Goal: Task Accomplishment & Management: Manage account settings

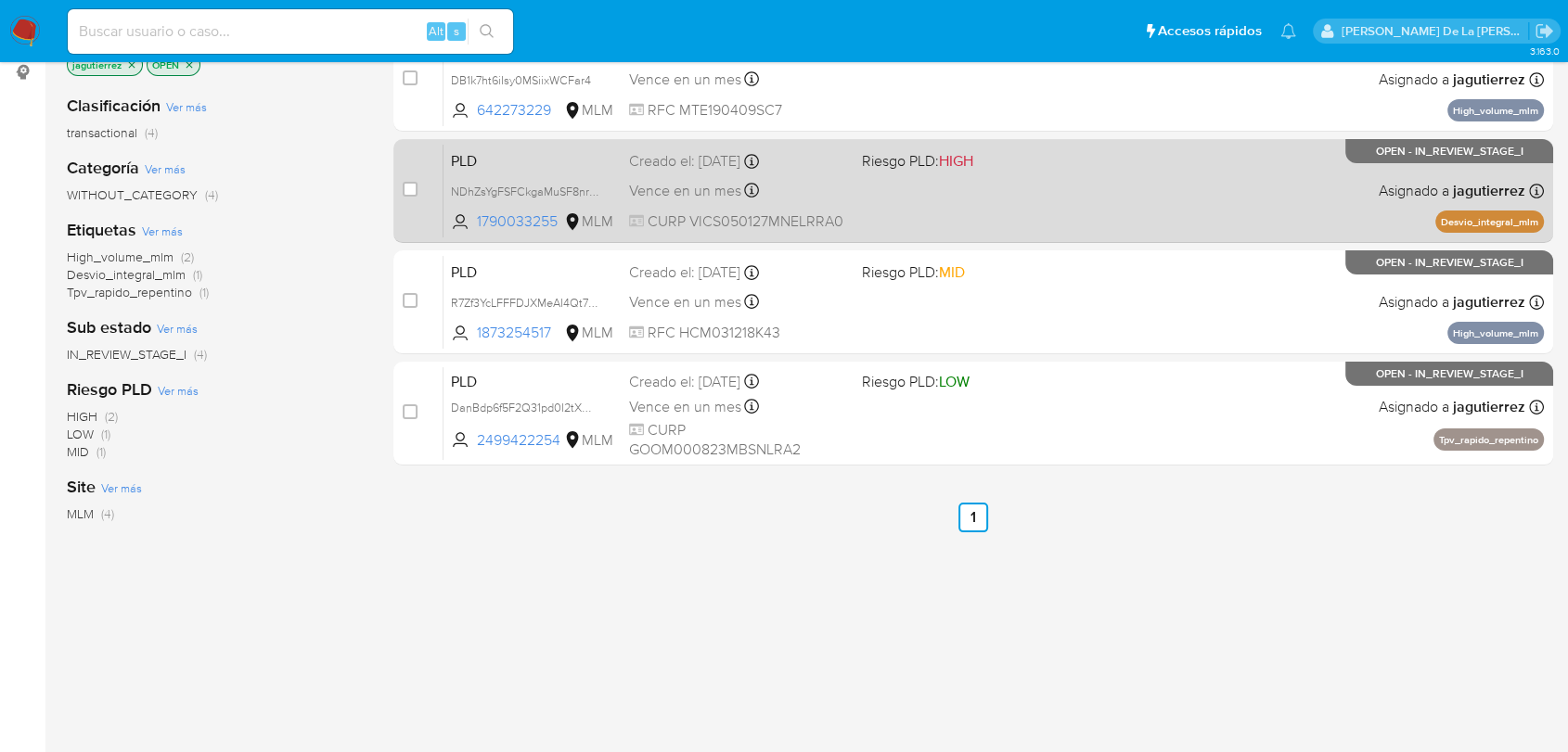
scroll to position [67, 0]
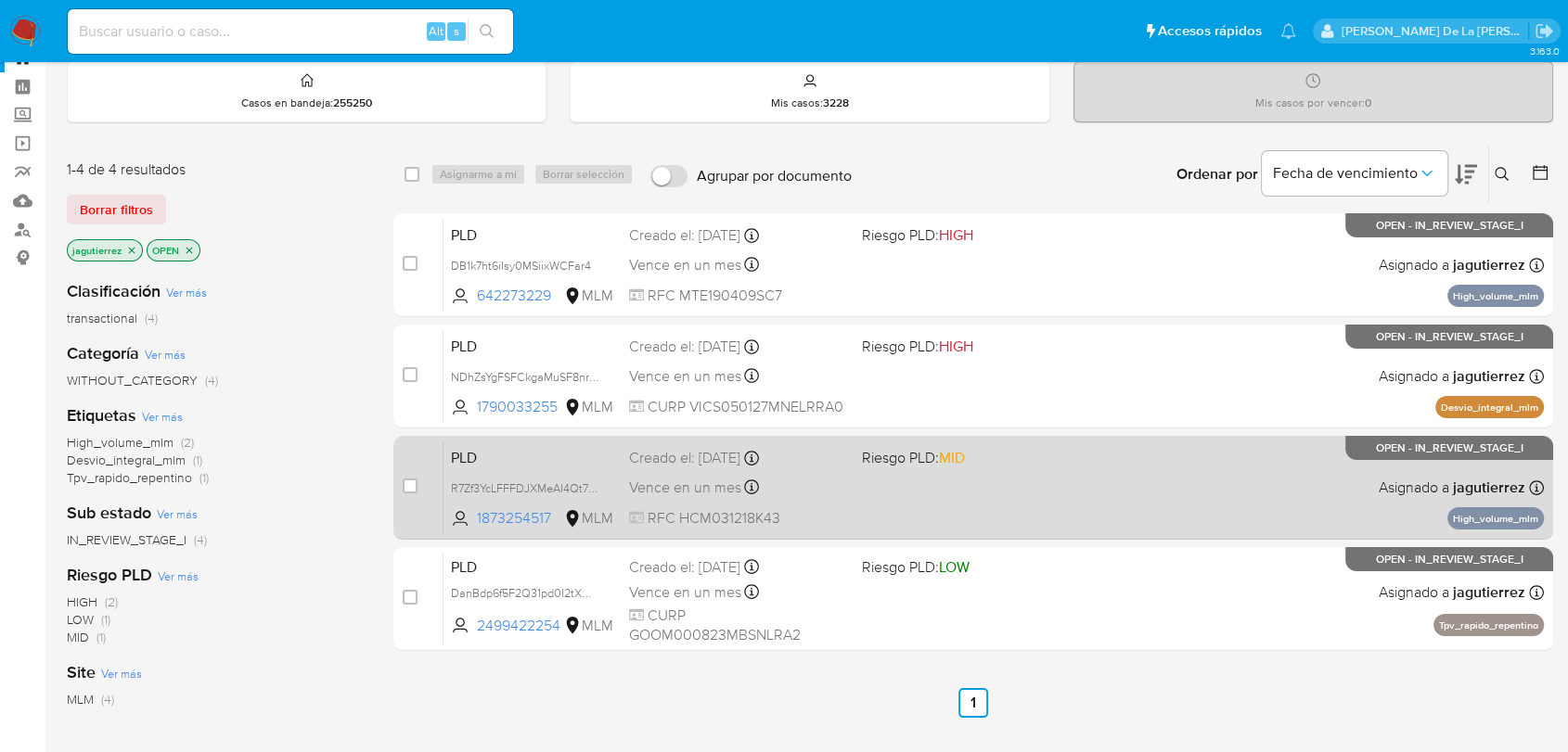
click at [1002, 507] on div "PLD R7Zf3YcLFFFDJXMeAI4Qt7cZ 1873254517 MLM Riesgo PLD: MID Creado el: 12/09/20…" at bounding box center [993, 488] width 1100 height 94
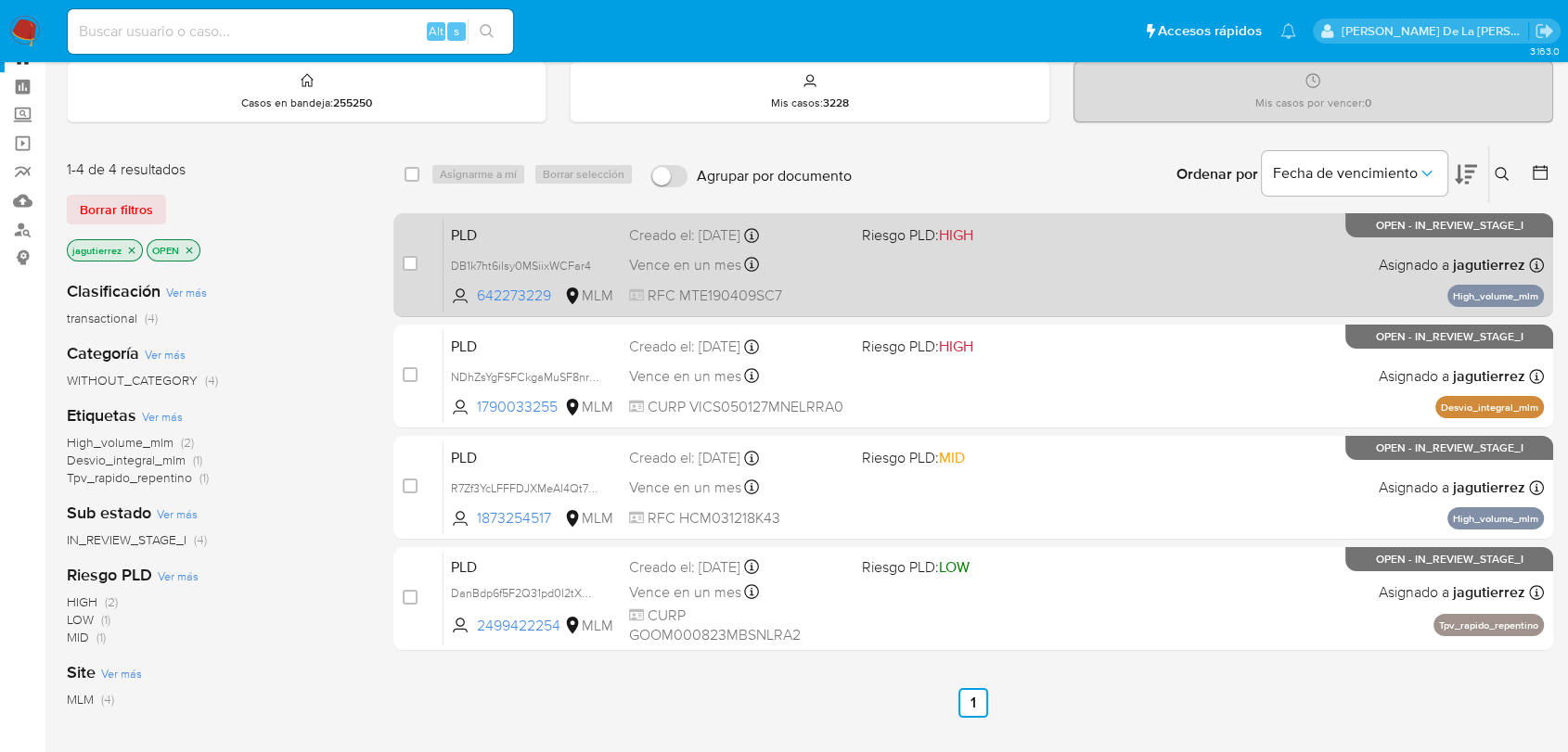
click at [865, 276] on div "PLD DB1k7ht6iIsy0MSiixWCFar4 642273229 MLM Riesgo PLD: HIGH Creado el: 12/09/20…" at bounding box center [993, 265] width 1100 height 94
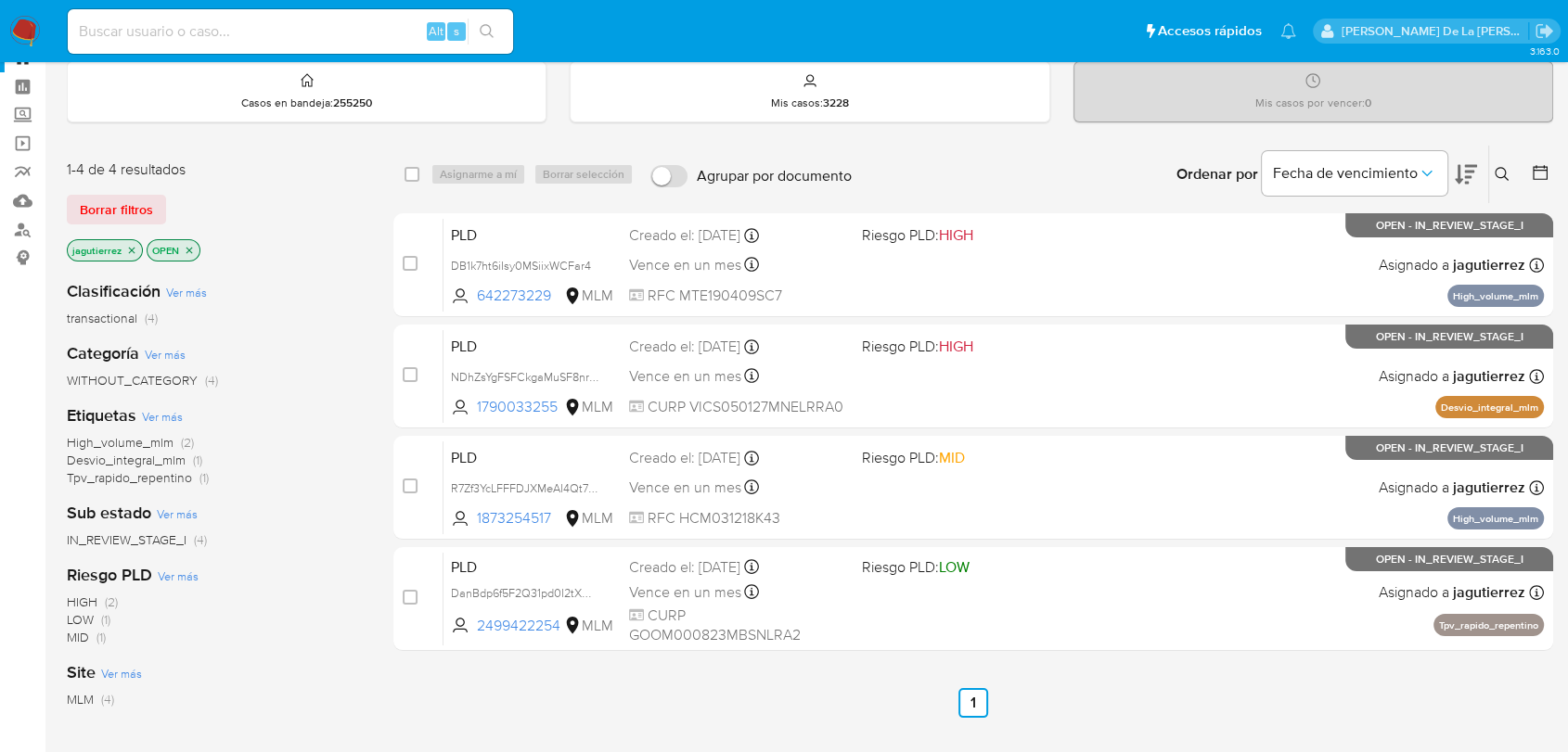
click at [126, 253] on icon "close-filter" at bounding box center [131, 250] width 11 height 11
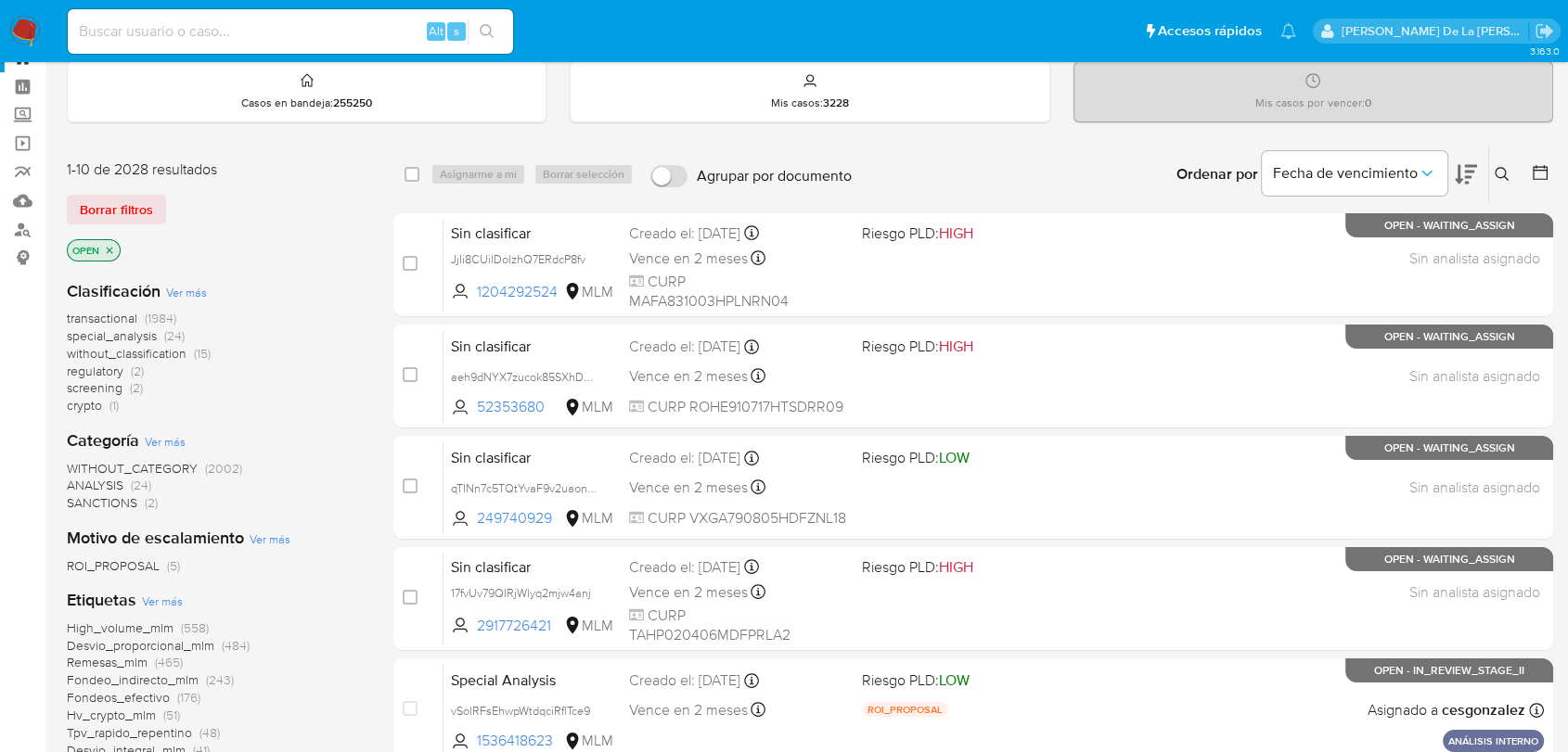
click at [100, 386] on span "screening" at bounding box center [95, 387] width 56 height 19
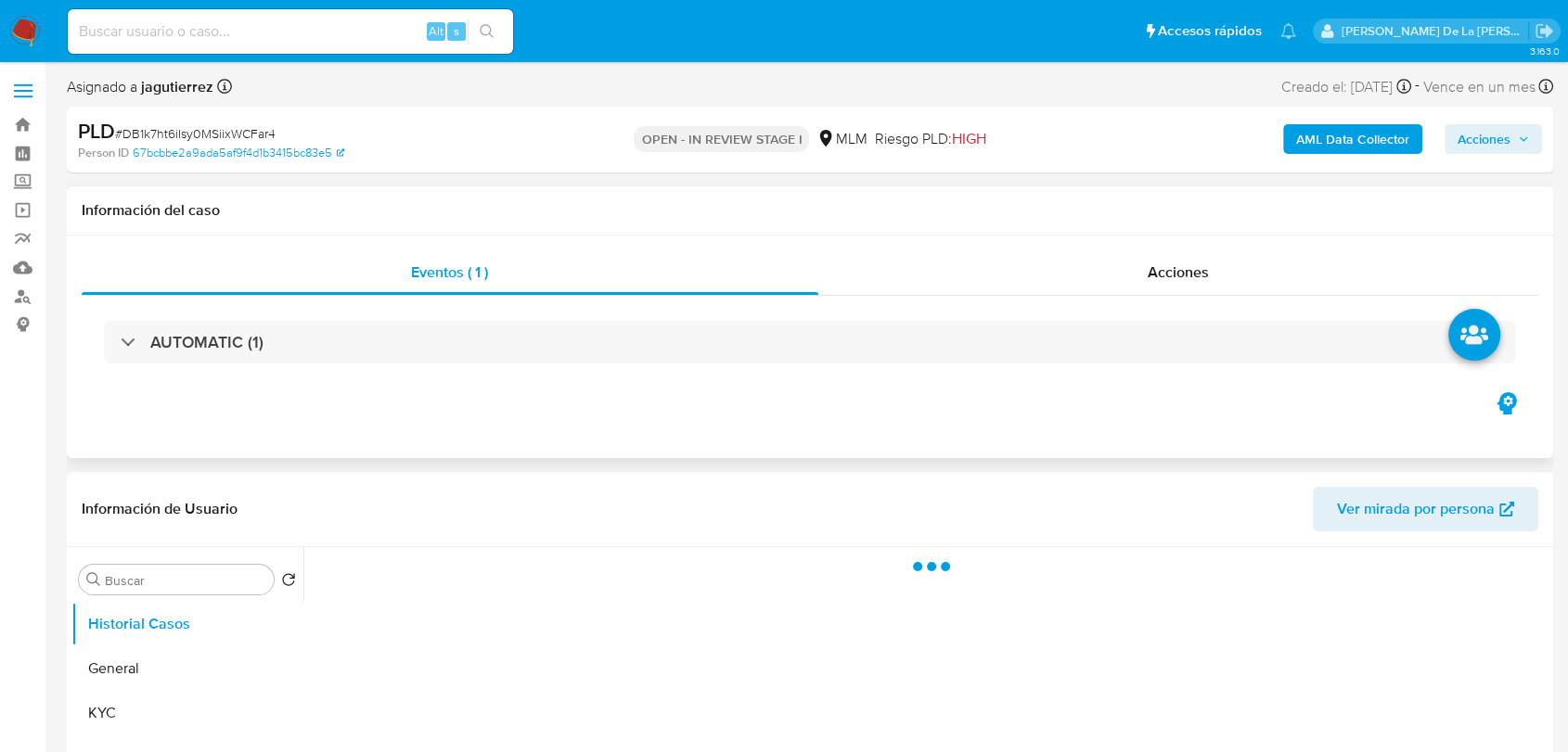
scroll to position [206, 0]
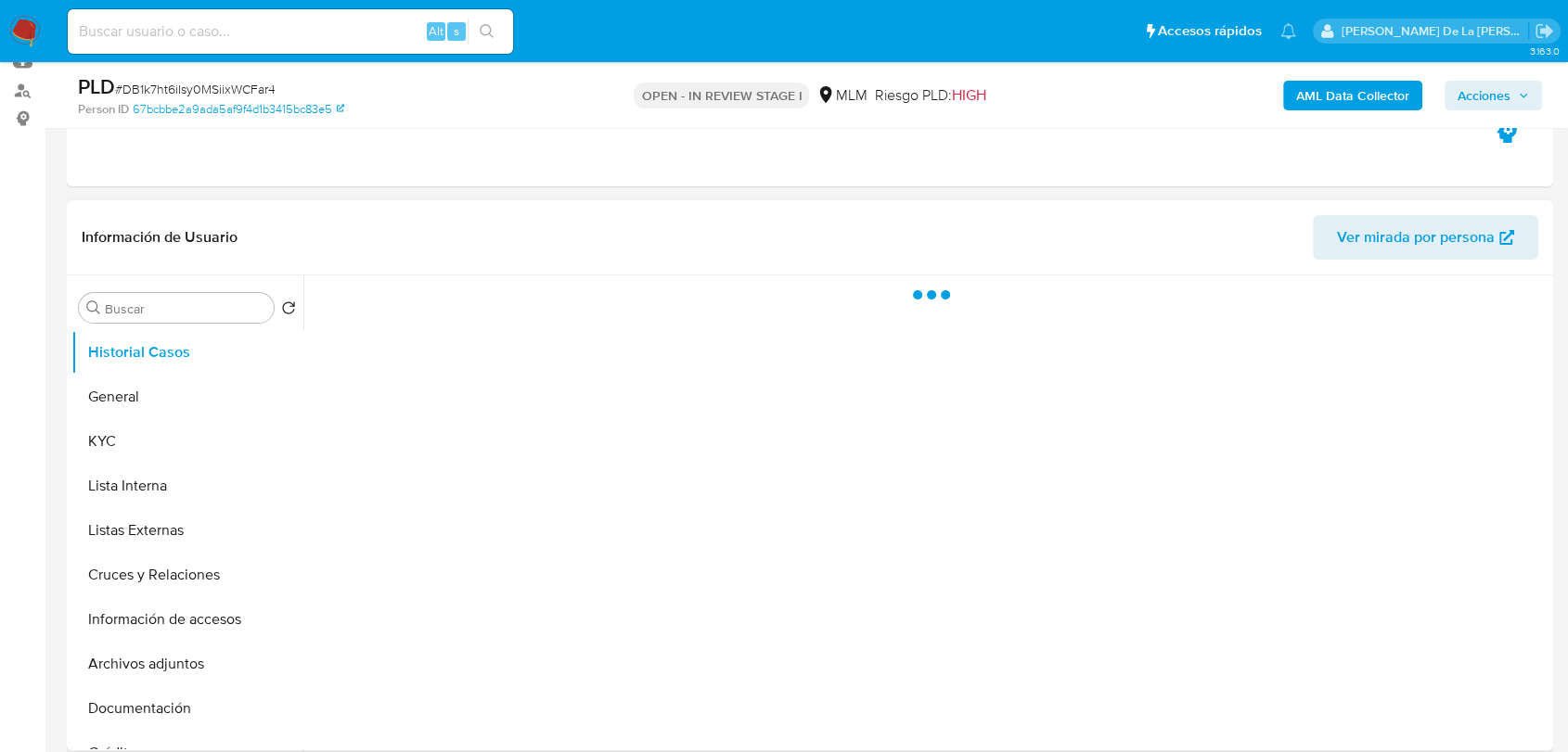
select select "10"
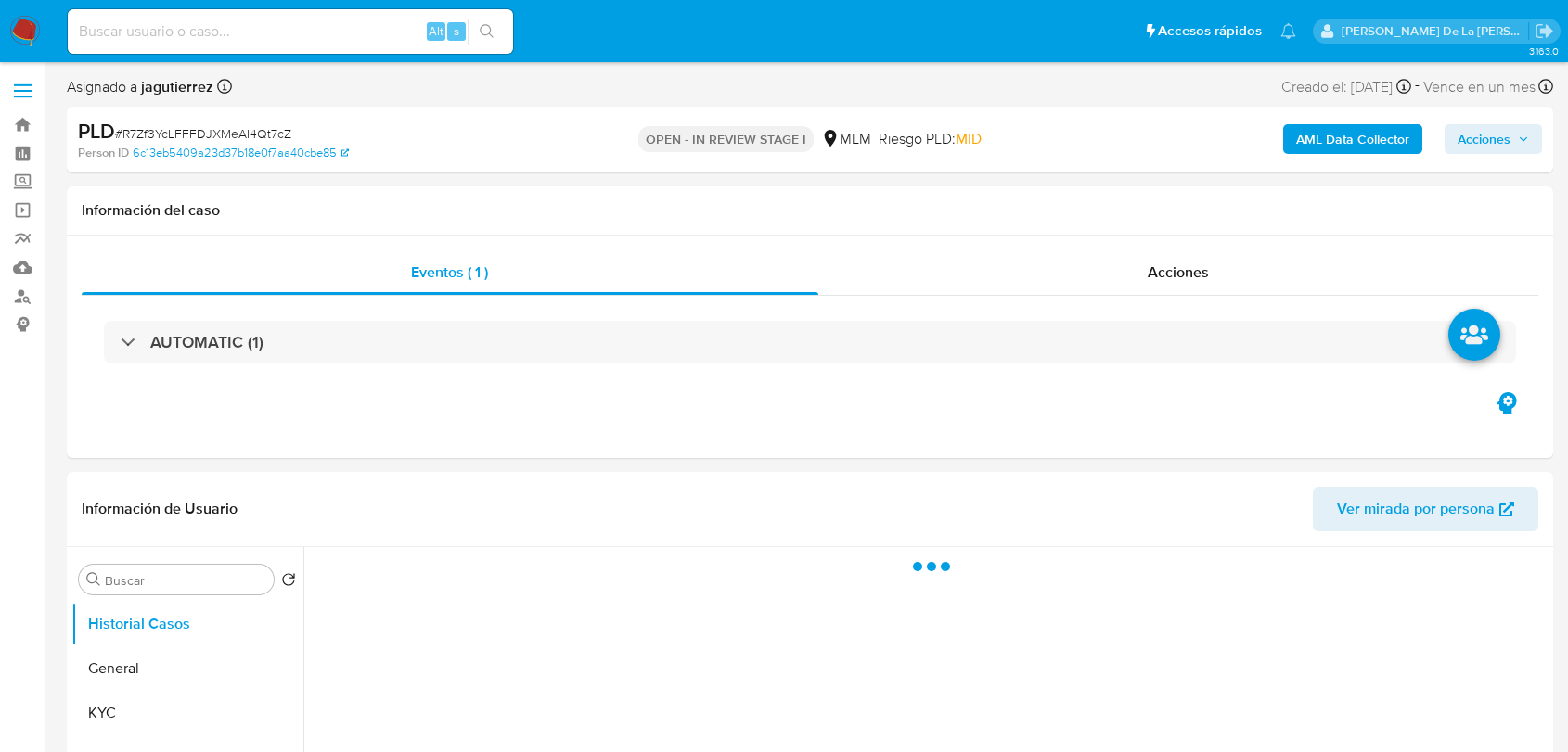
select select "10"
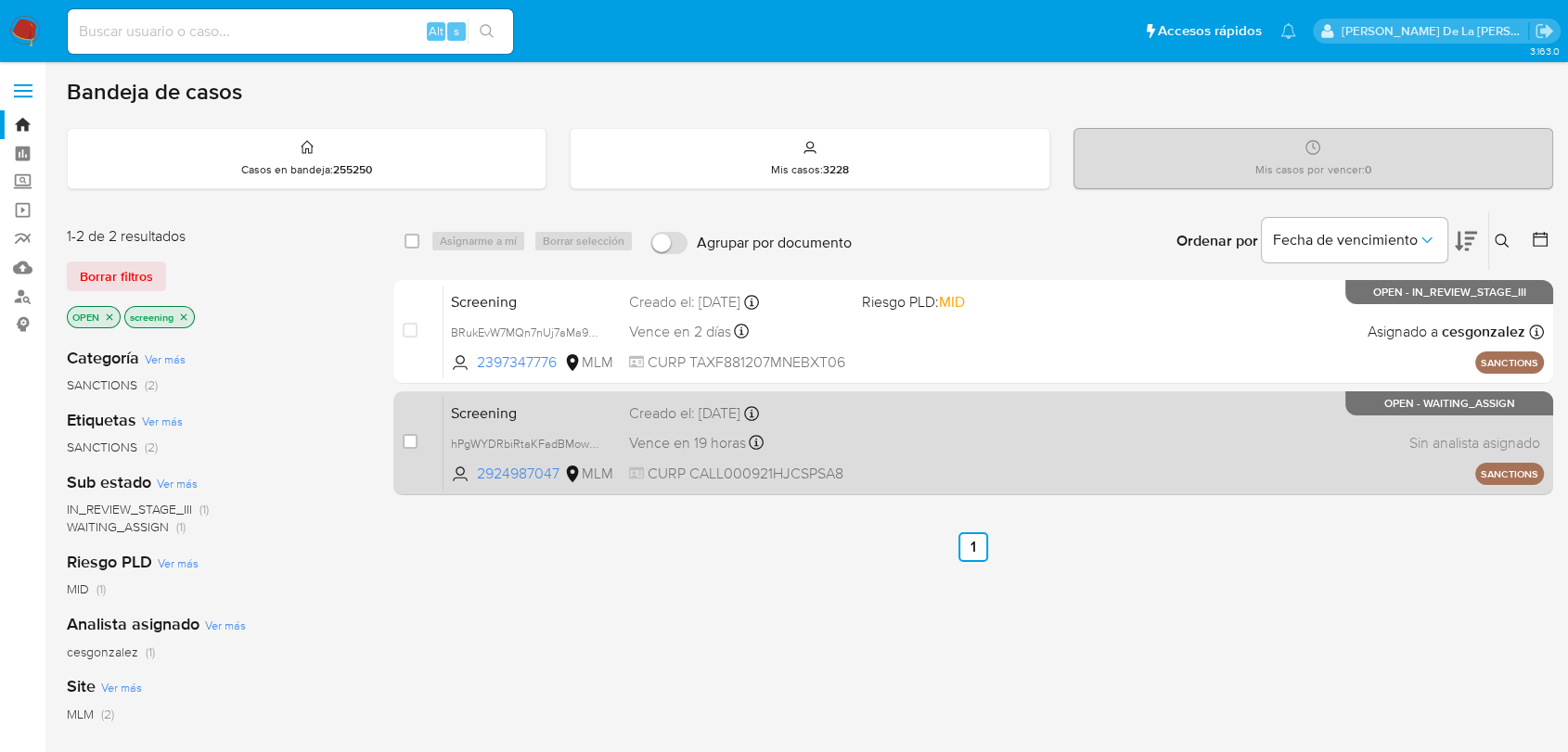
click at [1105, 477] on div "Screening hPgWYDRbiRtaKFadBMowubO0 2924987047 MLM Creado el: 14/10/2025 Creado …" at bounding box center [993, 443] width 1100 height 94
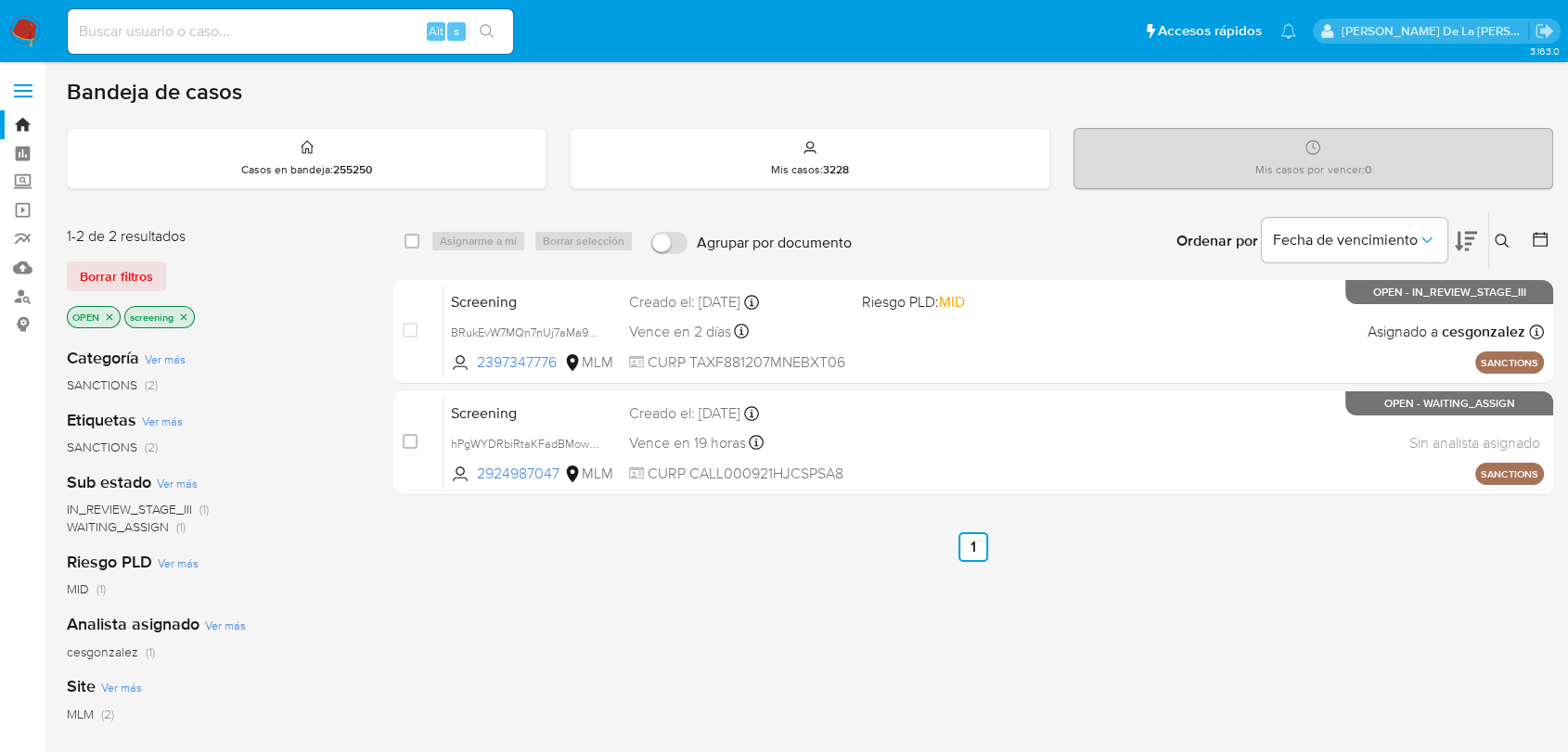
click at [1503, 242] on icon at bounding box center [1501, 241] width 14 height 14
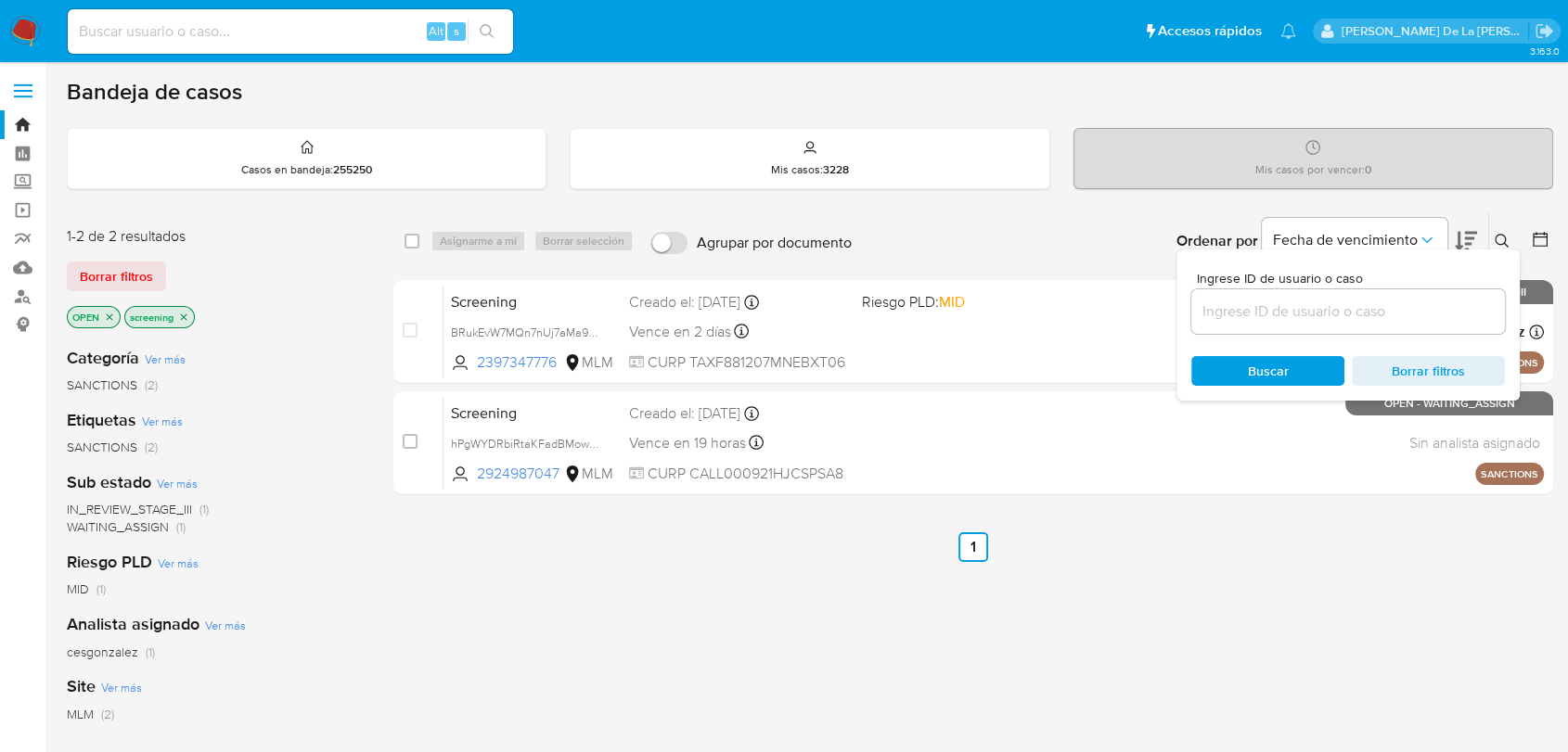
click at [181, 315] on icon "close-filter" at bounding box center [183, 317] width 11 height 11
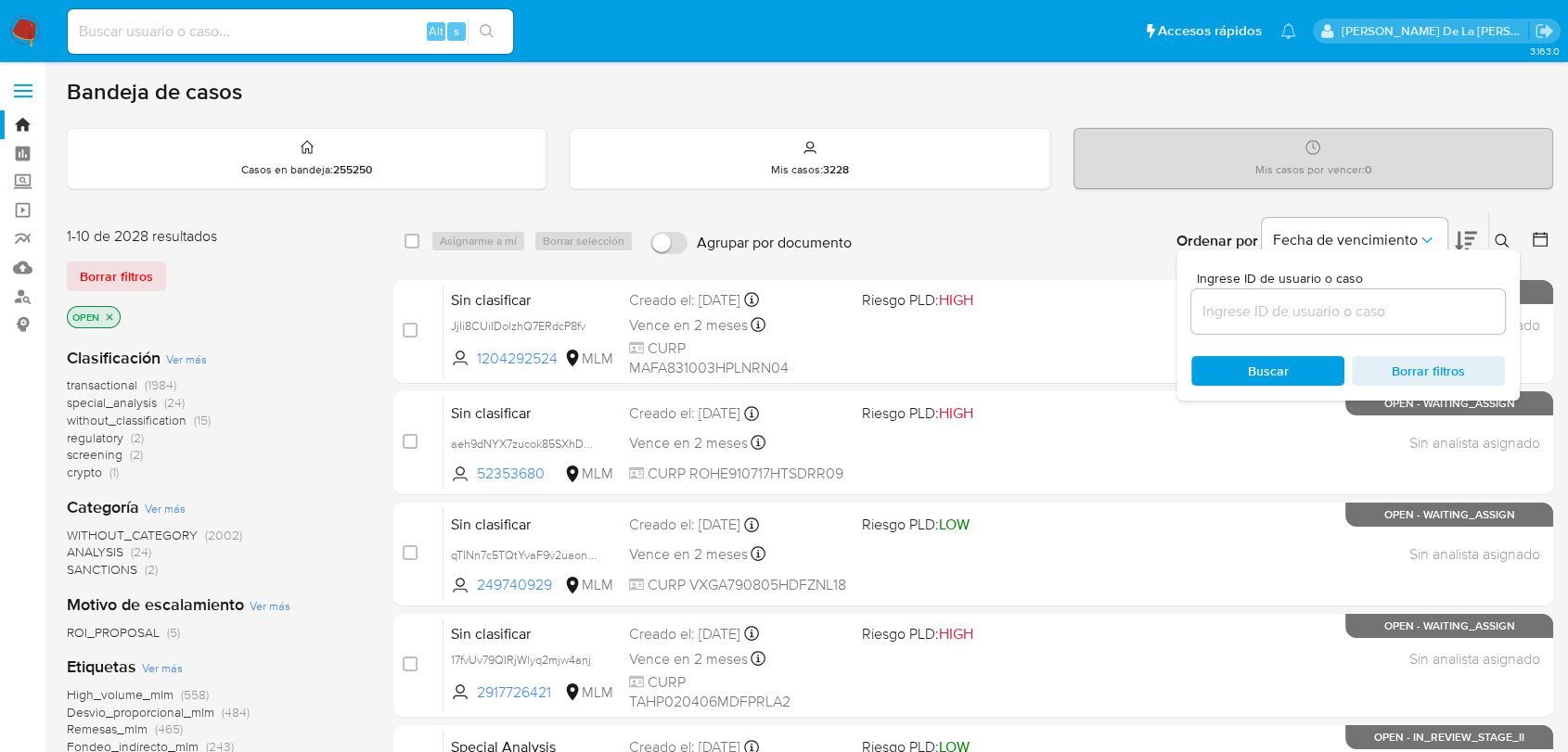
click at [1306, 314] on input at bounding box center [1348, 312] width 314 height 24
paste input "2597026646"
type input "2597026646"
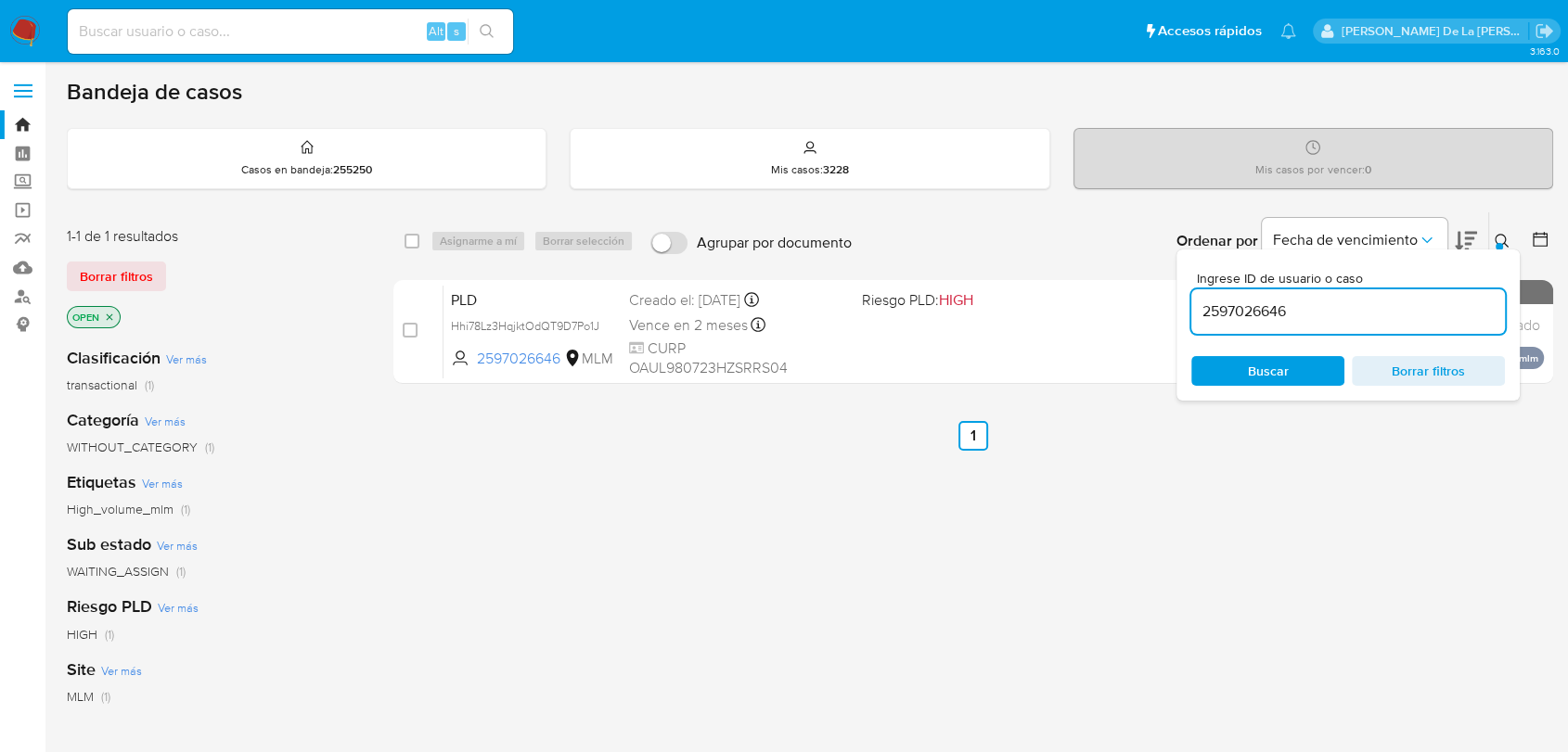
click at [830, 615] on div "select-all-cases-checkbox Asignarme a mí Borrar selección Agrupar por documento…" at bounding box center [973, 632] width 1160 height 840
click at [1496, 239] on icon at bounding box center [1501, 241] width 15 height 15
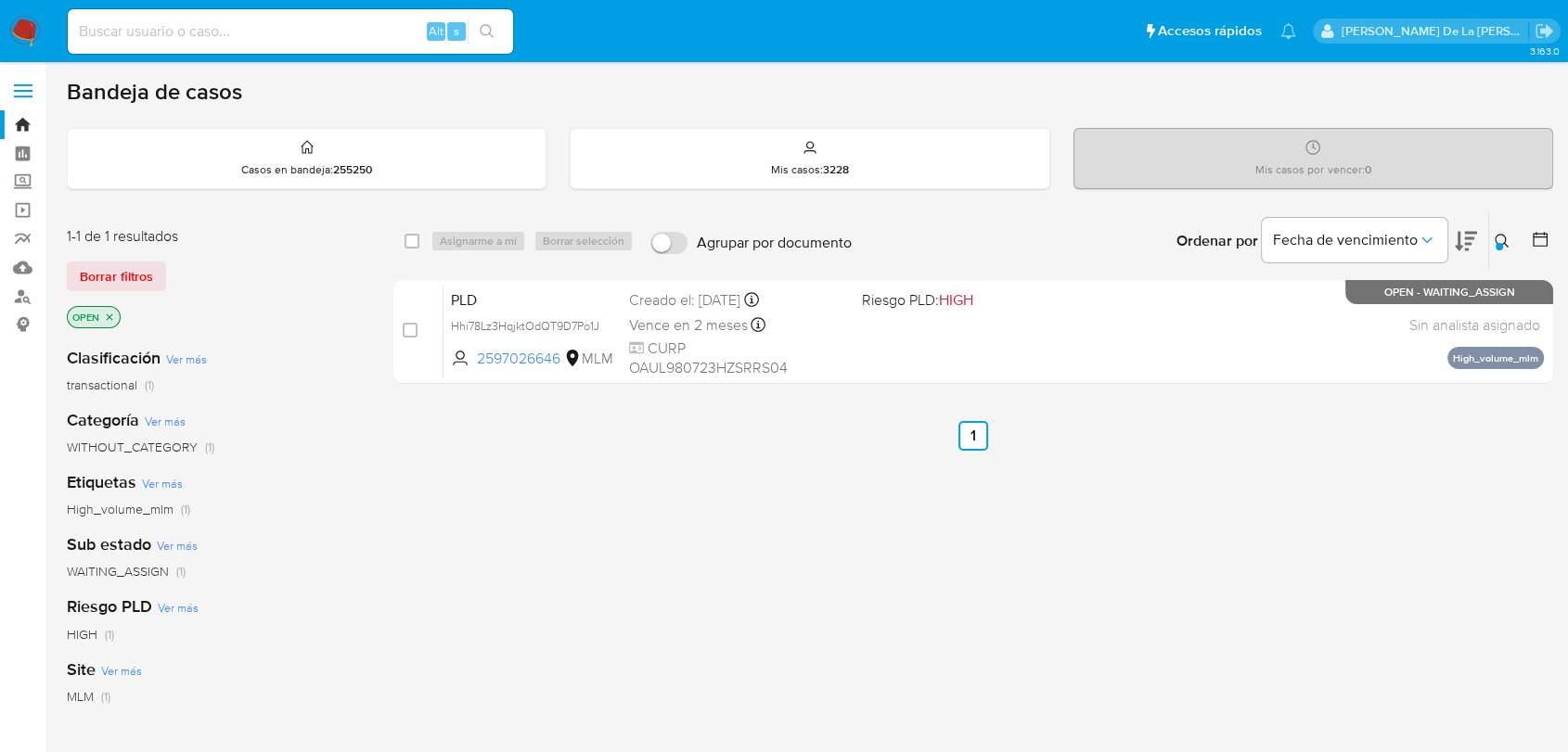
click at [156, 29] on input at bounding box center [290, 31] width 445 height 24
paste input "2597026646"
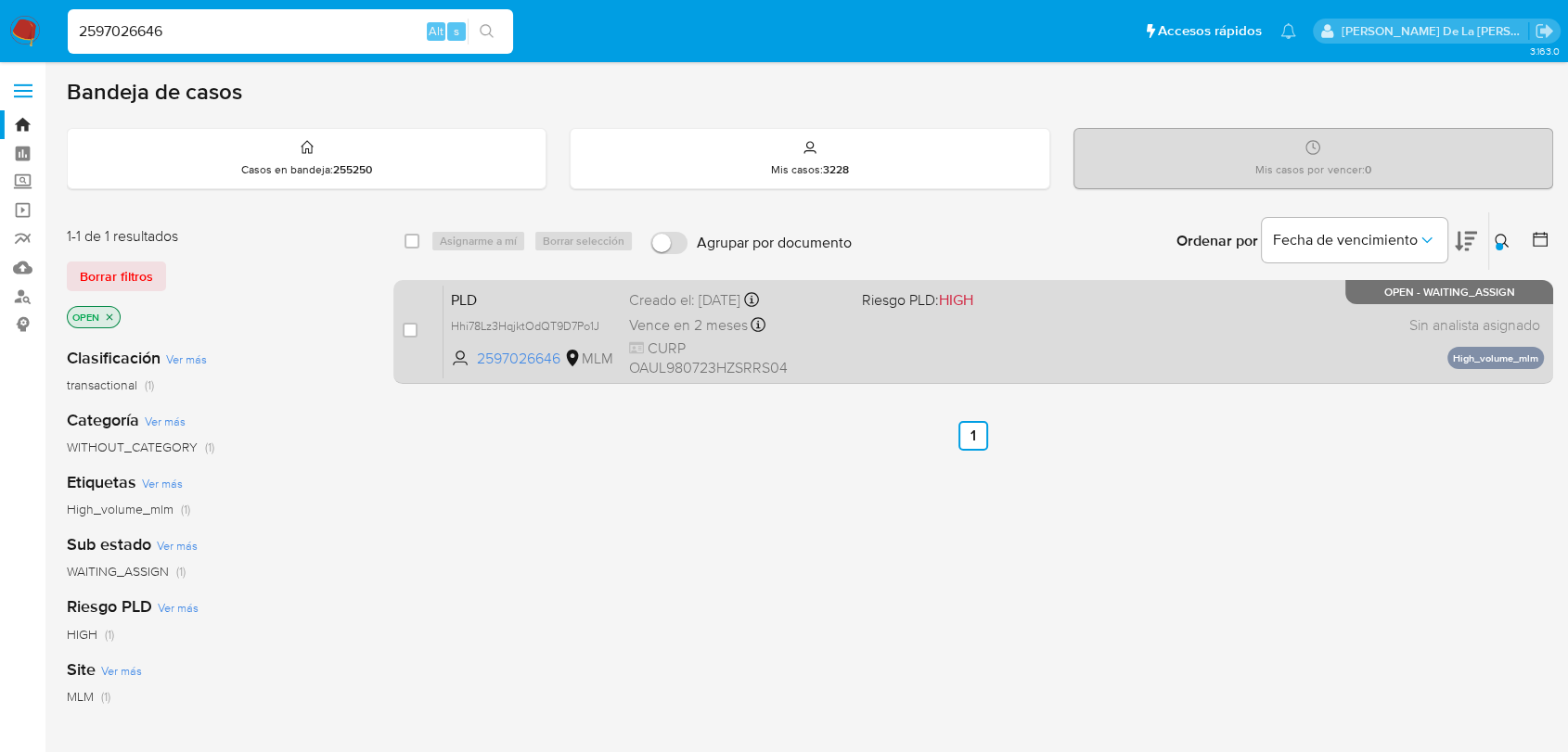
type input "2597026646"
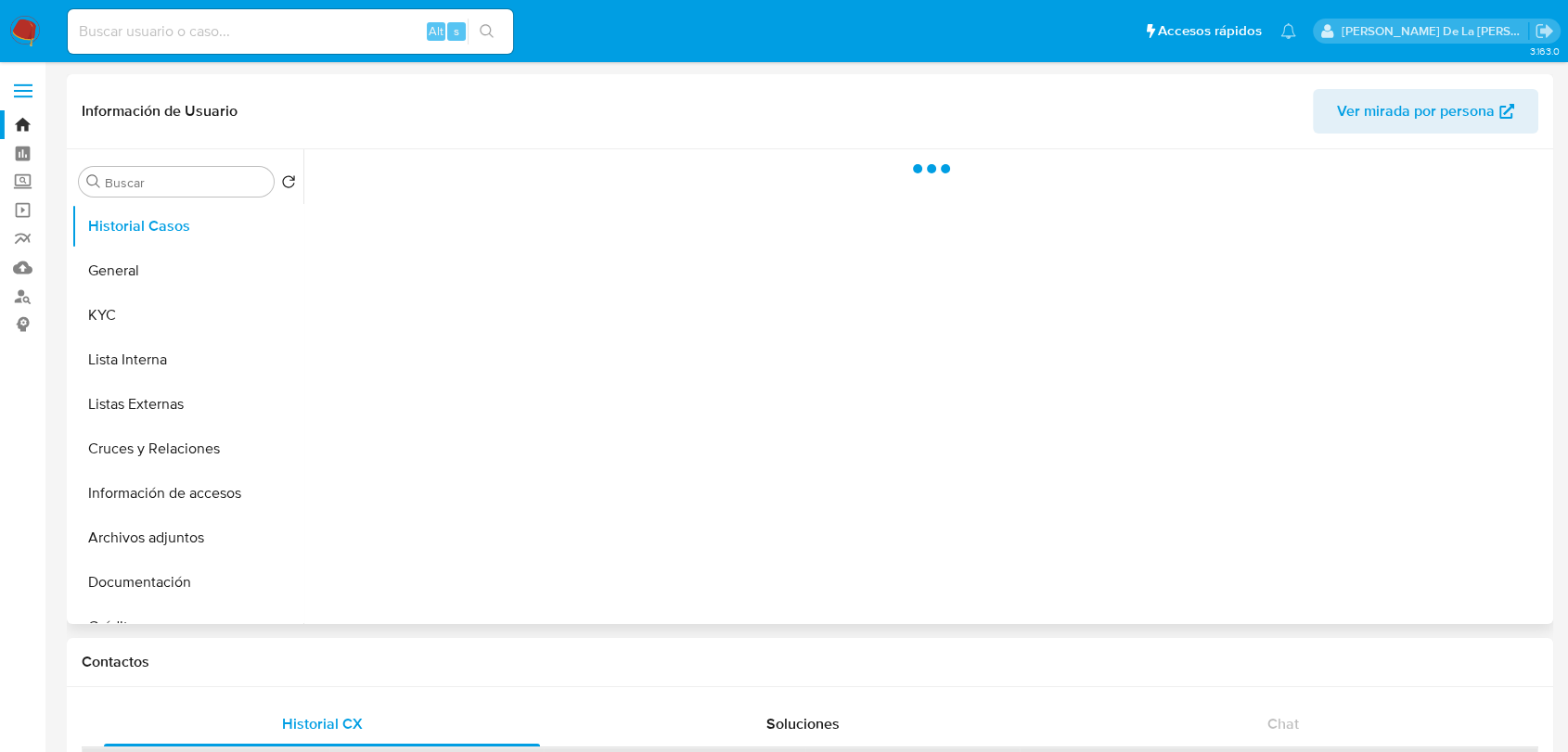
select select "10"
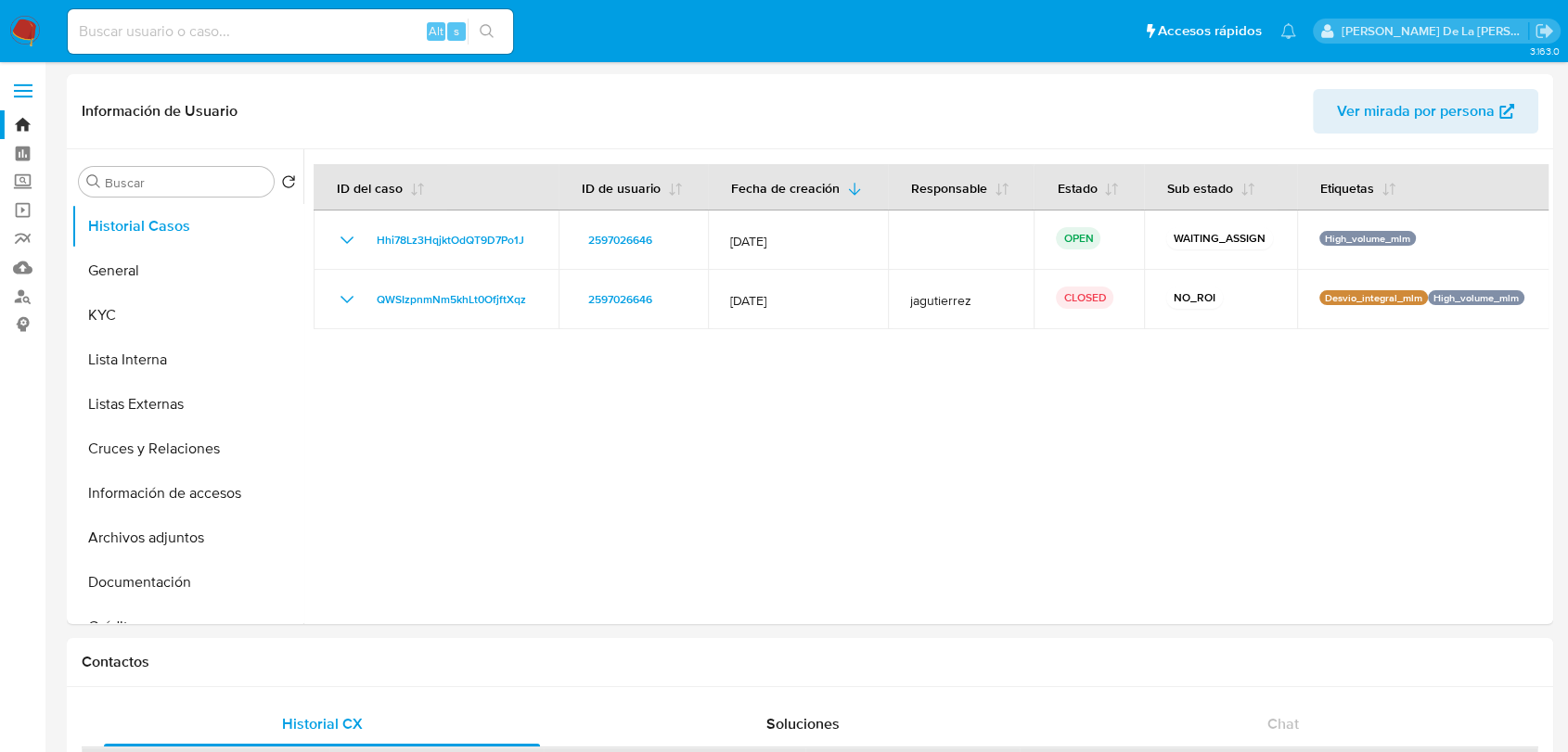
click at [49, 23] on nav "Pausado Ver notificaciones Alt s Accesos rápidos Presiona las siguientes teclas…" at bounding box center [784, 31] width 1568 height 62
click at [168, 39] on input at bounding box center [290, 31] width 445 height 24
paste input "798188010"
type input "798188010"
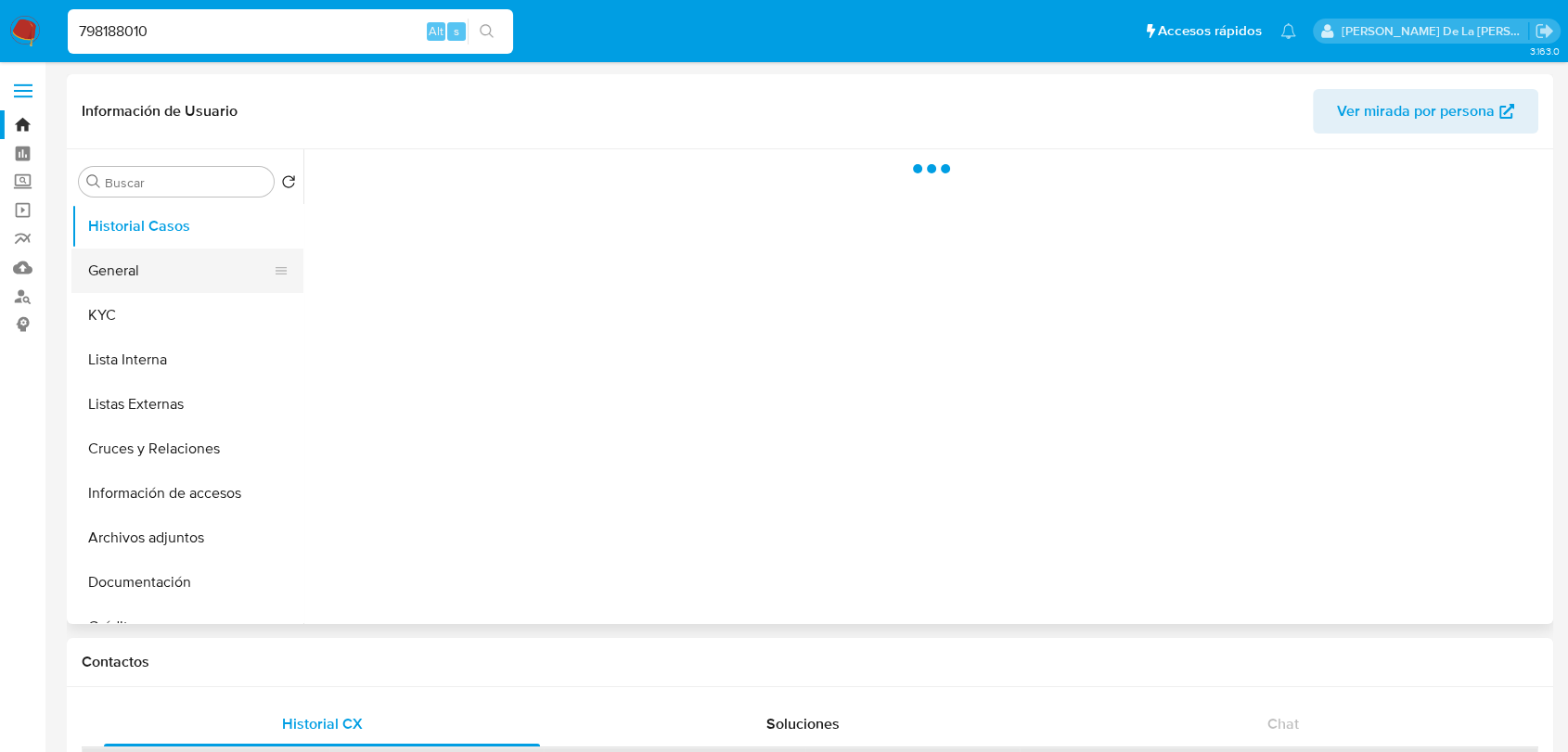
select select "10"
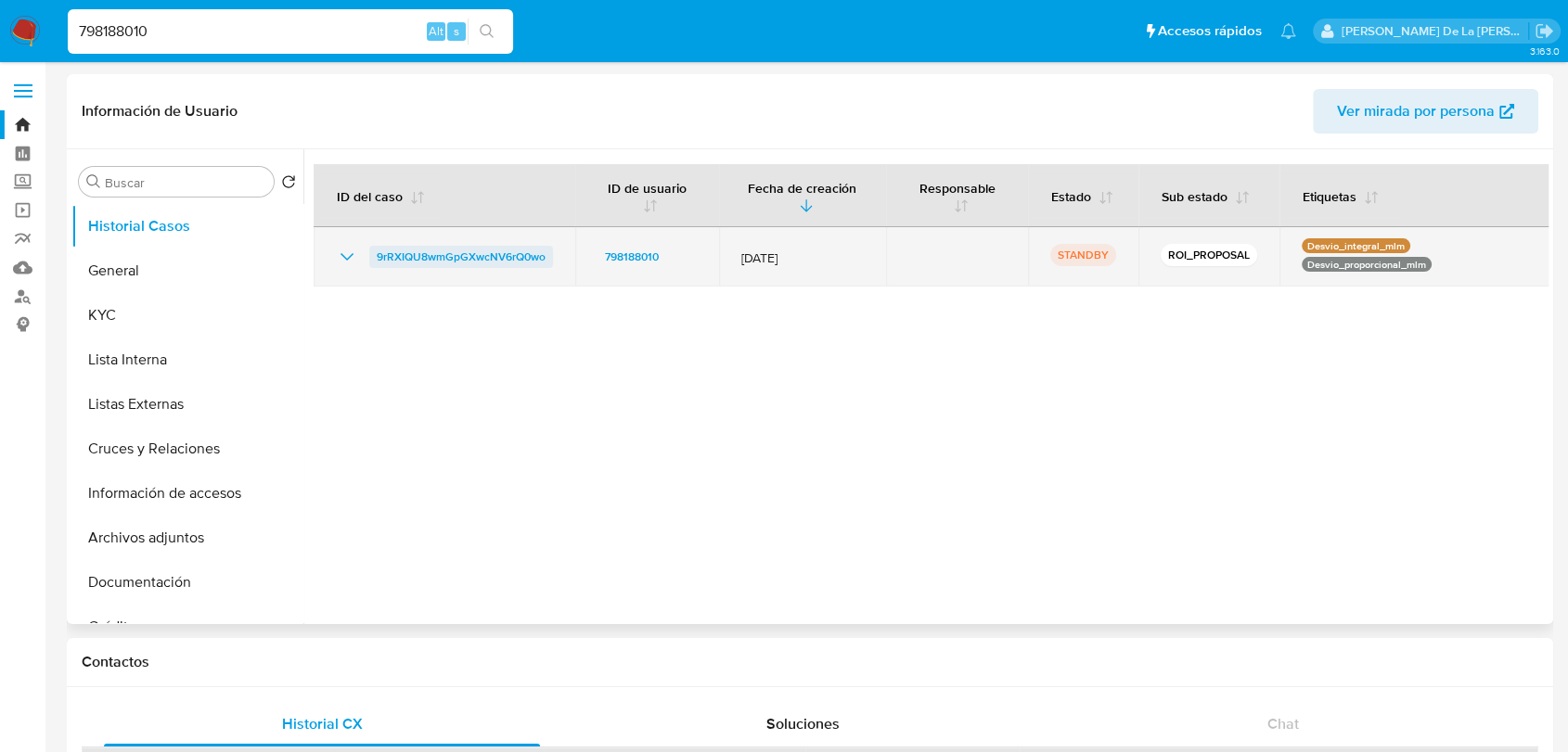
click at [435, 250] on span "9rRXIQU8wmGpGXwcNV6rQ0wo" at bounding box center [461, 257] width 169 height 22
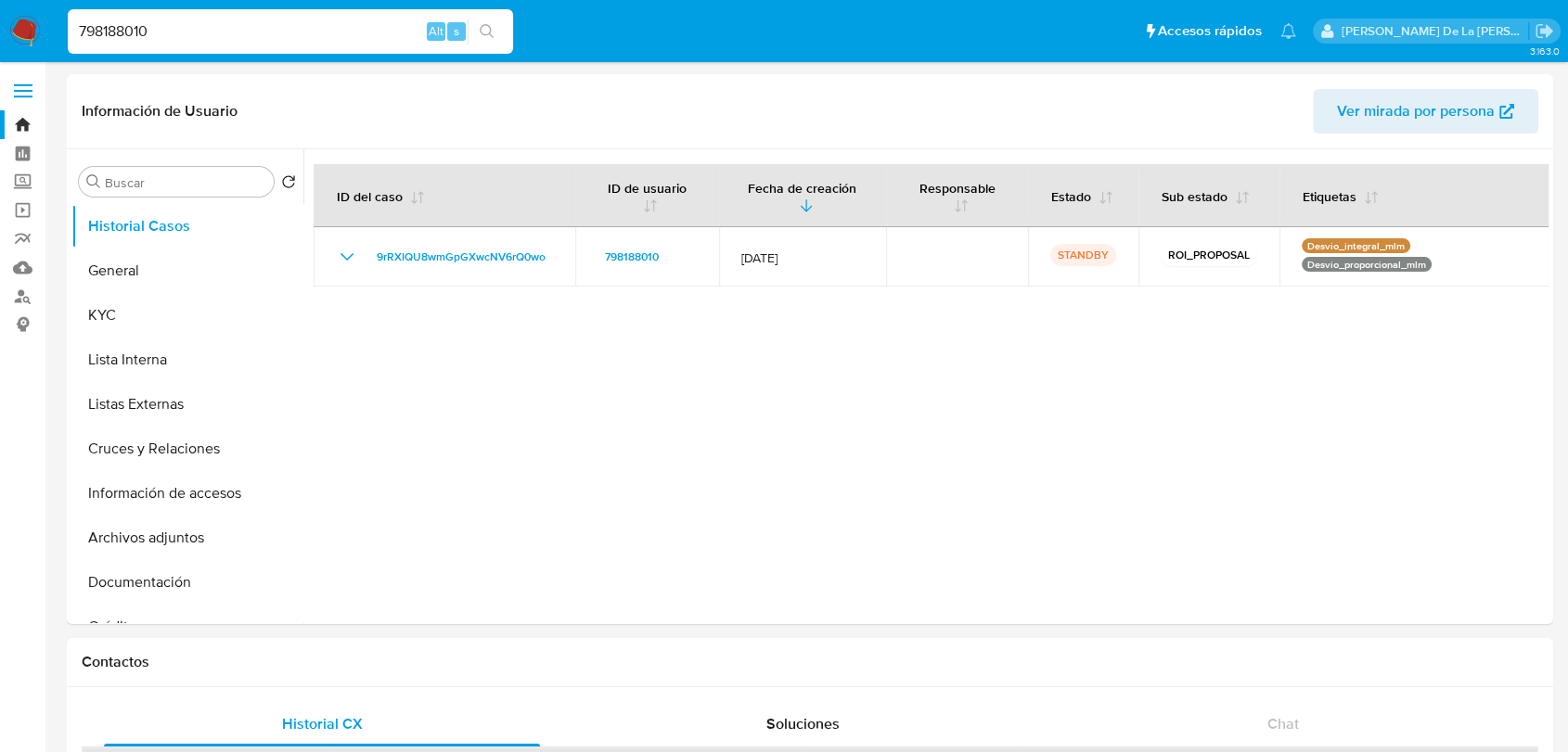
drag, startPoint x: 18, startPoint y: 28, endPoint x: 79, endPoint y: 22, distance: 61.5
click at [18, 28] on img at bounding box center [25, 32] width 32 height 32
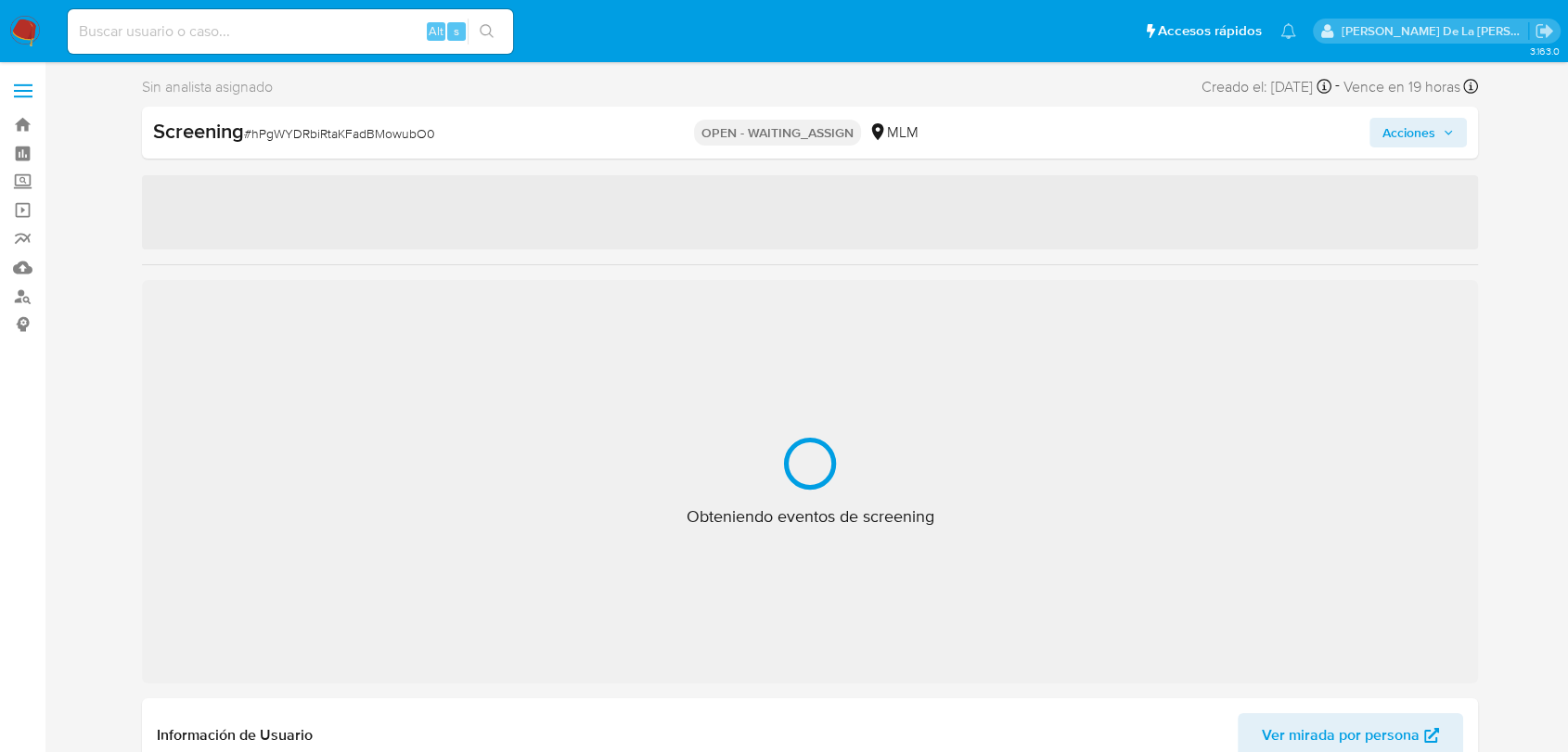
select select "10"
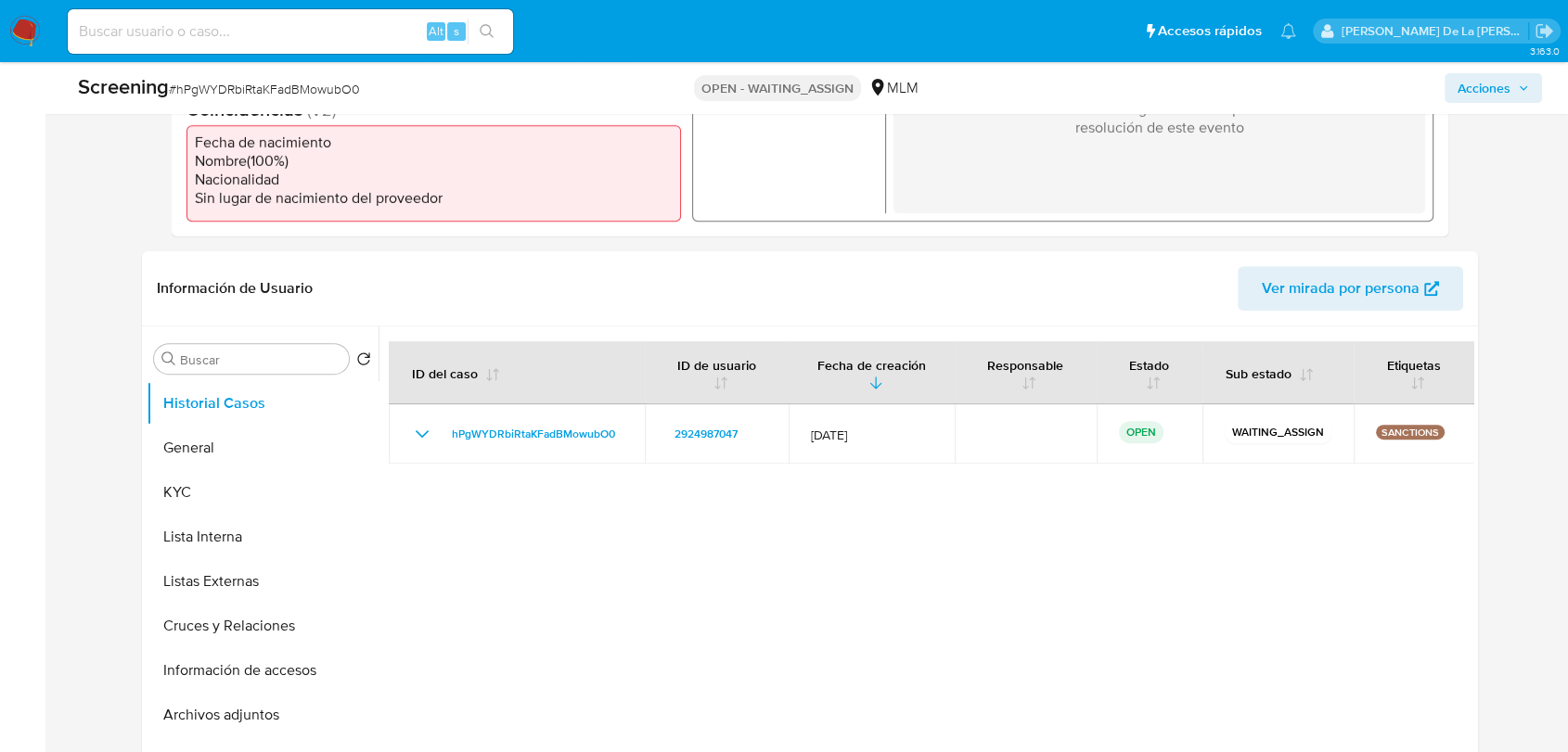
scroll to position [309, 0]
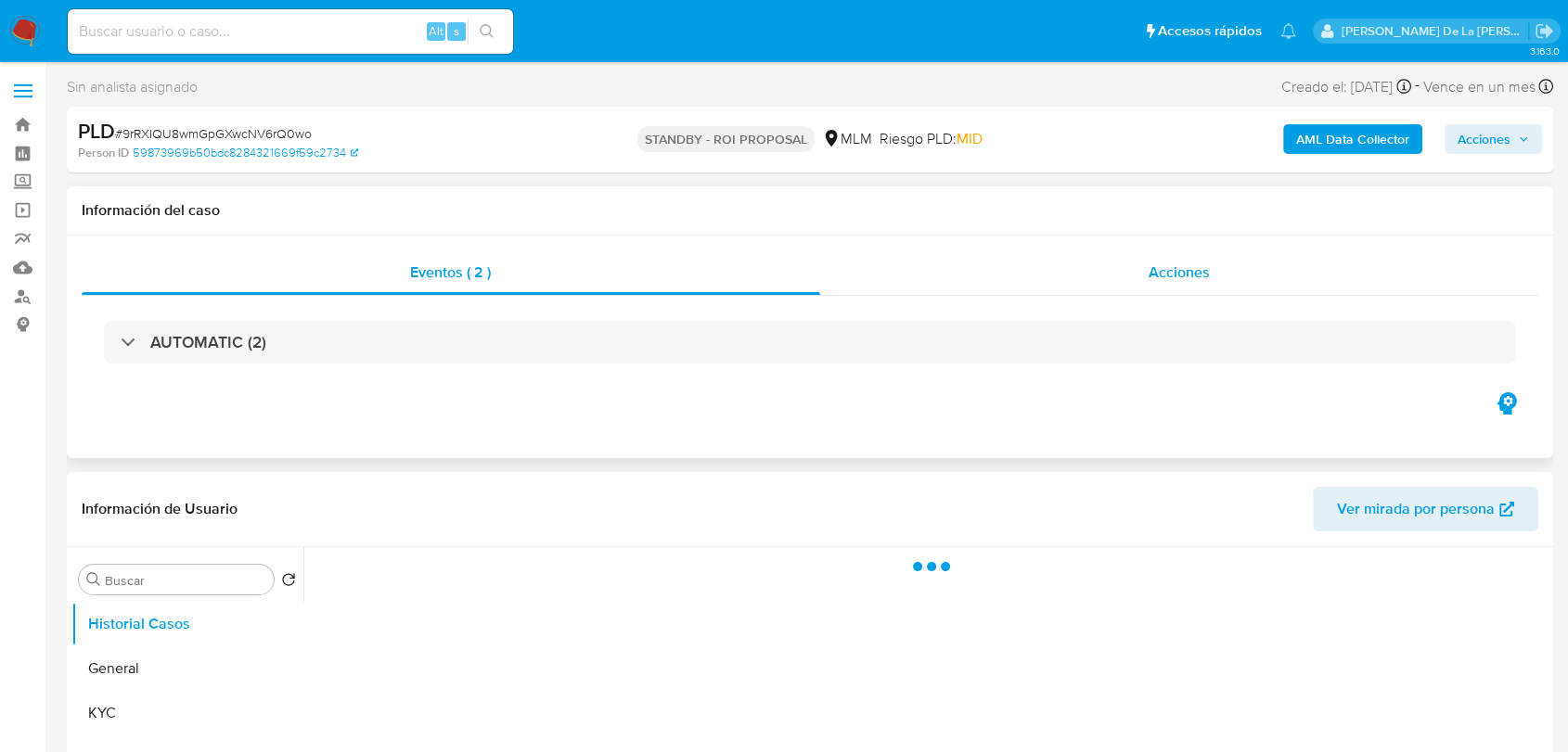
click at [1145, 290] on div "Acciones" at bounding box center [1179, 272] width 719 height 45
select select "10"
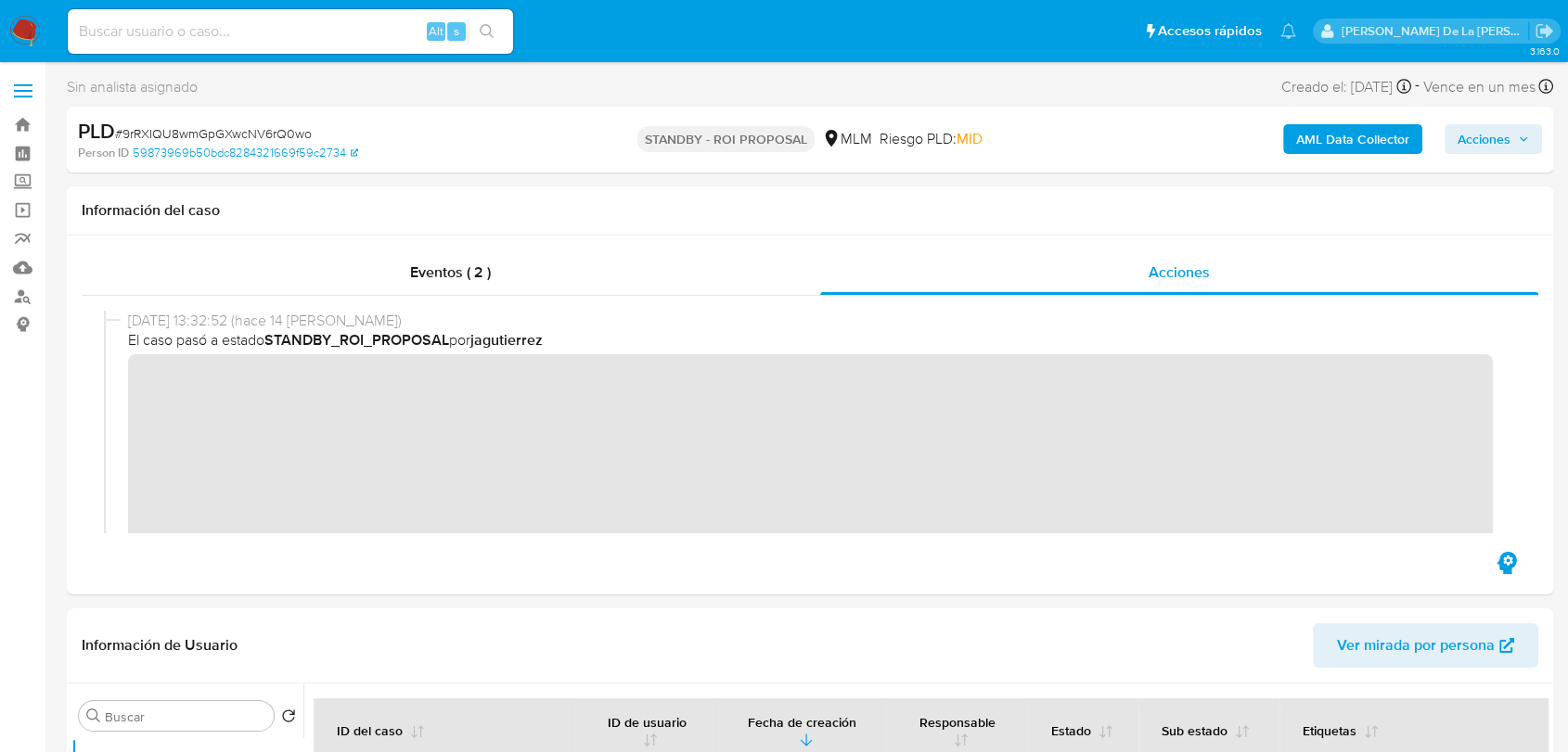
click at [211, 17] on div "Alt s" at bounding box center [290, 31] width 445 height 45
drag, startPoint x: 186, startPoint y: 29, endPoint x: 176, endPoint y: 35, distance: 12.1
click at [176, 35] on input at bounding box center [290, 31] width 445 height 24
paste input "2089147409"
type input "2089147409"
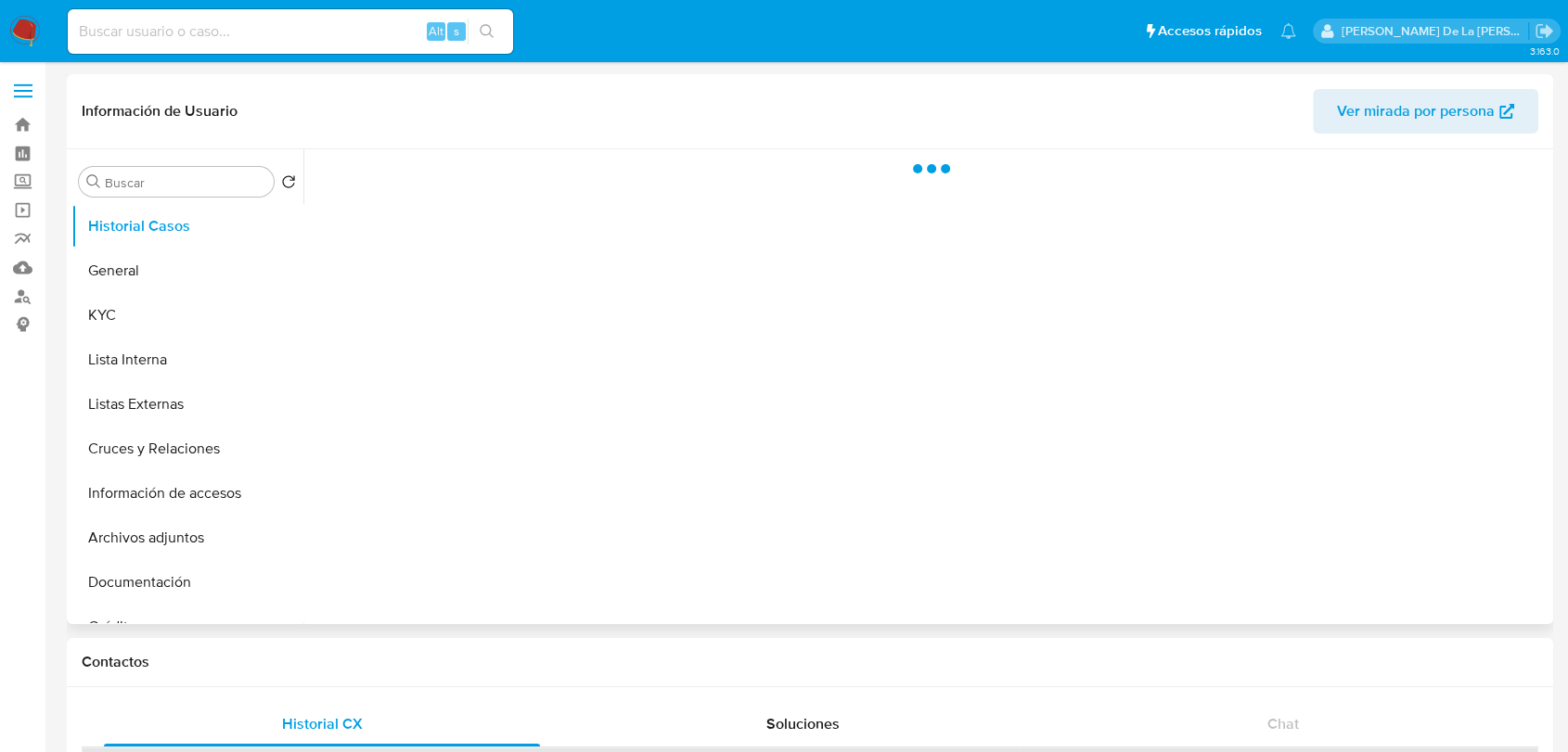
select select "10"
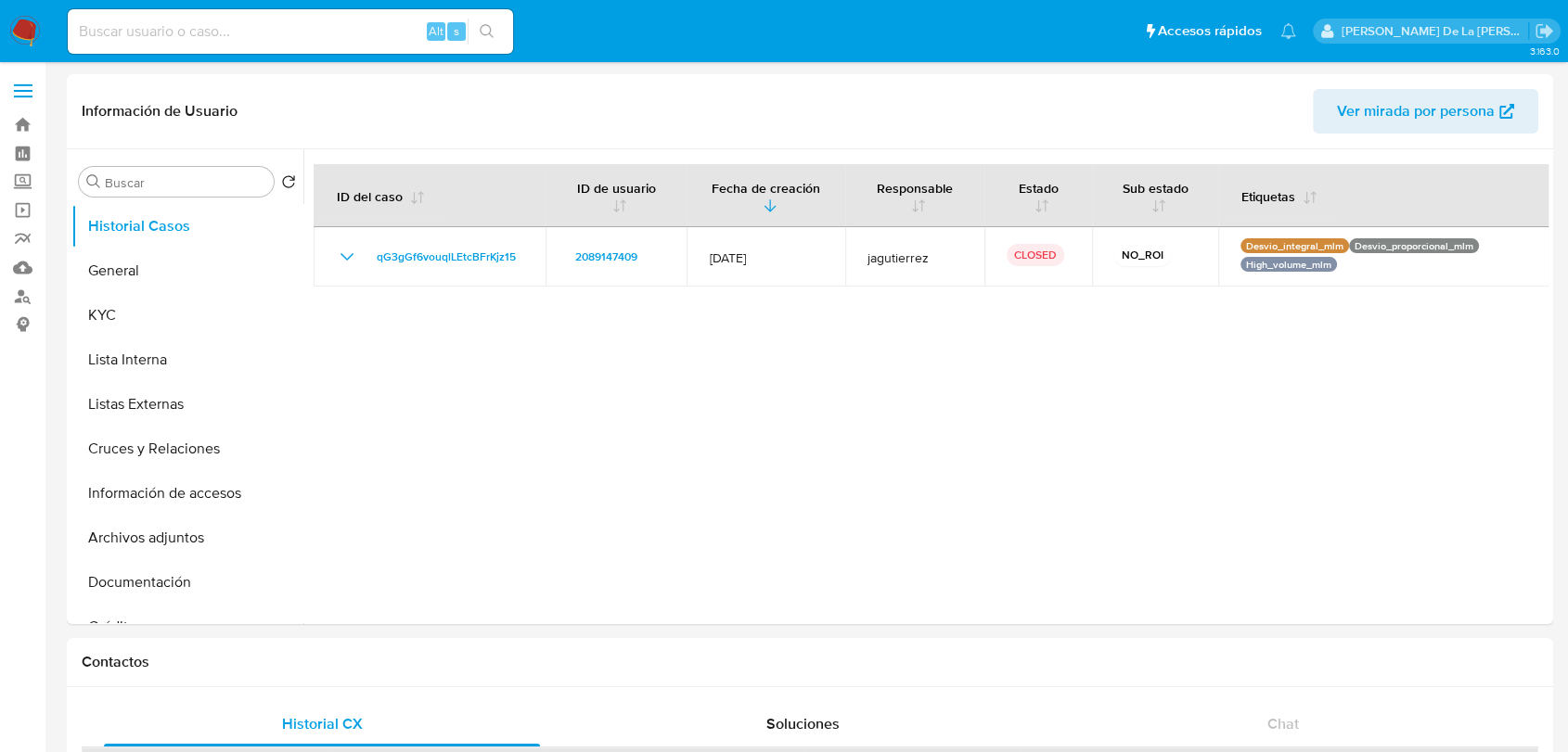
click at [237, 43] on div "Alt s" at bounding box center [290, 31] width 445 height 45
click at [237, 29] on input at bounding box center [290, 31] width 445 height 24
paste input "2561636364"
type input "2561636364"
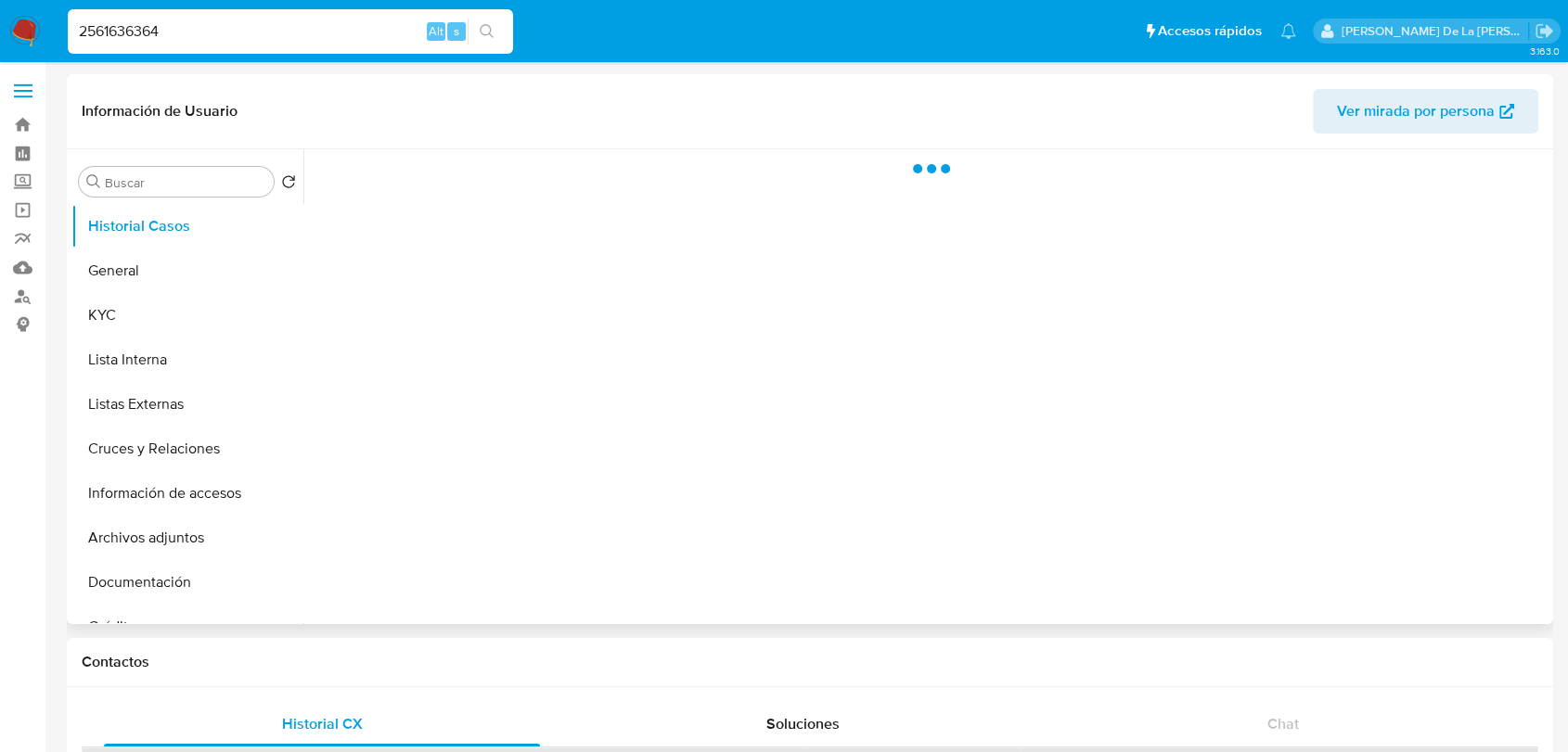
select select "10"
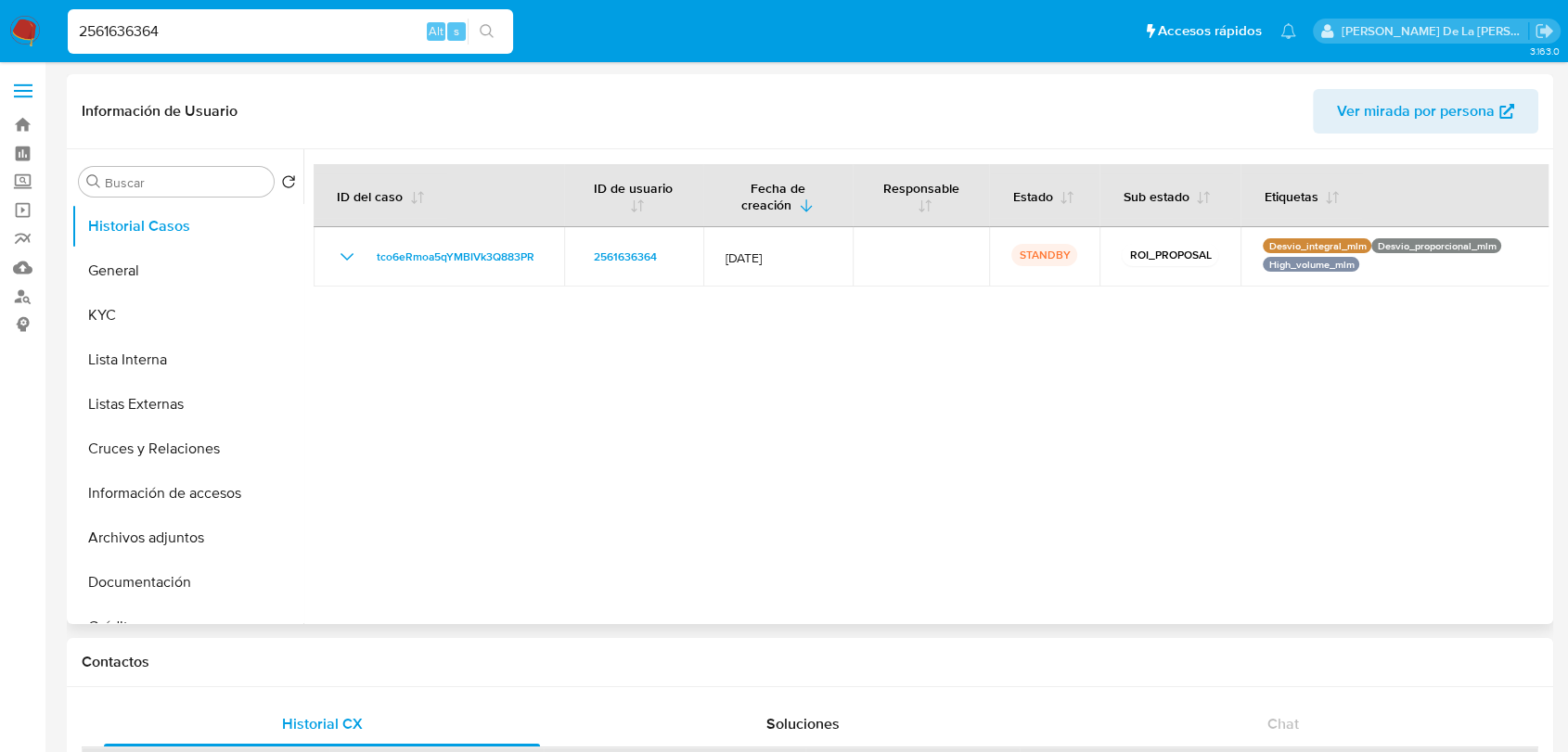
click at [221, 32] on input "2561636364" at bounding box center [290, 31] width 445 height 24
paste input "423037397"
type input "2423037397"
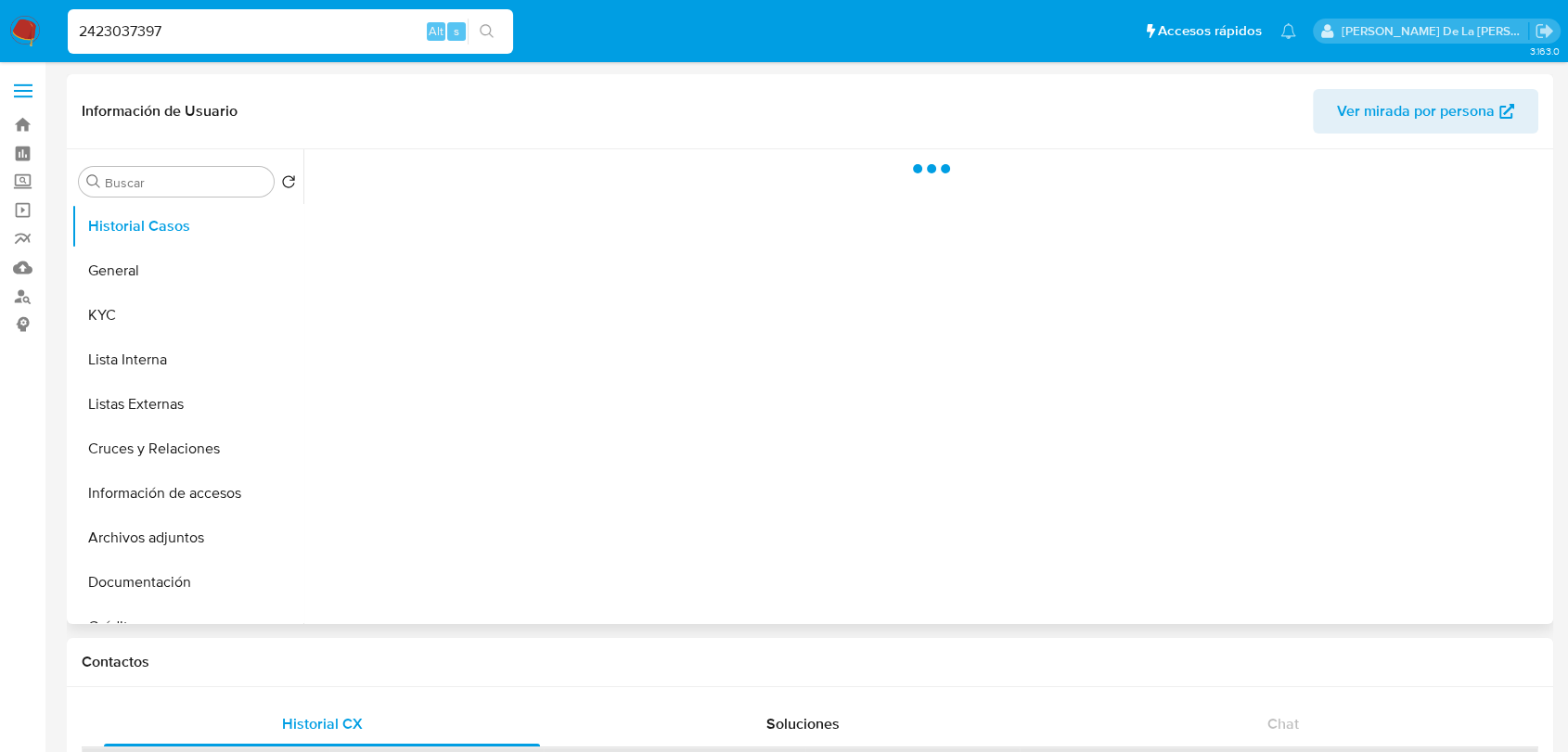
select select "10"
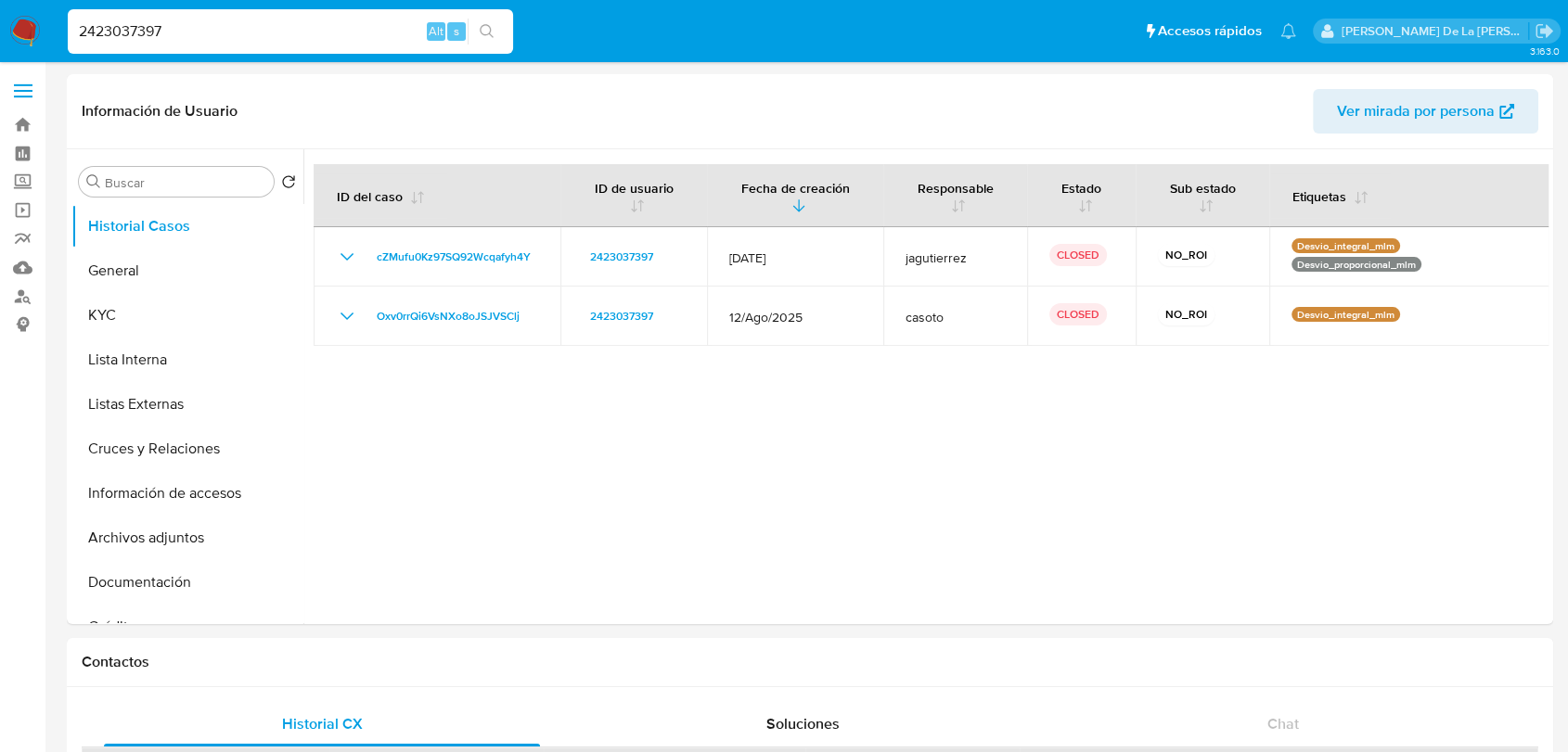
click at [223, 32] on input "2423037397" at bounding box center [290, 31] width 445 height 24
paste input "1785623122"
type input "1785623122"
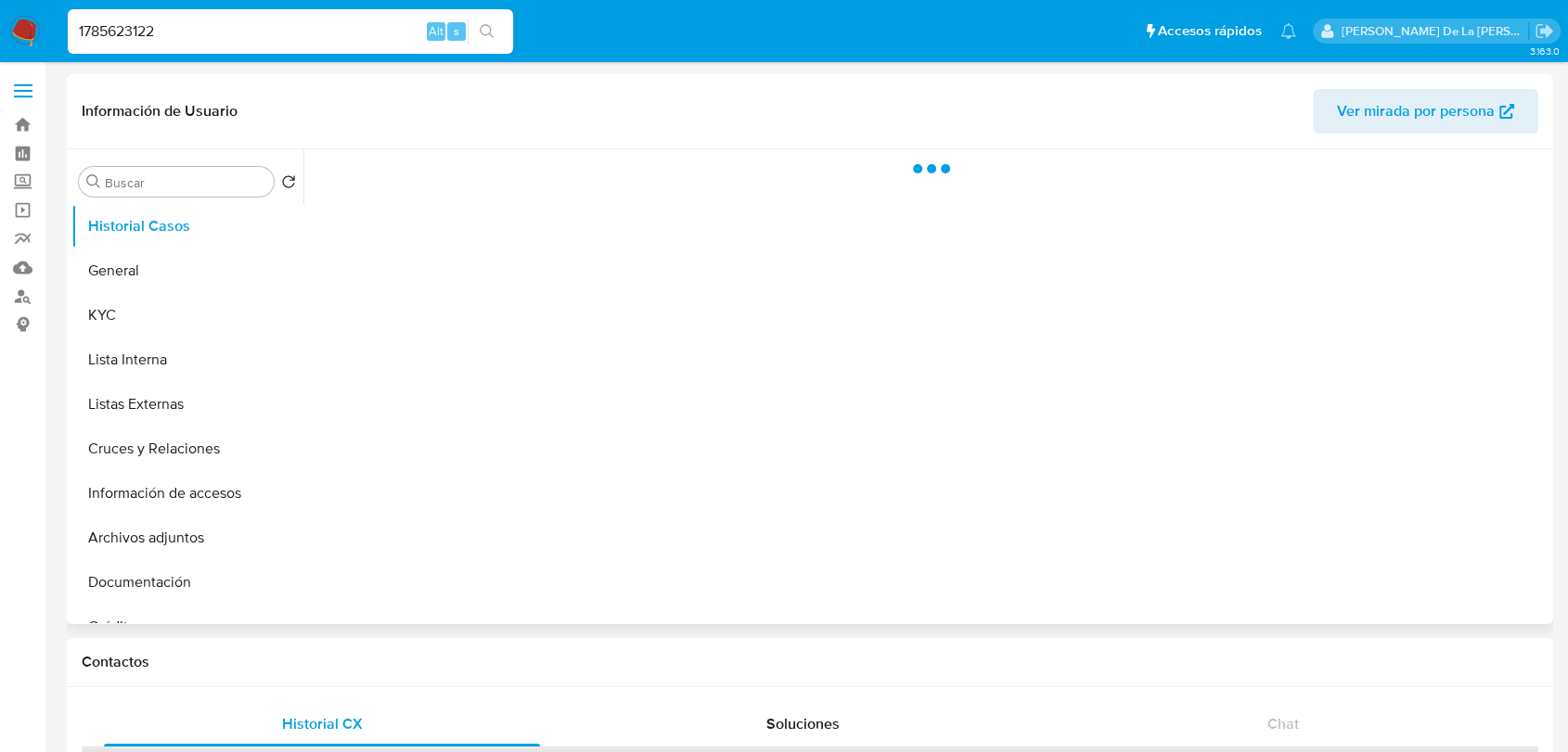
select select "10"
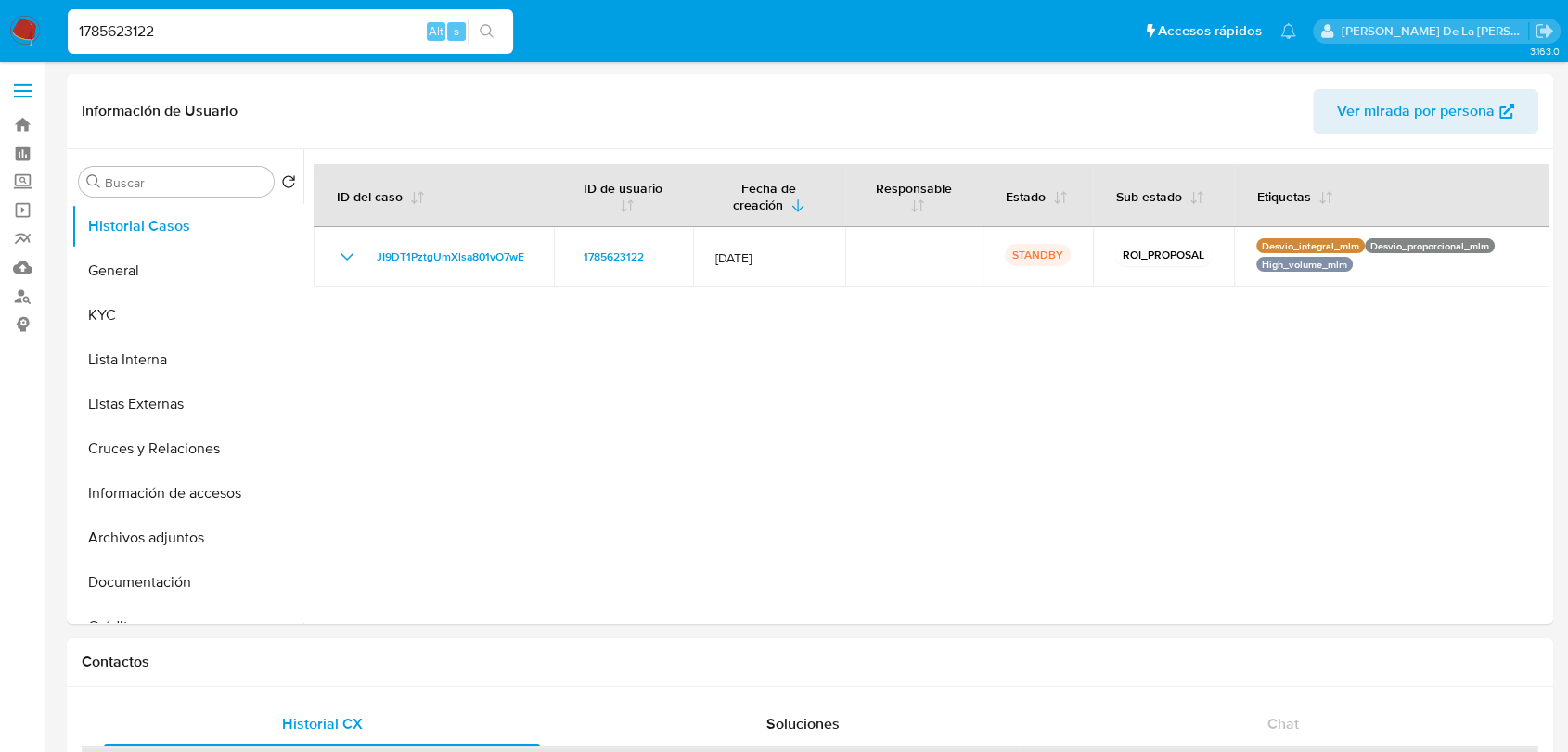
click at [181, 29] on input "1785623122" at bounding box center [290, 31] width 445 height 24
click at [178, 29] on input "1785623122" at bounding box center [290, 31] width 445 height 24
paste input "080645218"
type input "1080645218"
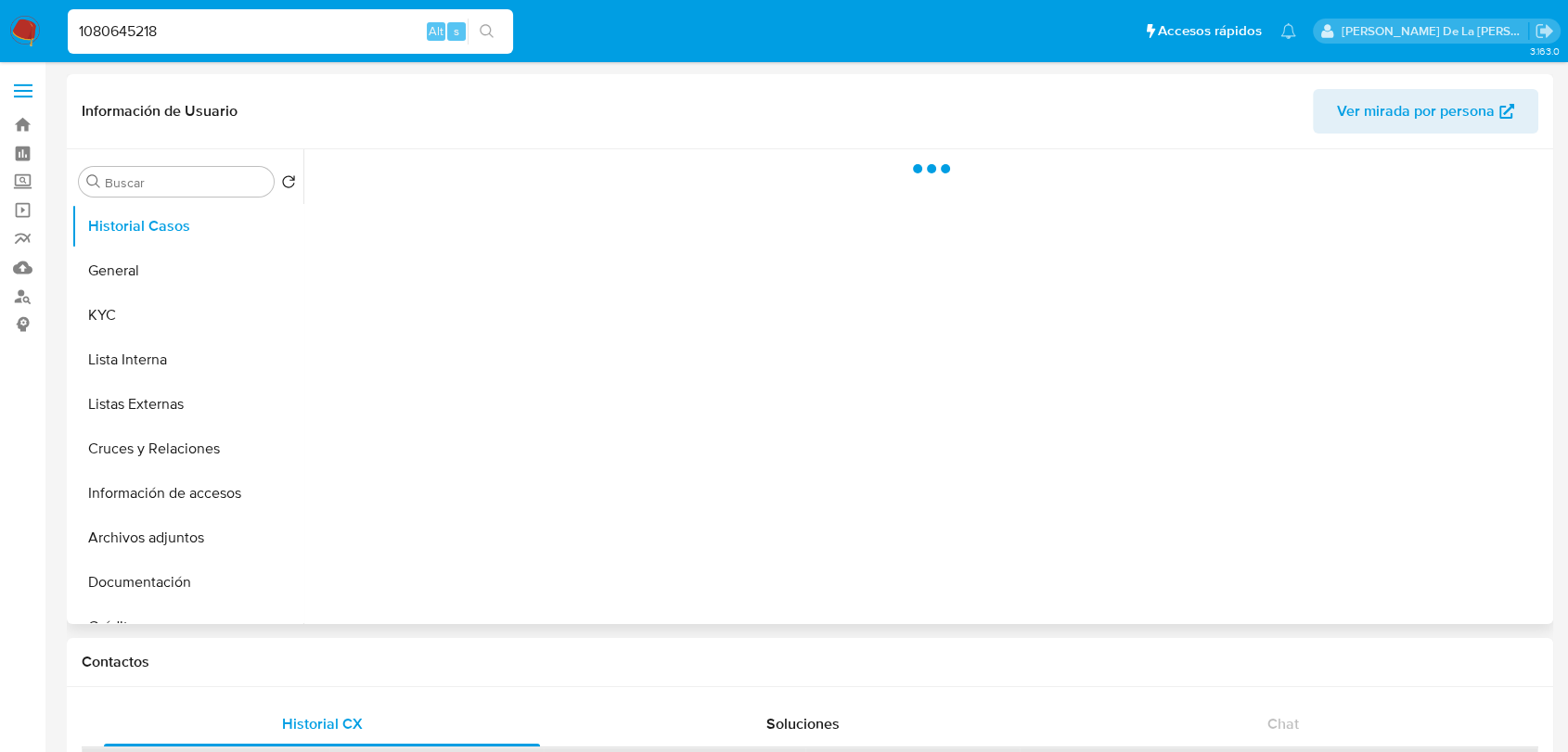
select select "10"
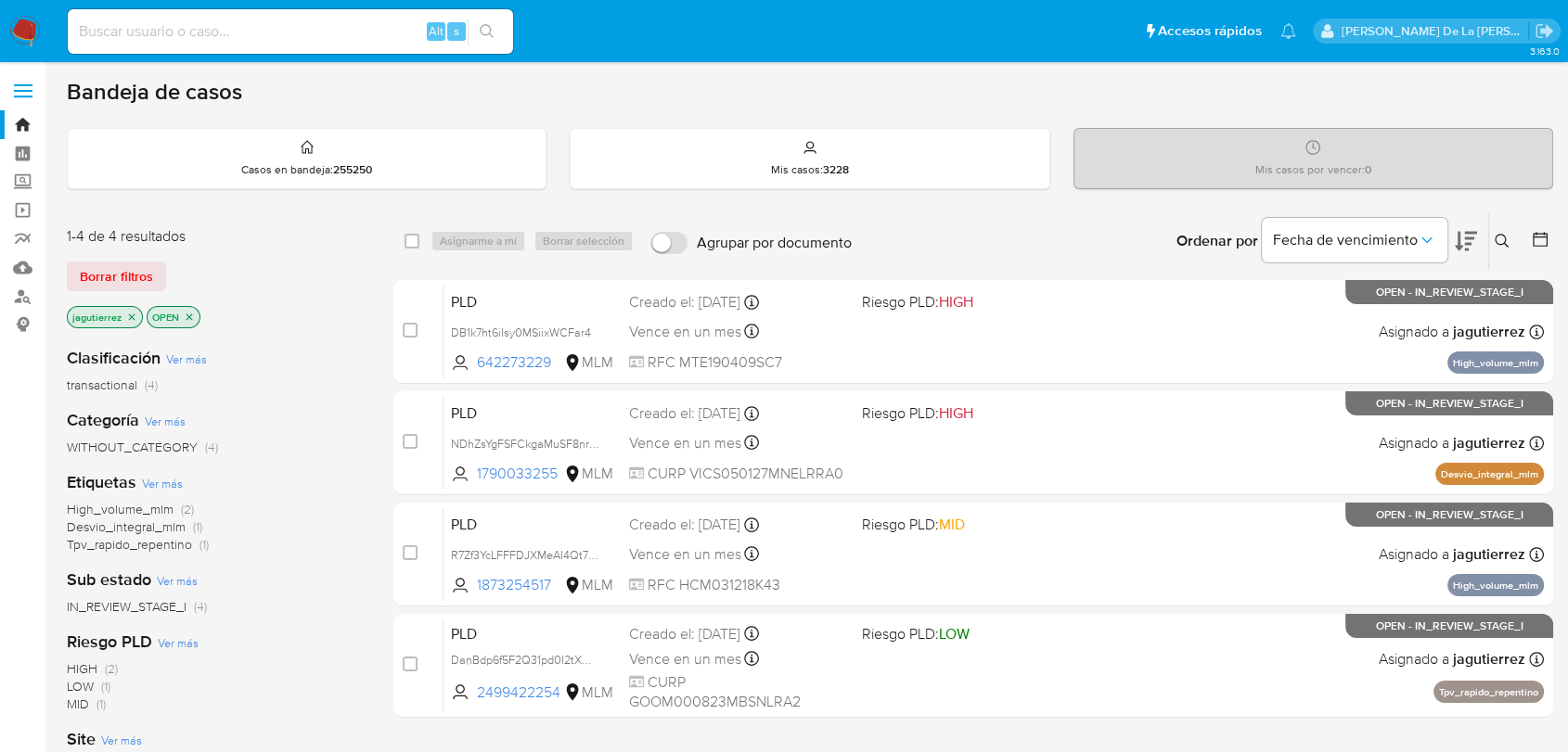
click at [1507, 237] on icon at bounding box center [1501, 241] width 15 height 15
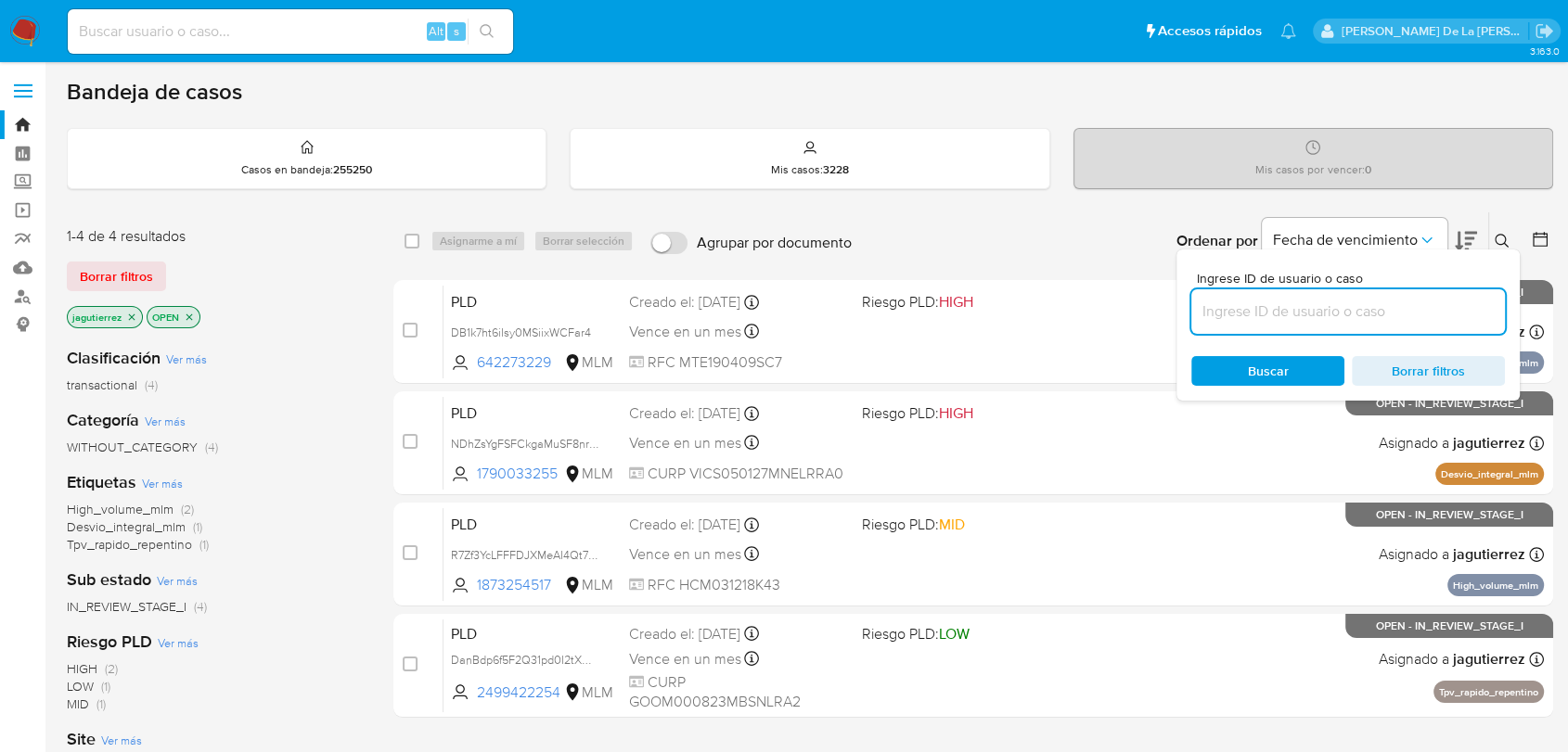
click at [1291, 316] on input at bounding box center [1348, 312] width 314 height 24
type input "1080645218"
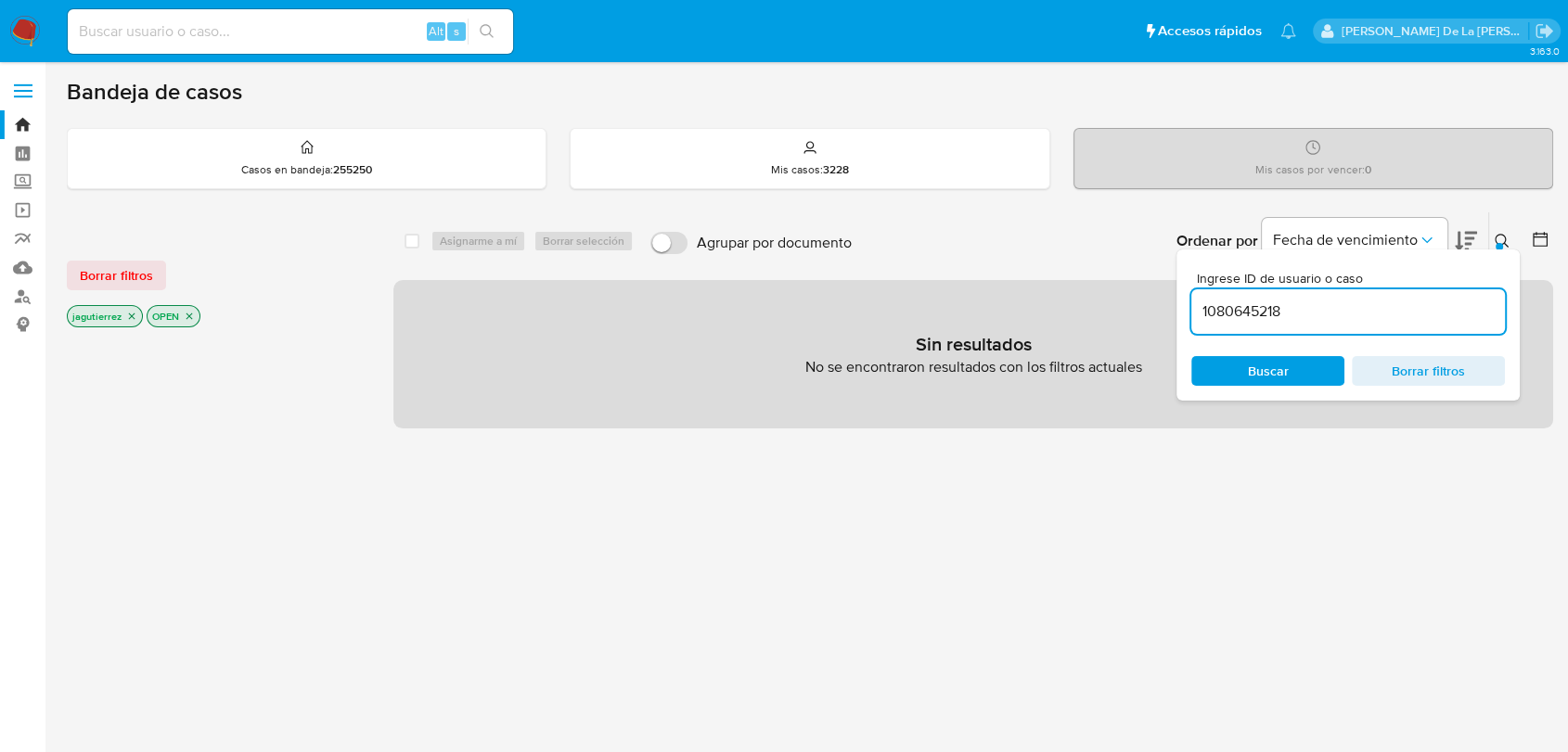
click at [129, 314] on icon "close-filter" at bounding box center [131, 316] width 11 height 11
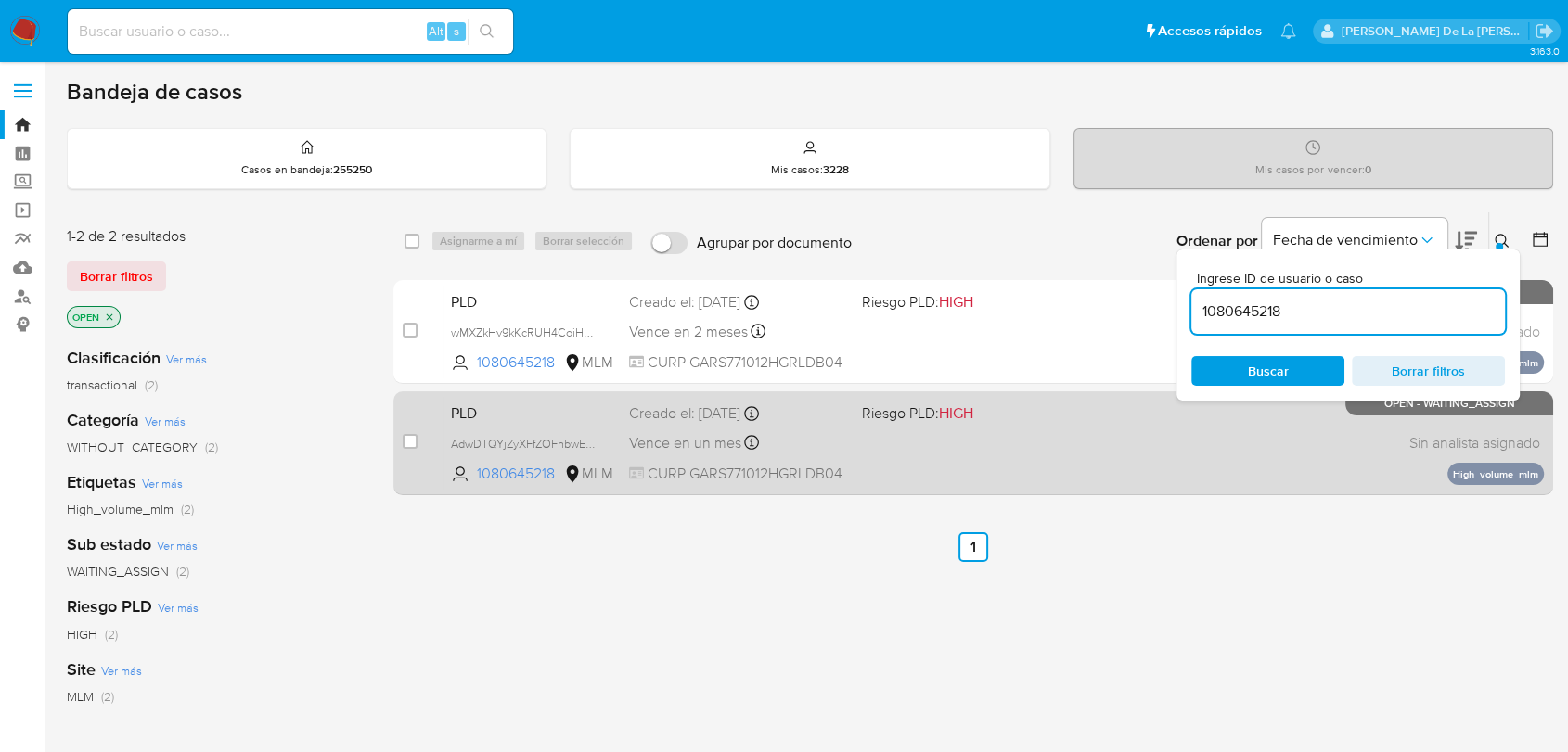
click at [423, 438] on div "case-item-checkbox No es posible asignar el caso" at bounding box center [423, 443] width 41 height 94
click at [414, 440] on input "checkbox" at bounding box center [410, 441] width 15 height 15
checkbox input "true"
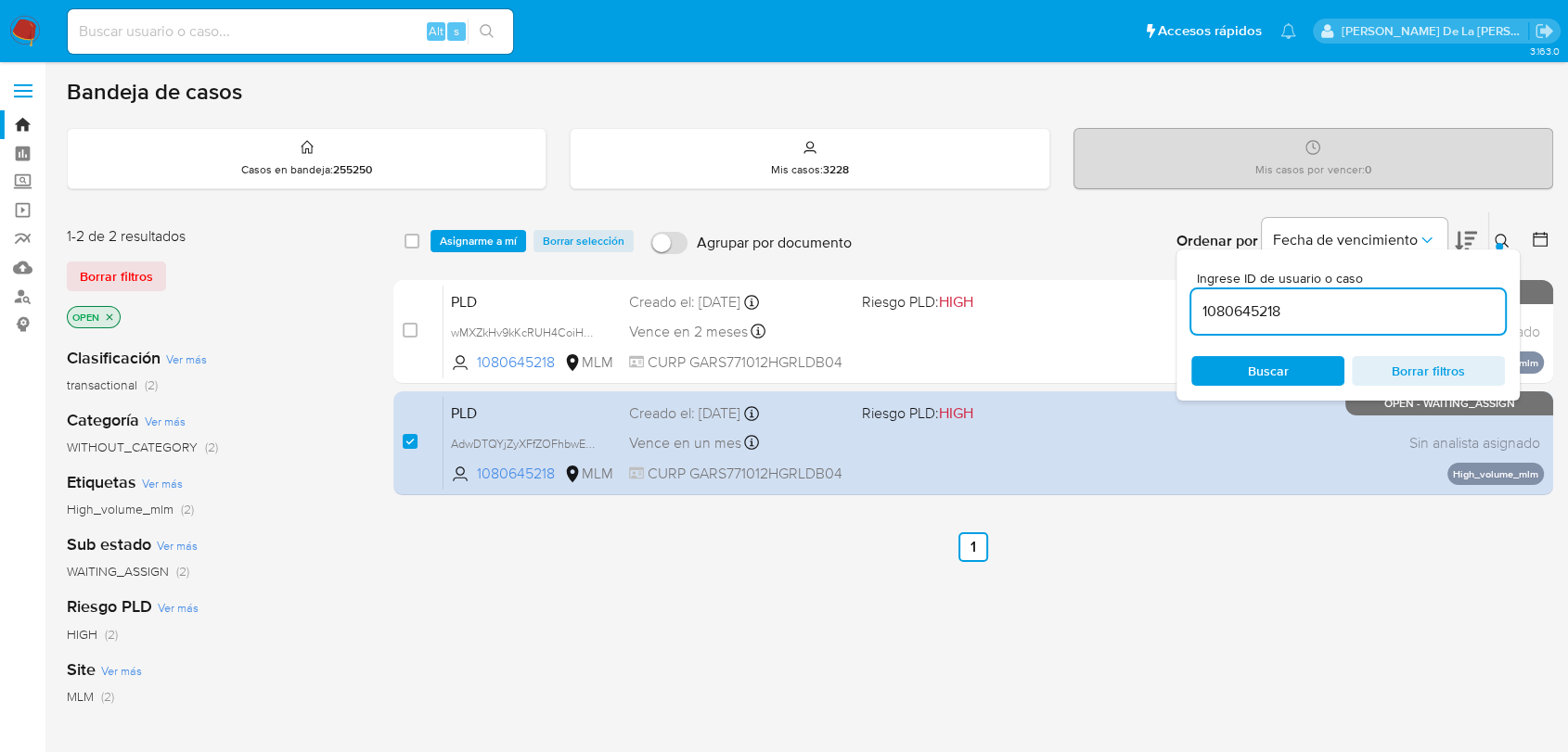
click at [1279, 307] on input "1080645218" at bounding box center [1348, 312] width 314 height 24
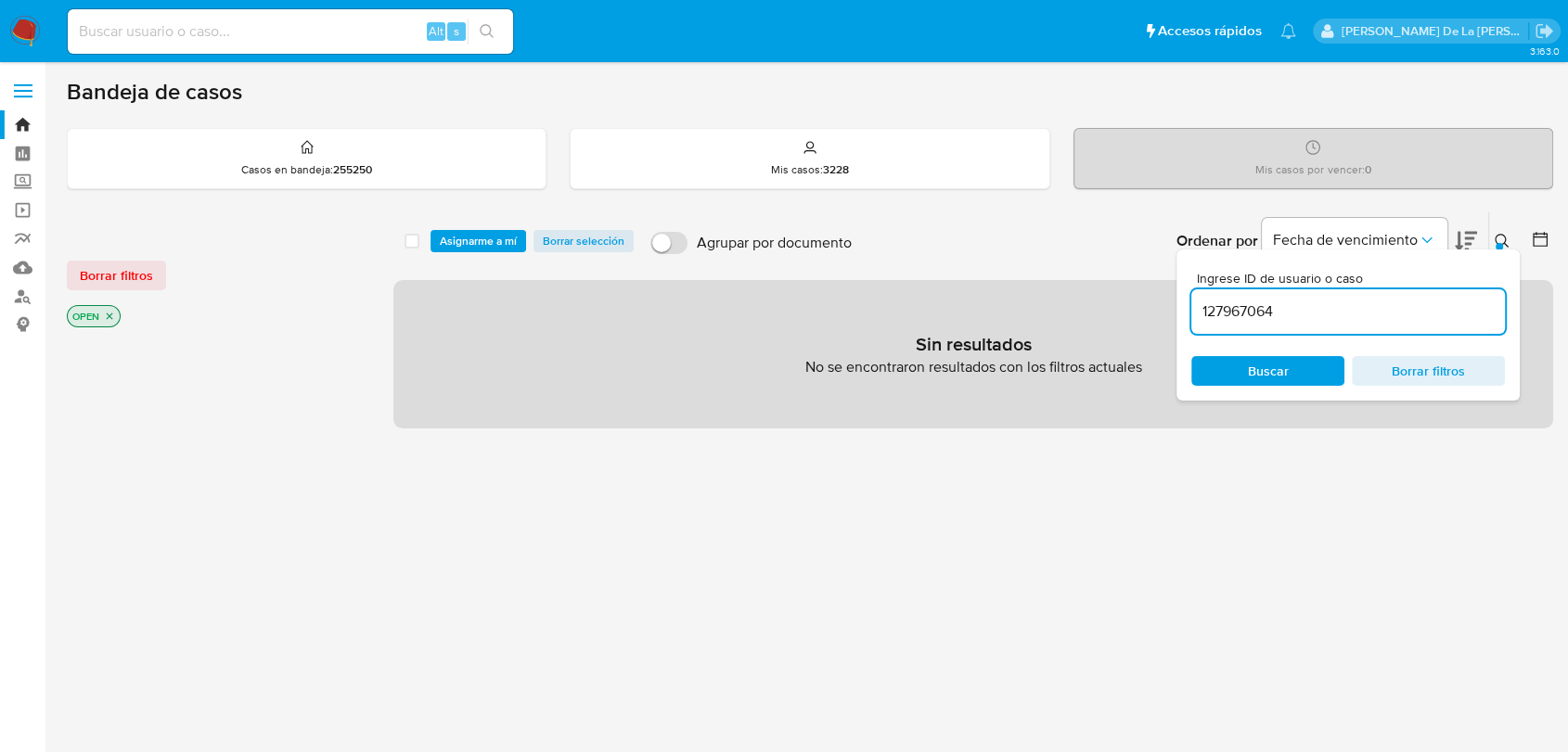
click at [1260, 307] on input "127967064" at bounding box center [1348, 312] width 314 height 24
paste input "345632925"
type input "345632925"
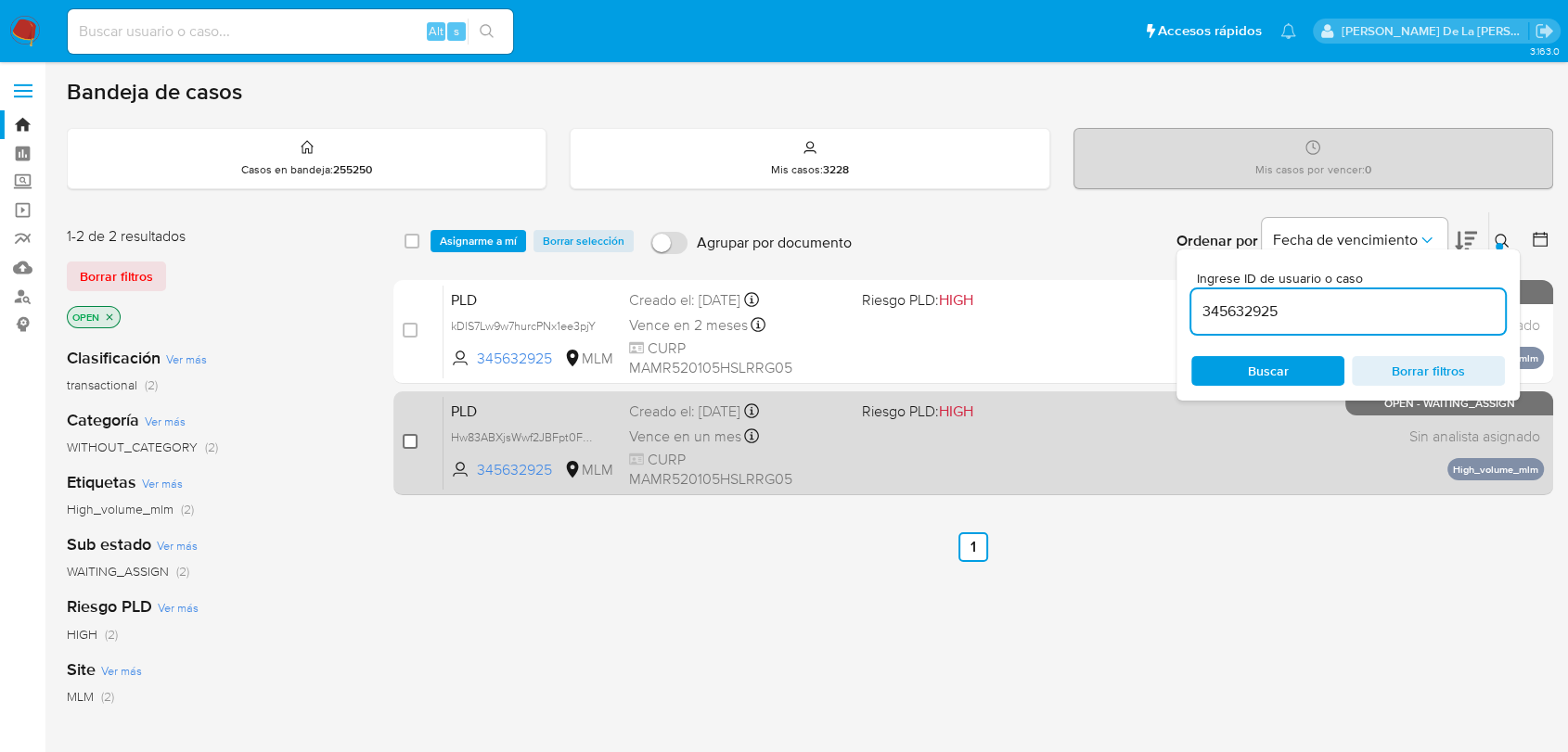
click at [412, 440] on input "checkbox" at bounding box center [410, 441] width 15 height 15
checkbox input "true"
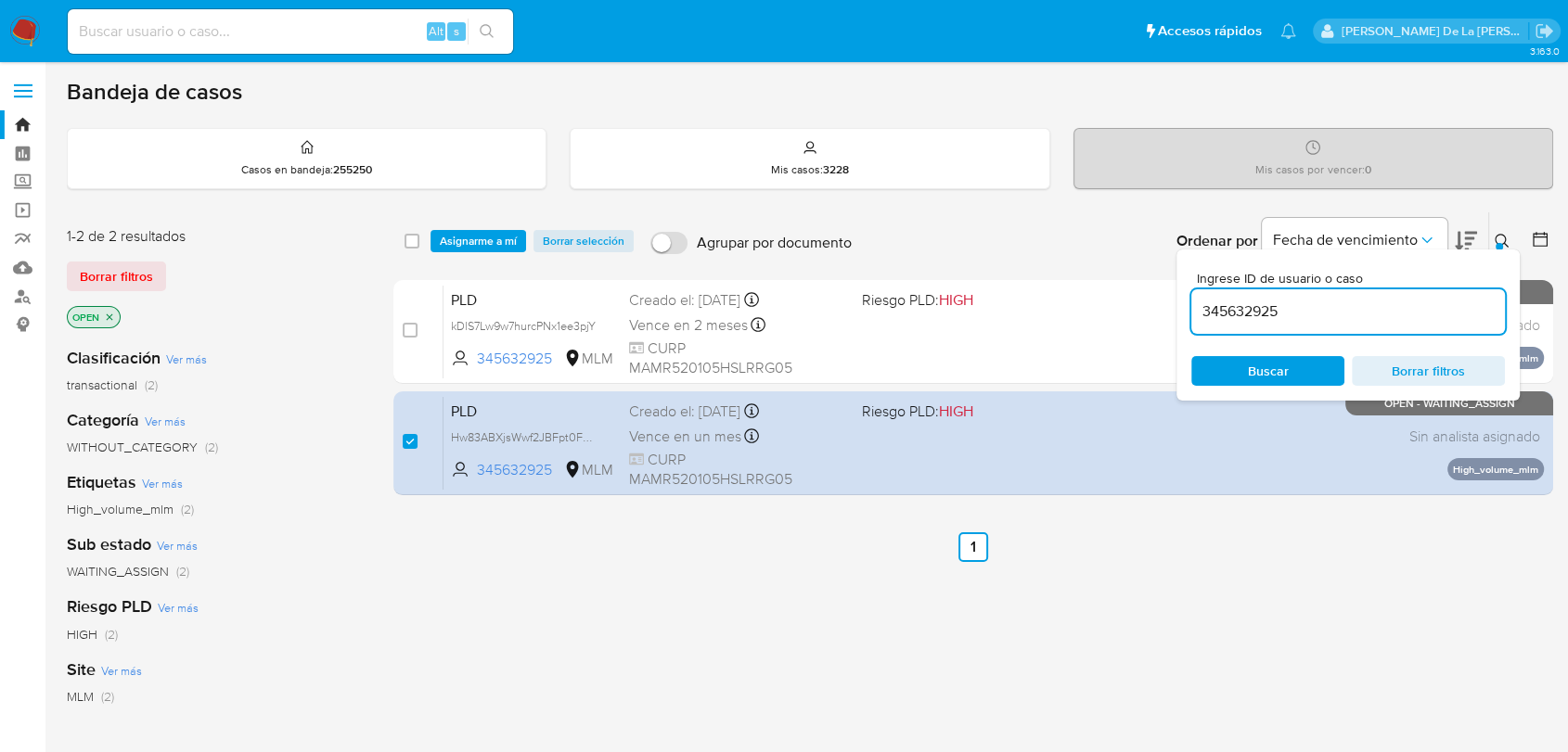
click at [1267, 296] on div "345632925" at bounding box center [1348, 311] width 314 height 45
click at [1251, 306] on input "345632925" at bounding box center [1348, 312] width 314 height 24
paste input "2597026646"
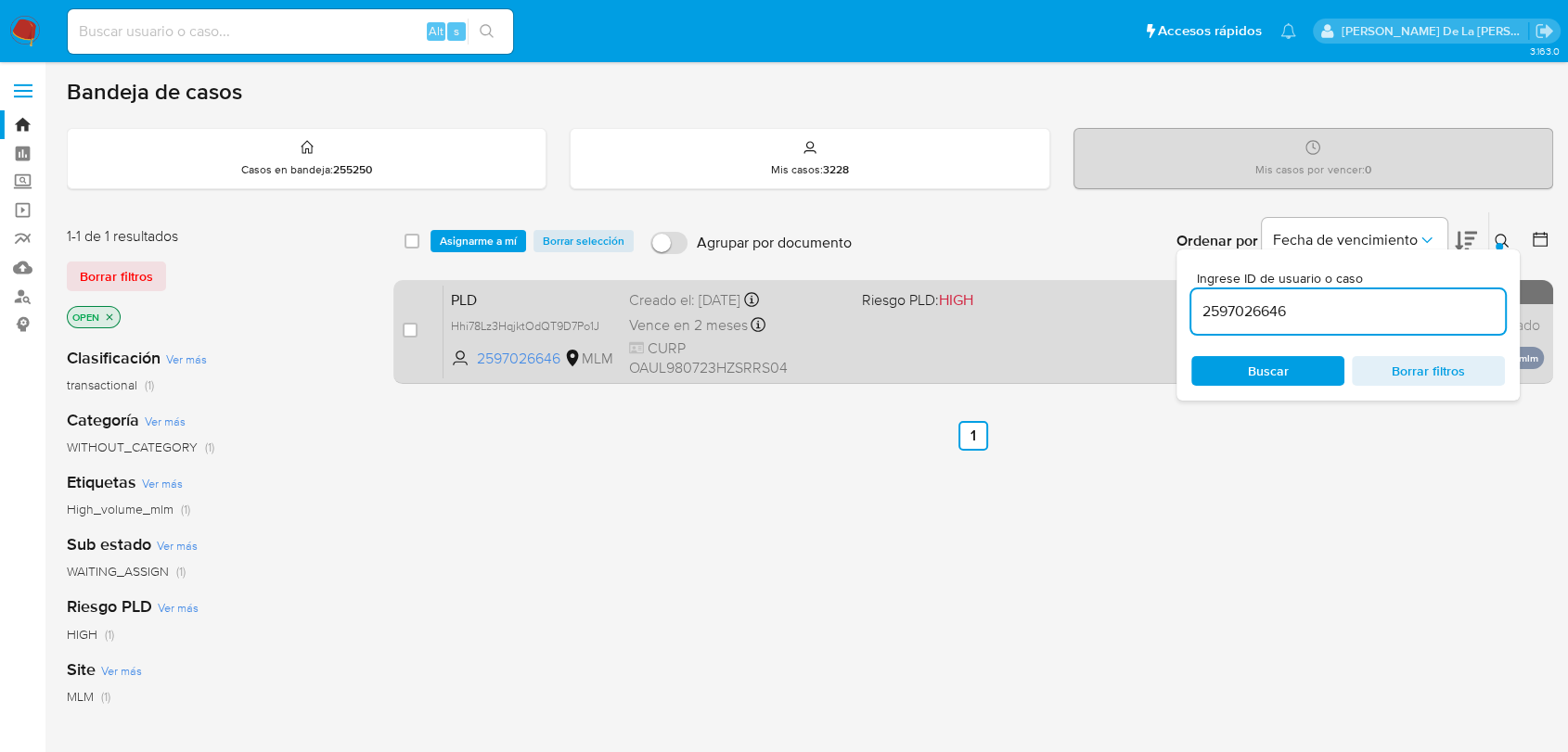
click at [423, 327] on div "case-item-checkbox No es posible asignar el caso" at bounding box center [423, 332] width 41 height 94
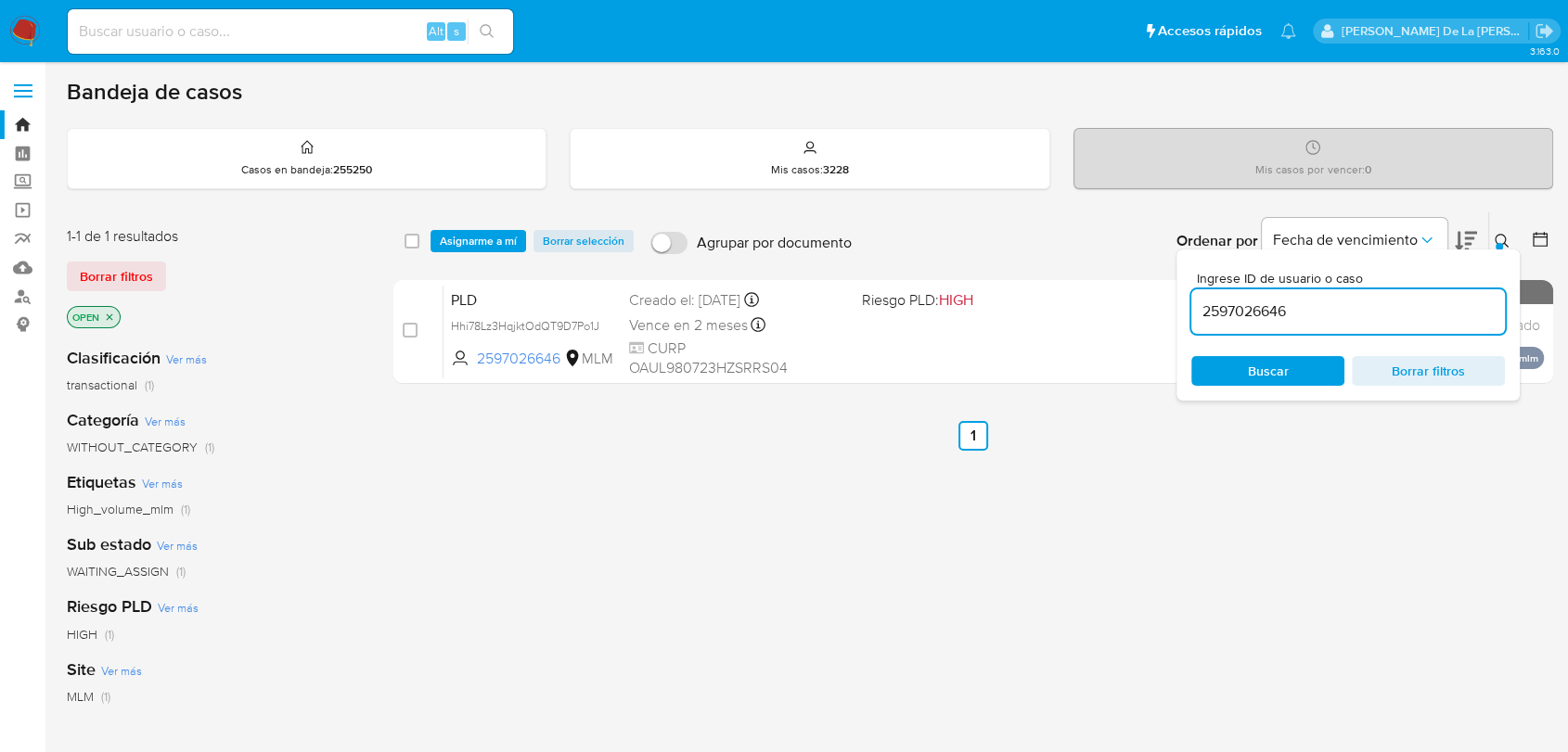
click at [1252, 315] on input "2597026646" at bounding box center [1348, 312] width 314 height 24
click at [1251, 315] on input "2597026646" at bounding box center [1348, 312] width 314 height 24
paste input "62917550"
type input "262917550"
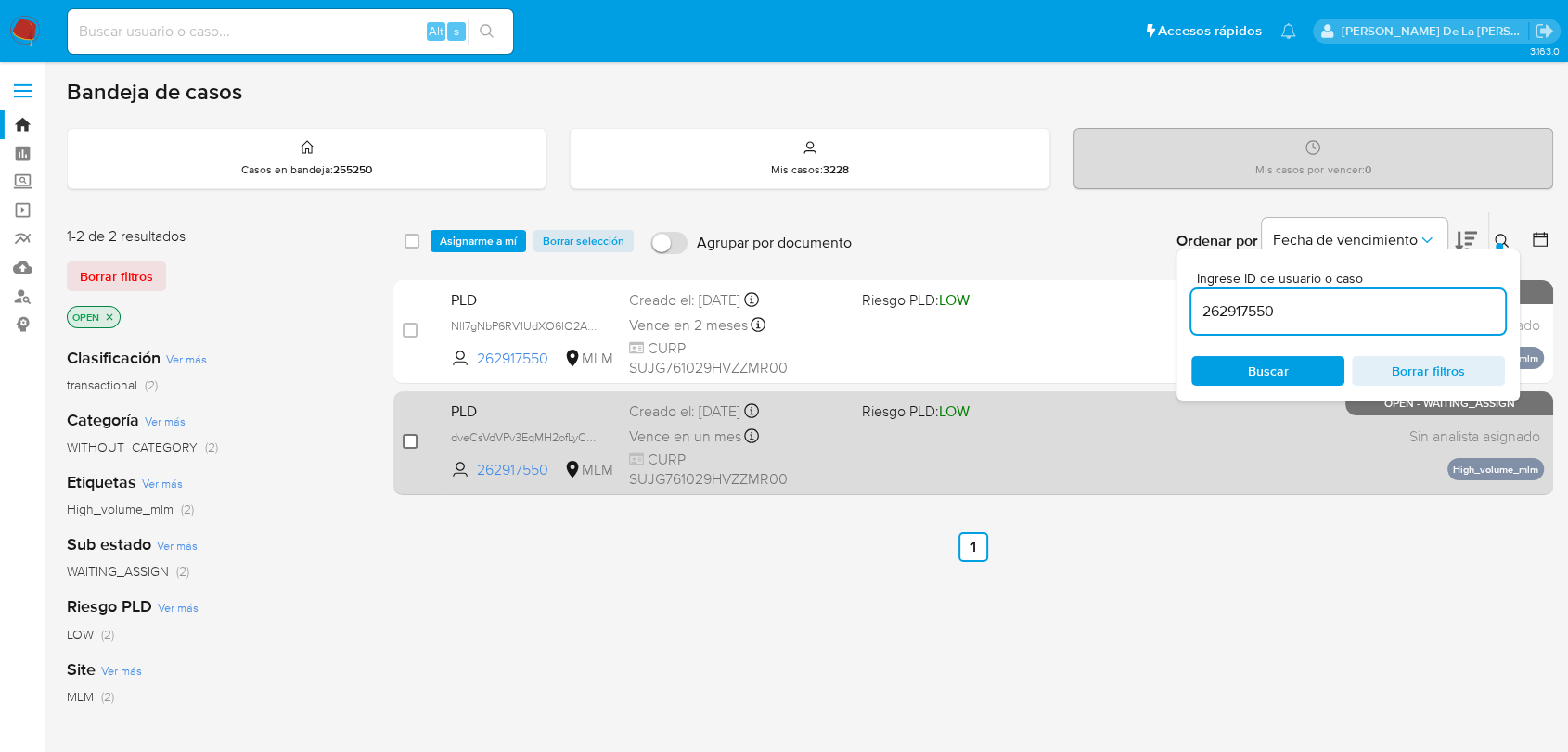
click at [408, 440] on input "checkbox" at bounding box center [410, 441] width 15 height 15
checkbox input "true"
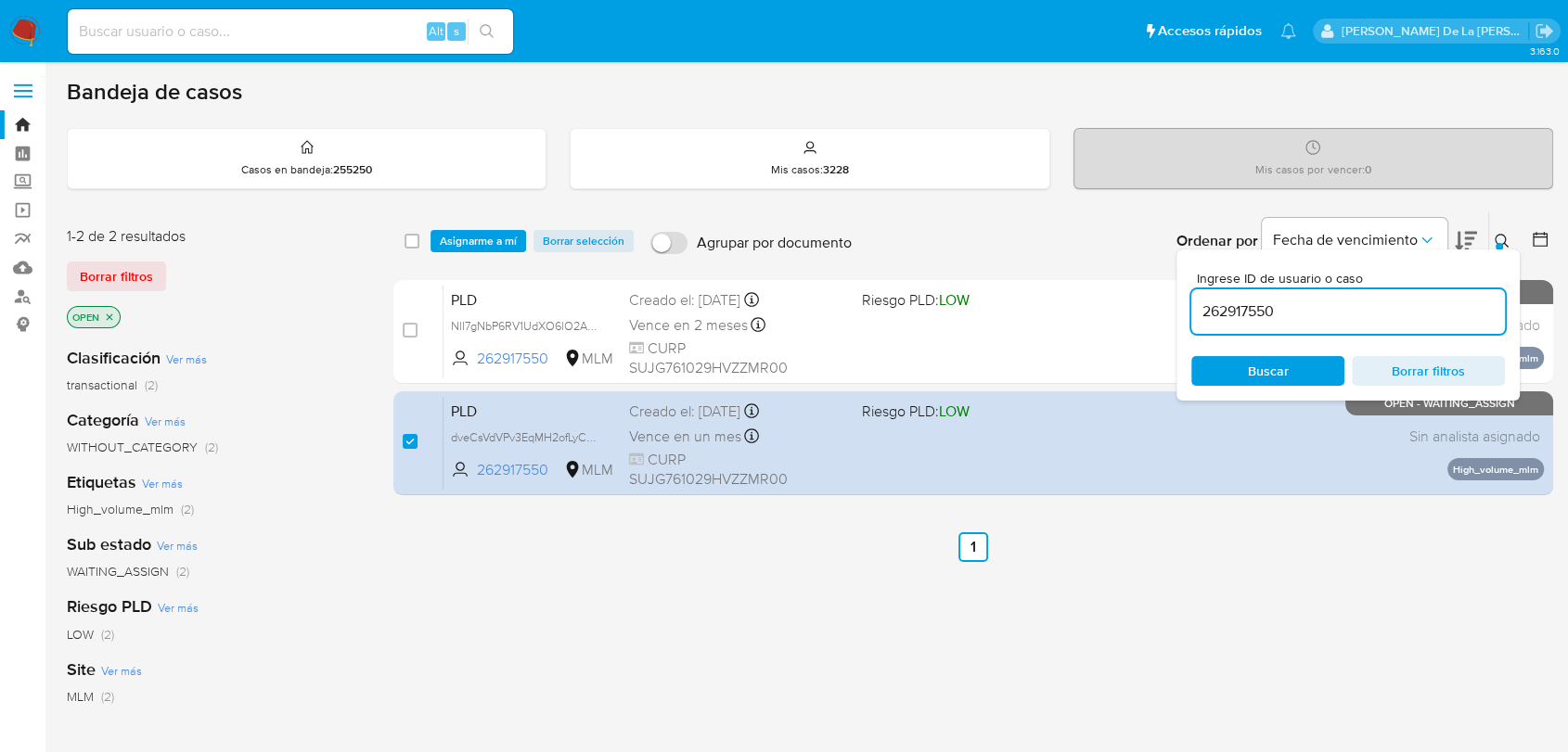
click at [1237, 314] on input "262917550" at bounding box center [1348, 312] width 314 height 24
type input "576842236"
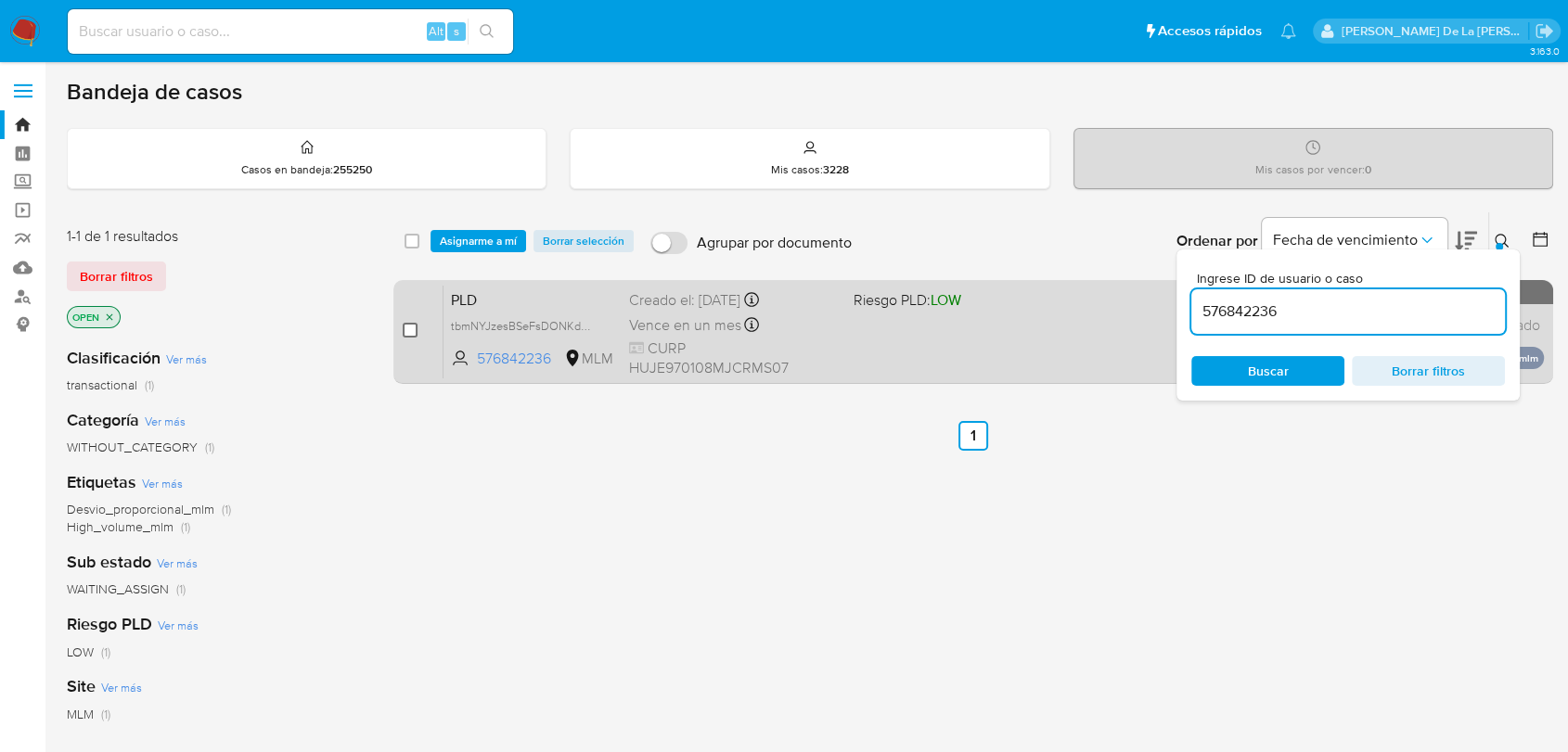
click at [408, 327] on input "checkbox" at bounding box center [410, 330] width 15 height 15
checkbox input "true"
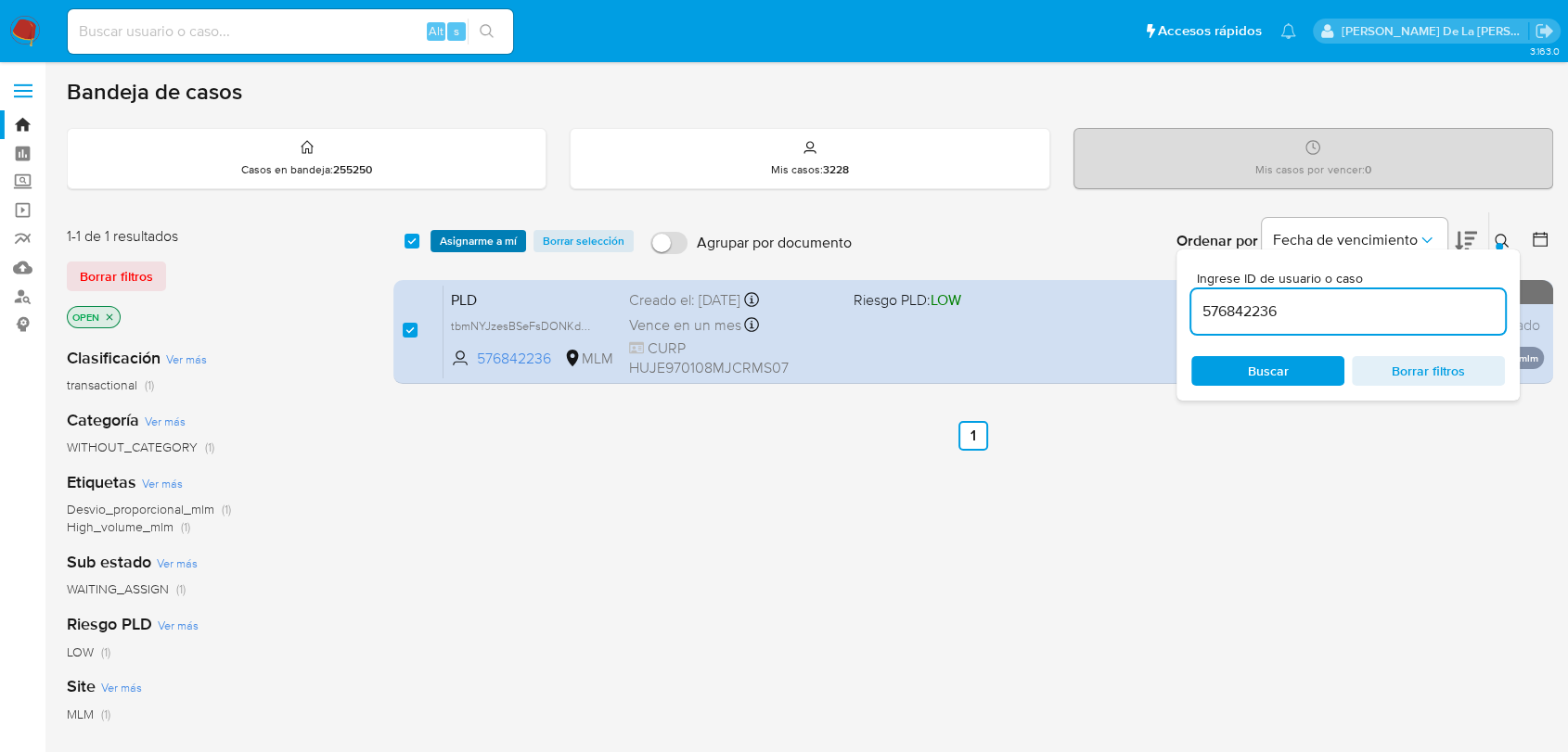
click at [452, 243] on span "Asignarme a mí" at bounding box center [478, 241] width 77 height 19
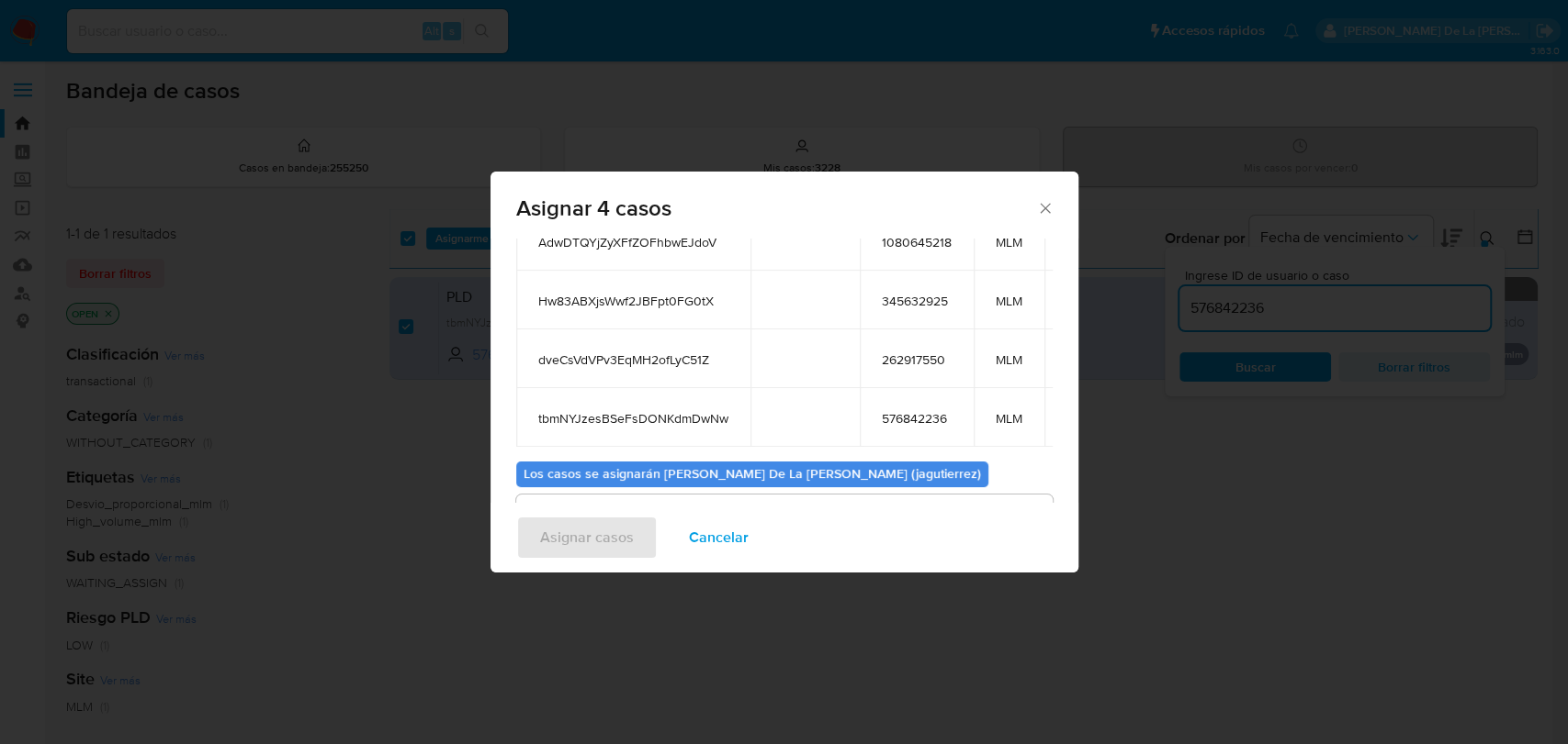
scroll to position [236, 0]
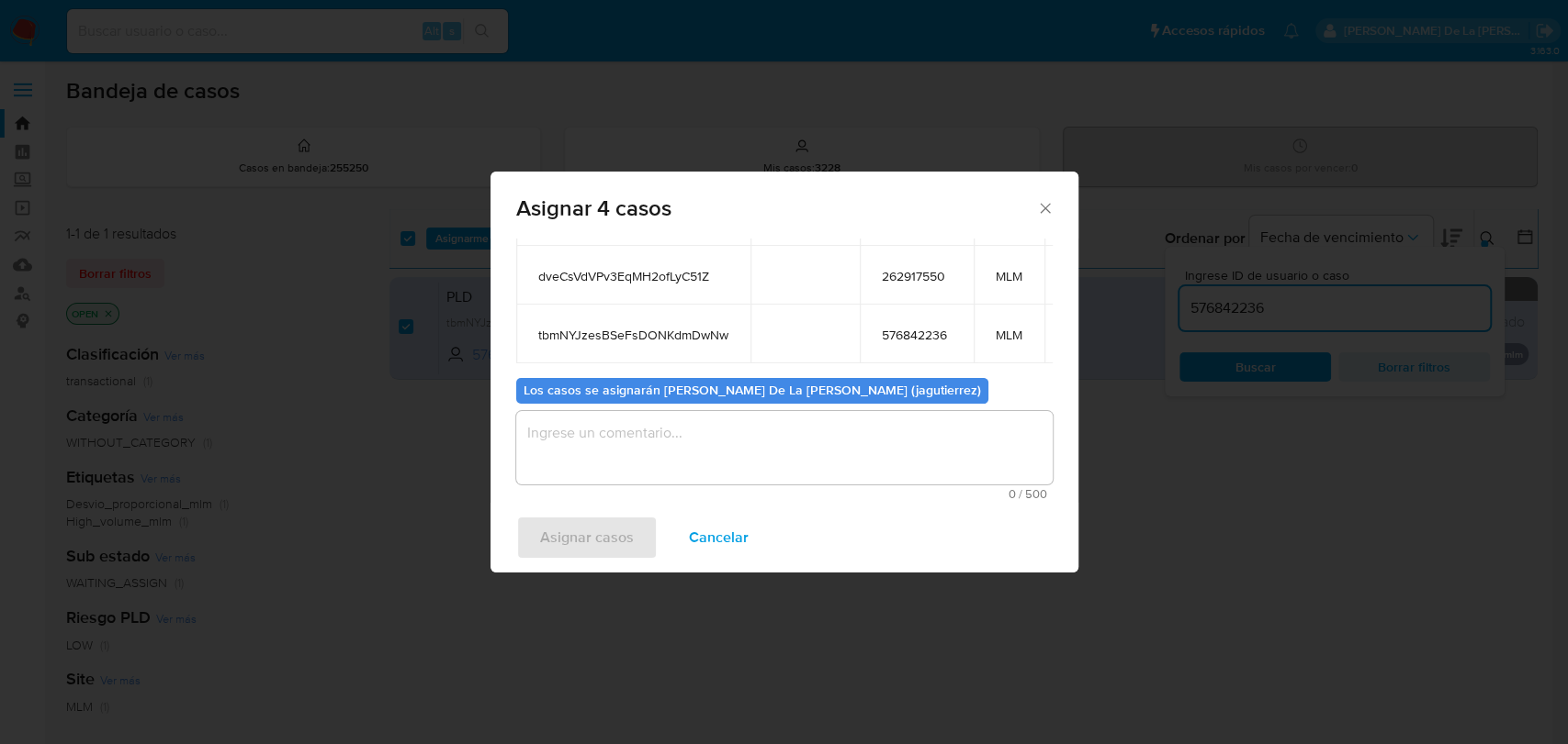
drag, startPoint x: 586, startPoint y: 476, endPoint x: 589, endPoint y: 456, distance: 20.2
click at [585, 472] on div "0 / 500 500 caracteres restantes" at bounding box center [784, 456] width 537 height 89
click at [592, 448] on textarea "assign-modal" at bounding box center [784, 448] width 537 height 73
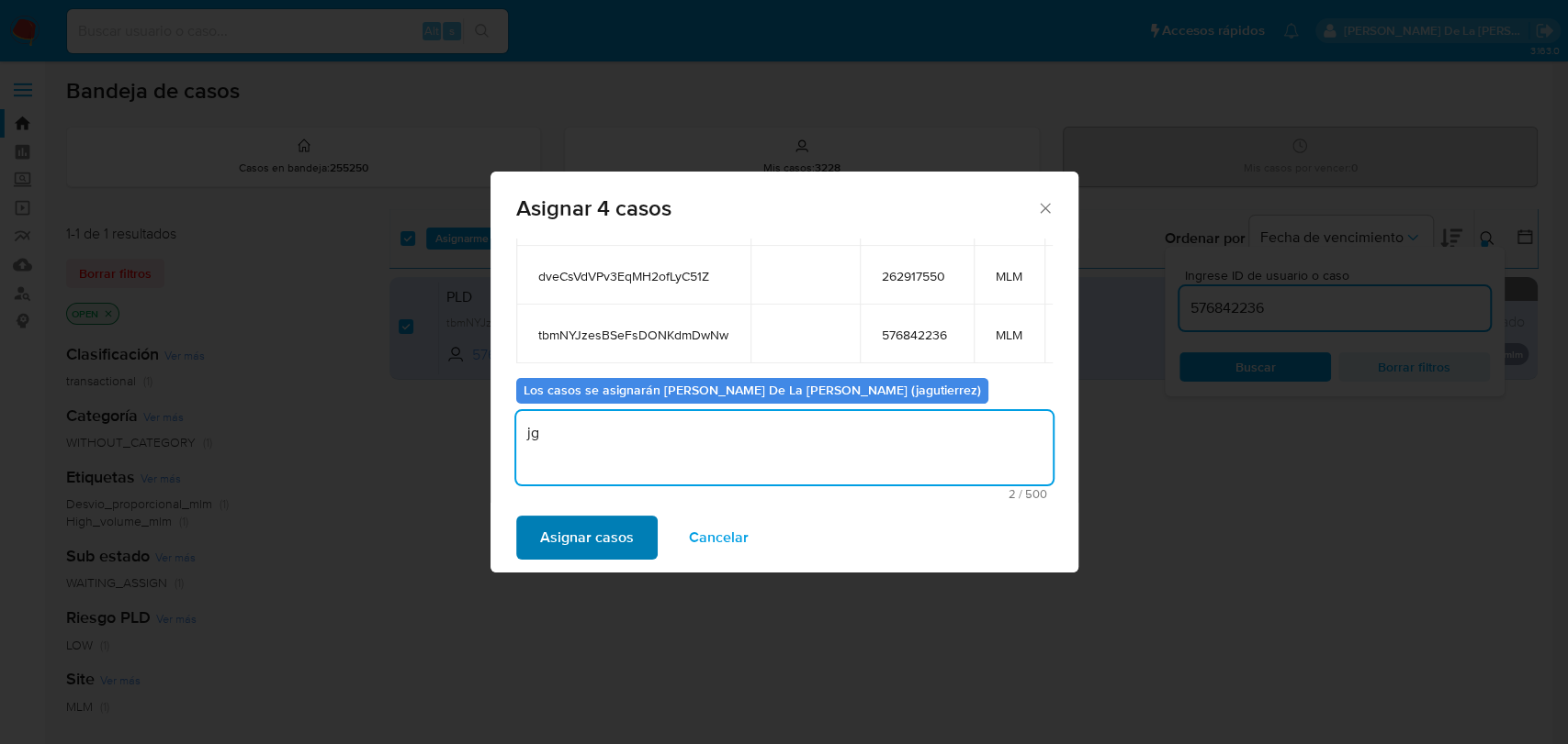
type textarea "jg"
click at [540, 537] on span "Asignar casos" at bounding box center [586, 537] width 94 height 41
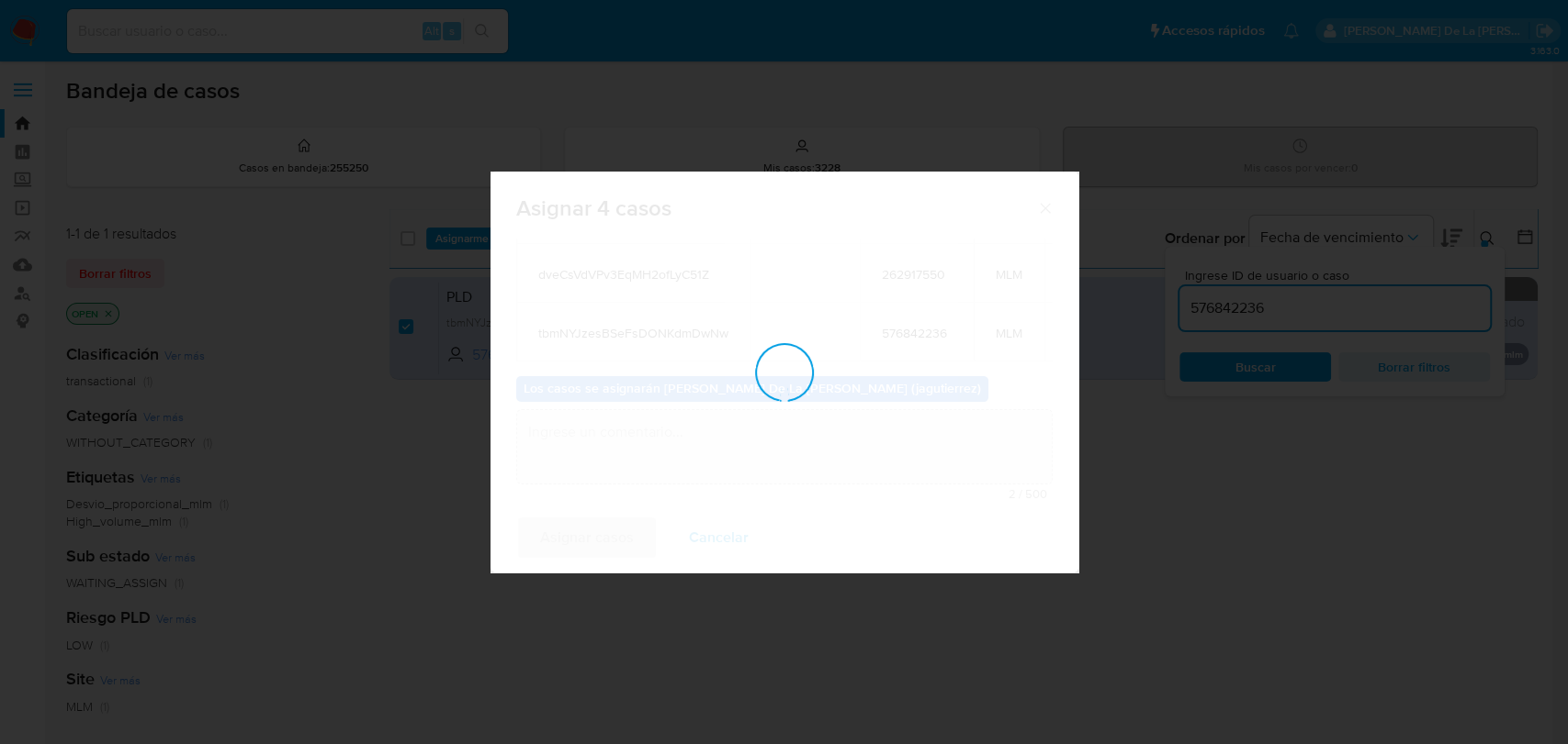
checkbox input "false"
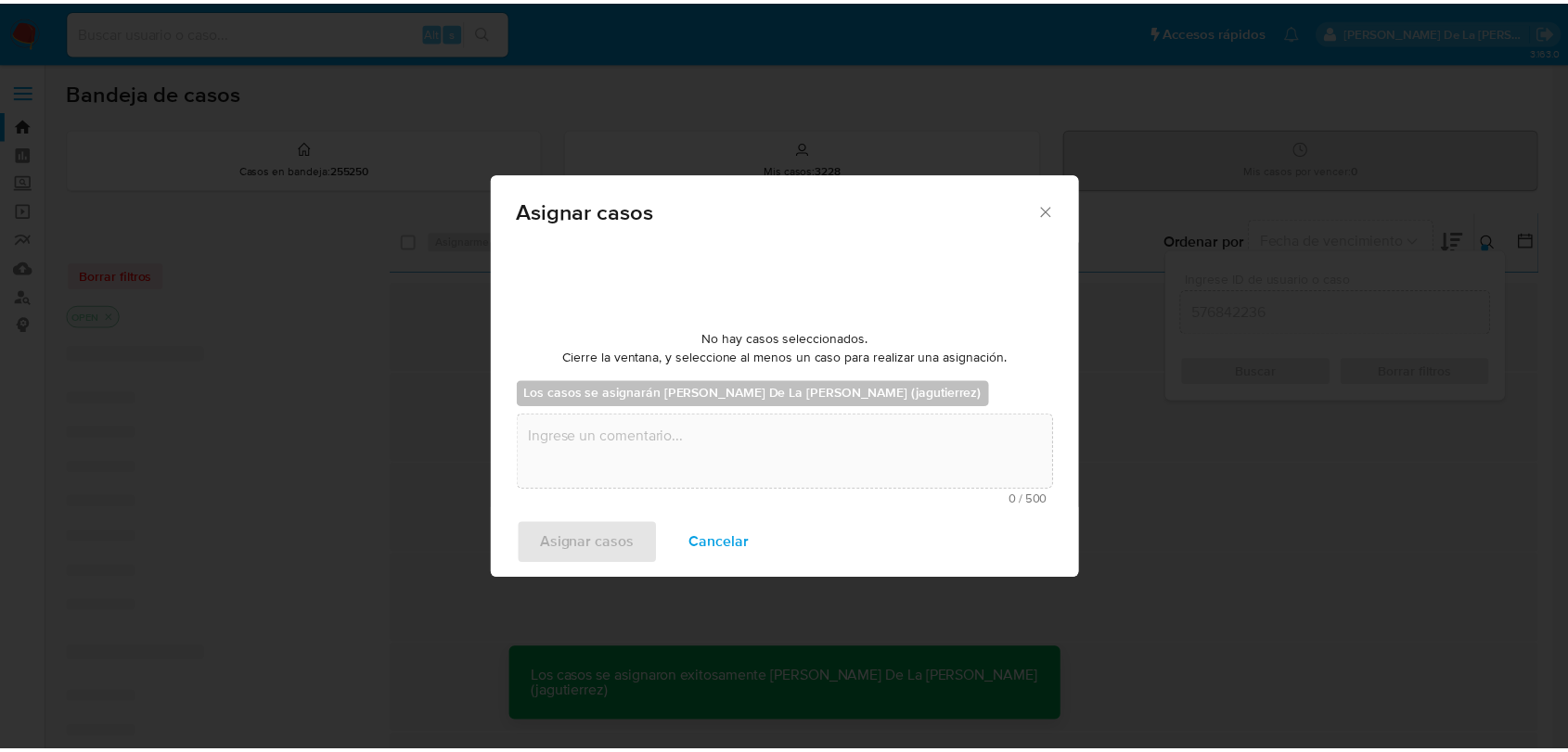
scroll to position [111, 0]
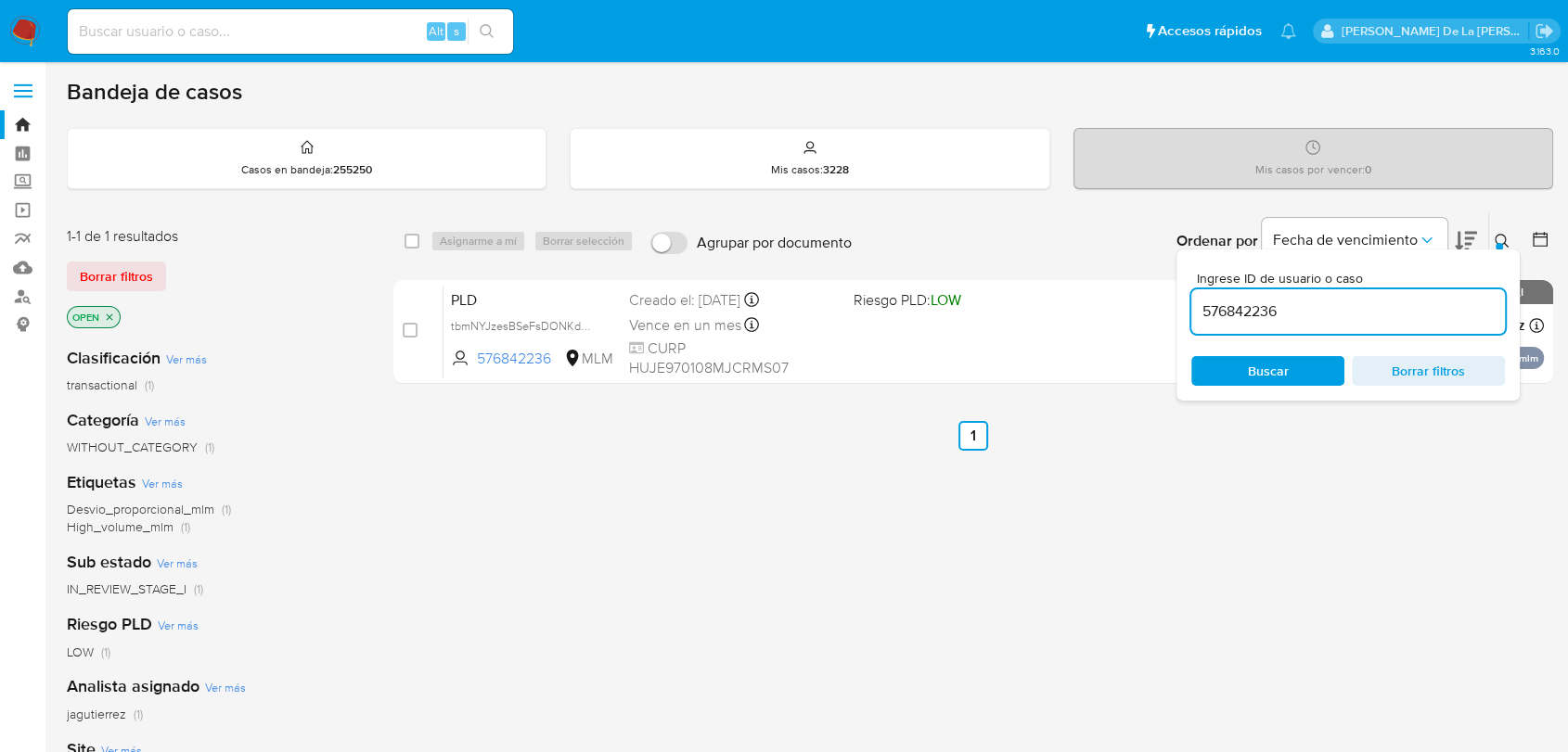
click at [30, 30] on img at bounding box center [25, 32] width 32 height 32
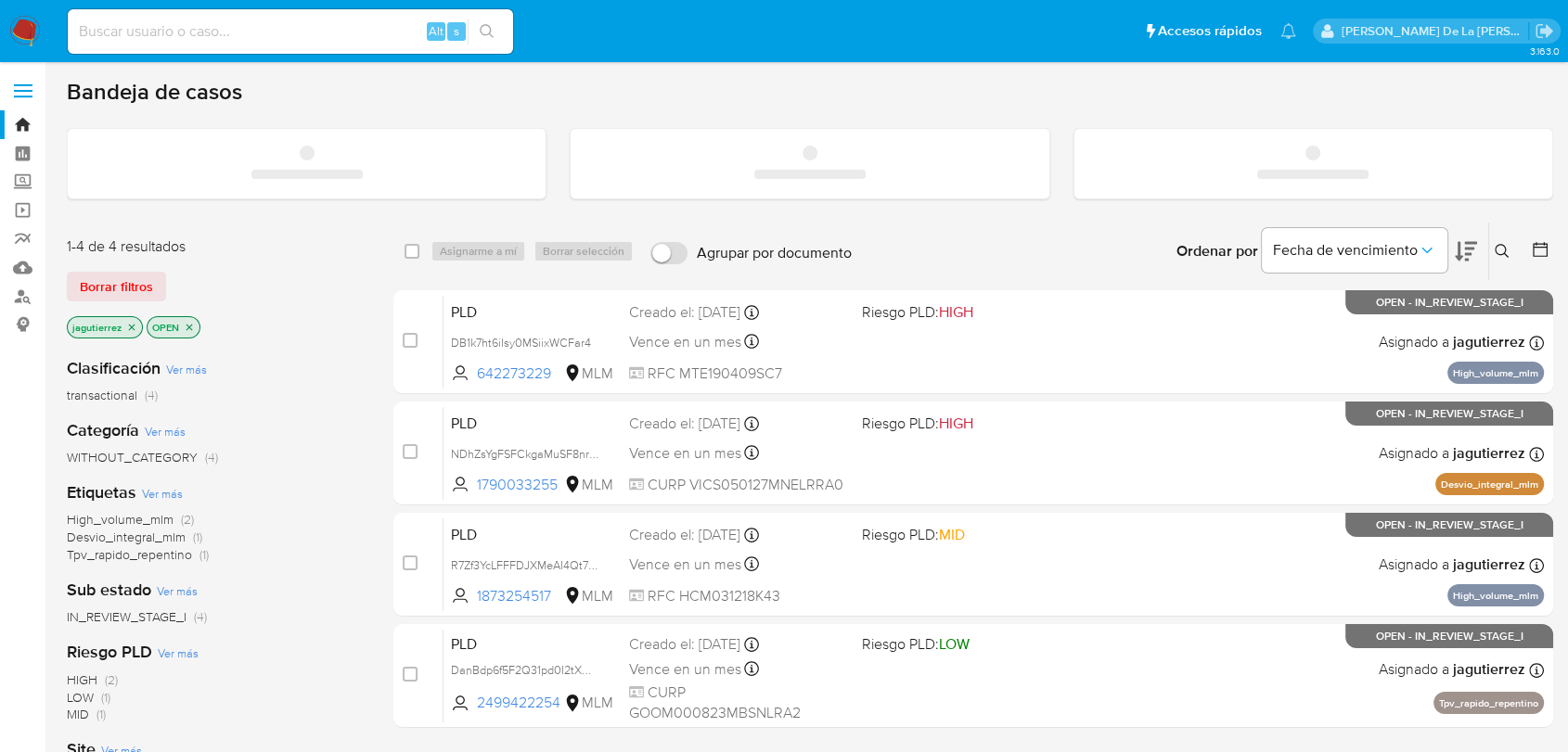
click at [191, 31] on input at bounding box center [290, 31] width 445 height 24
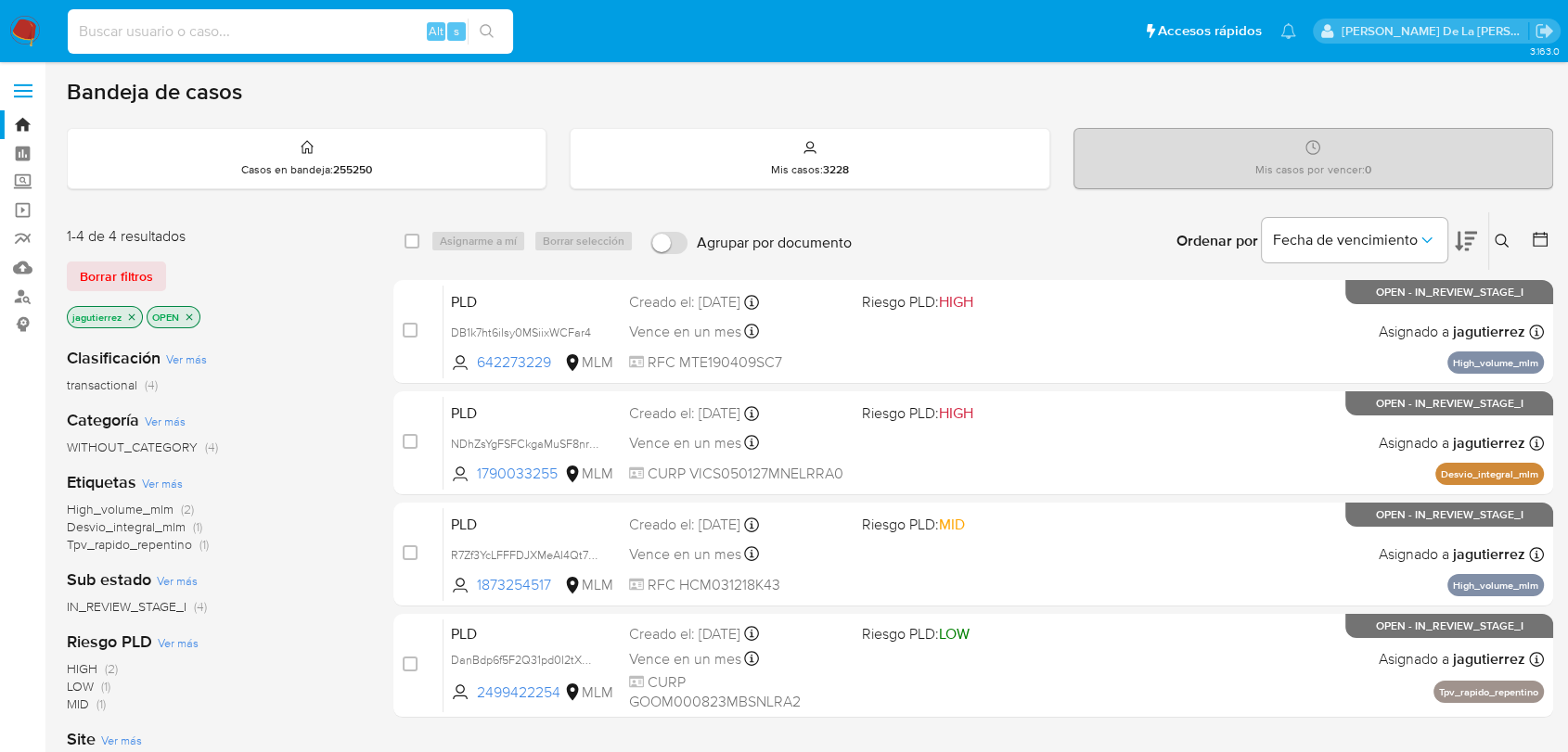
paste input "127967064"
type input "127967064"
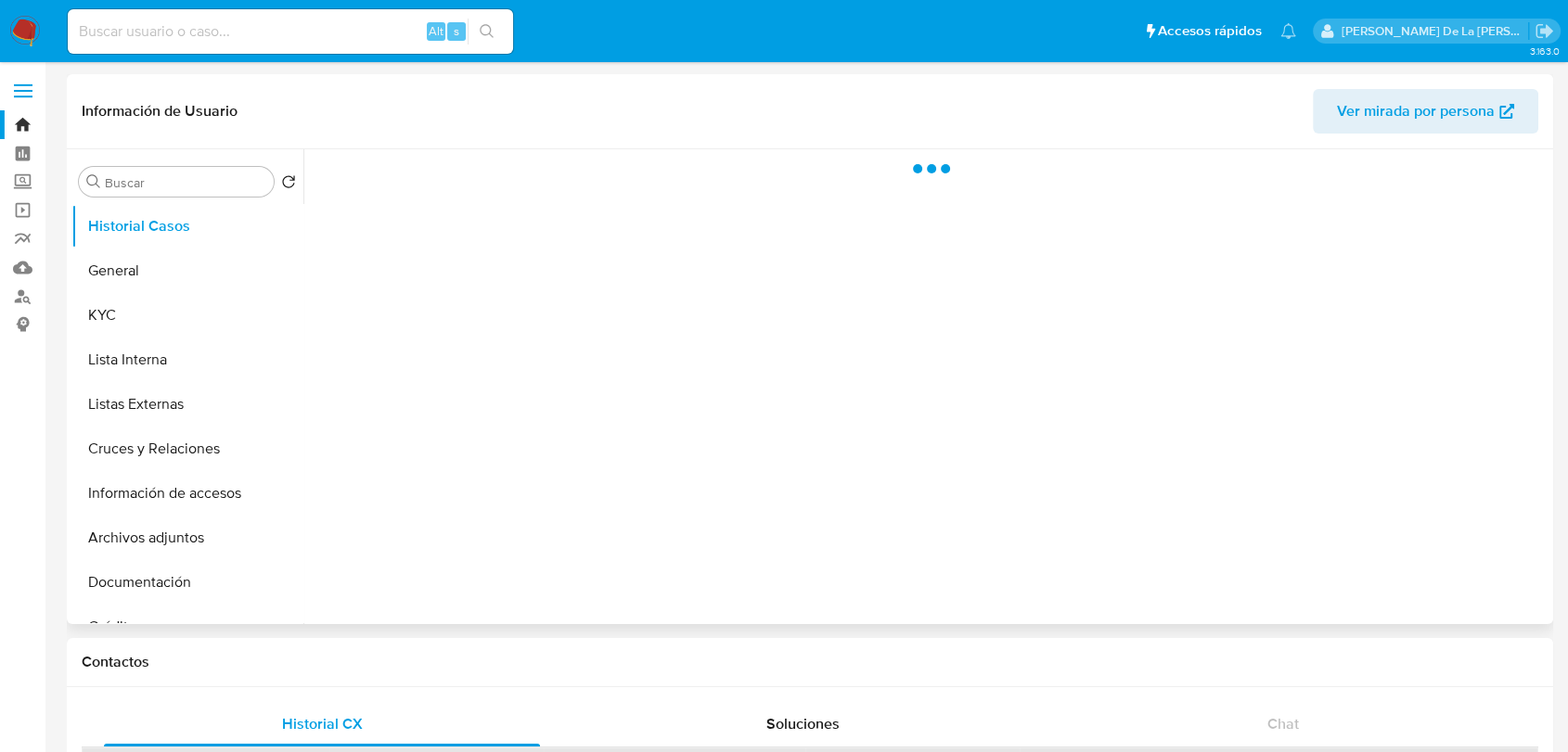
select select "10"
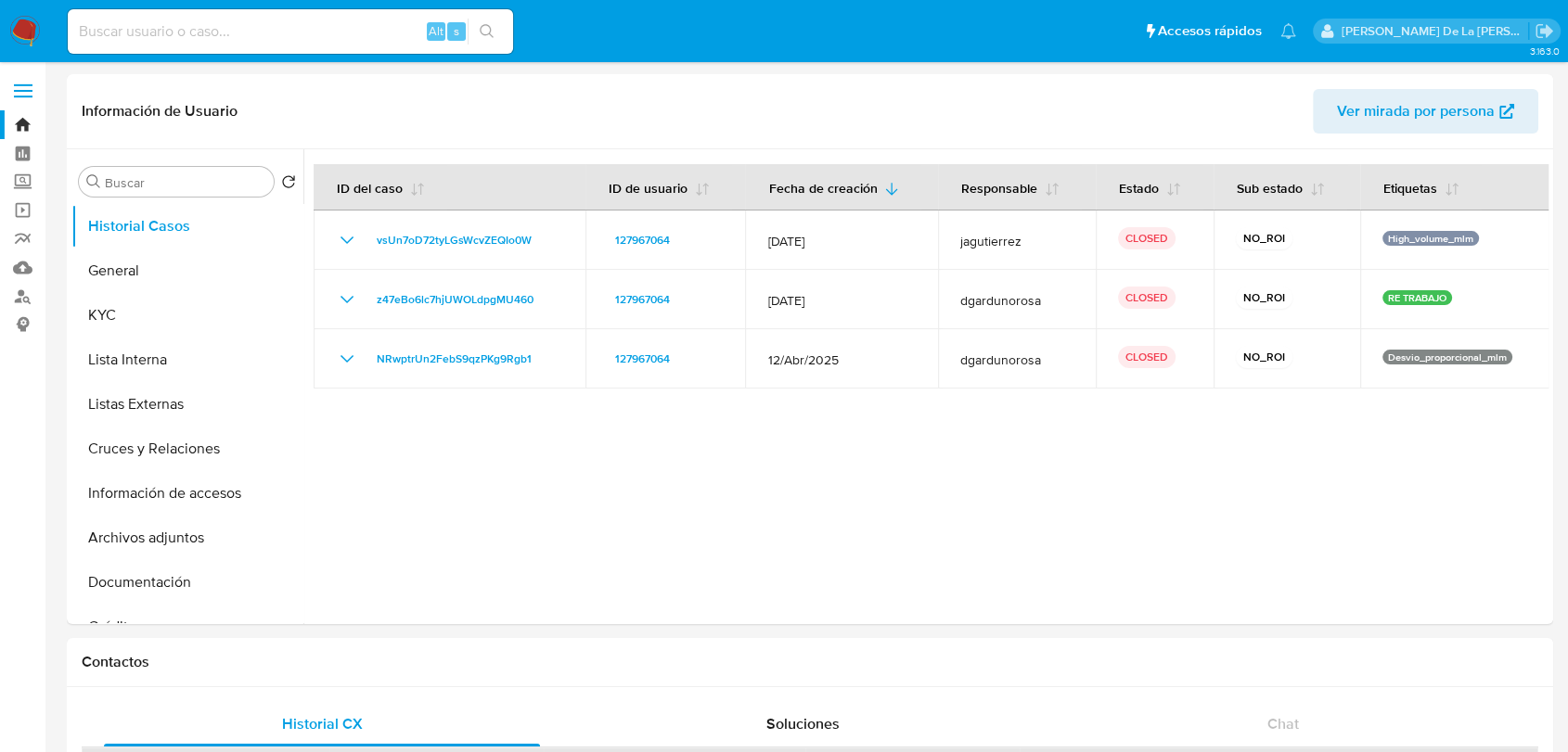
click at [245, 9] on div "Alt s" at bounding box center [290, 31] width 445 height 45
click at [238, 24] on input at bounding box center [290, 31] width 445 height 24
paste input "2597026646"
type input "2597026646"
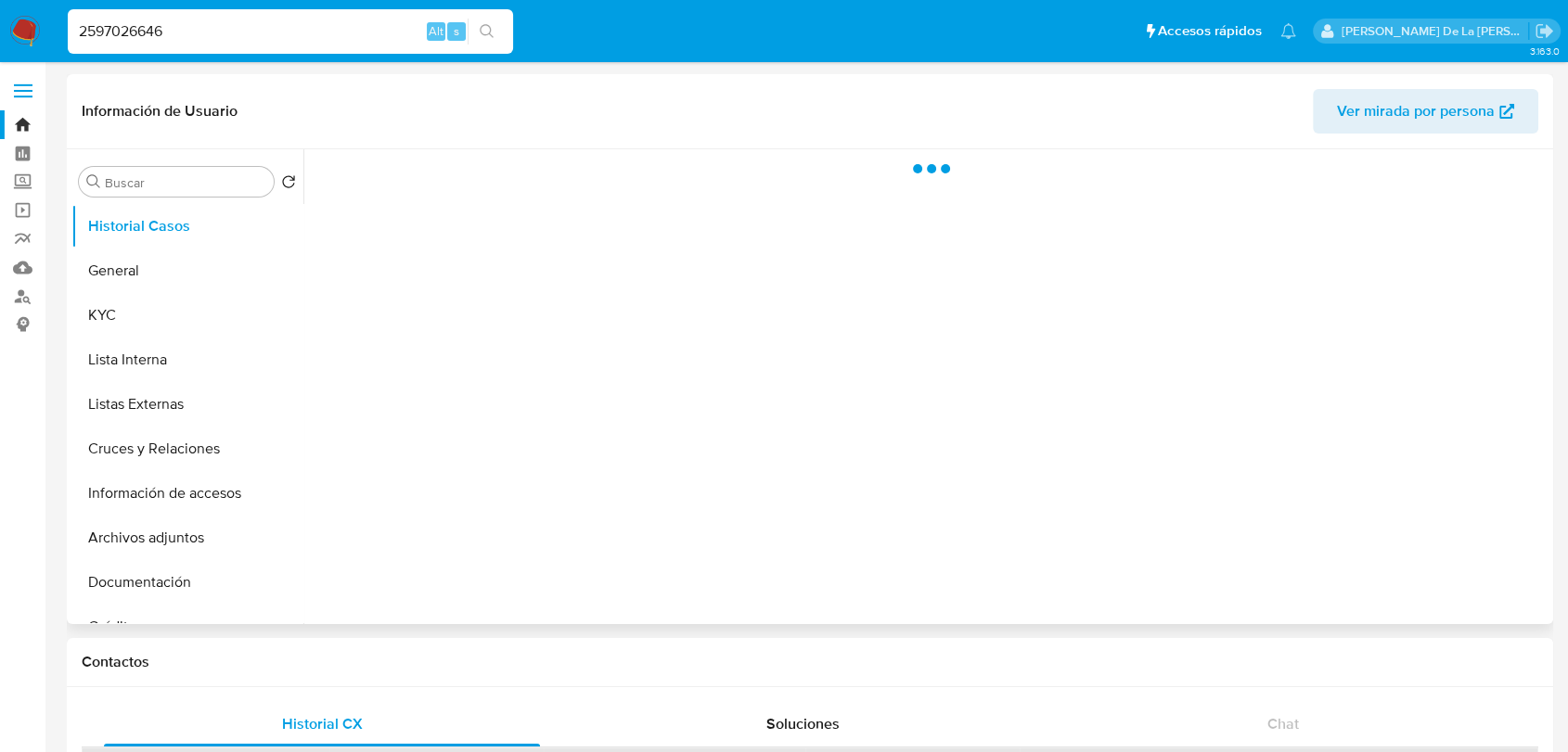
select select "10"
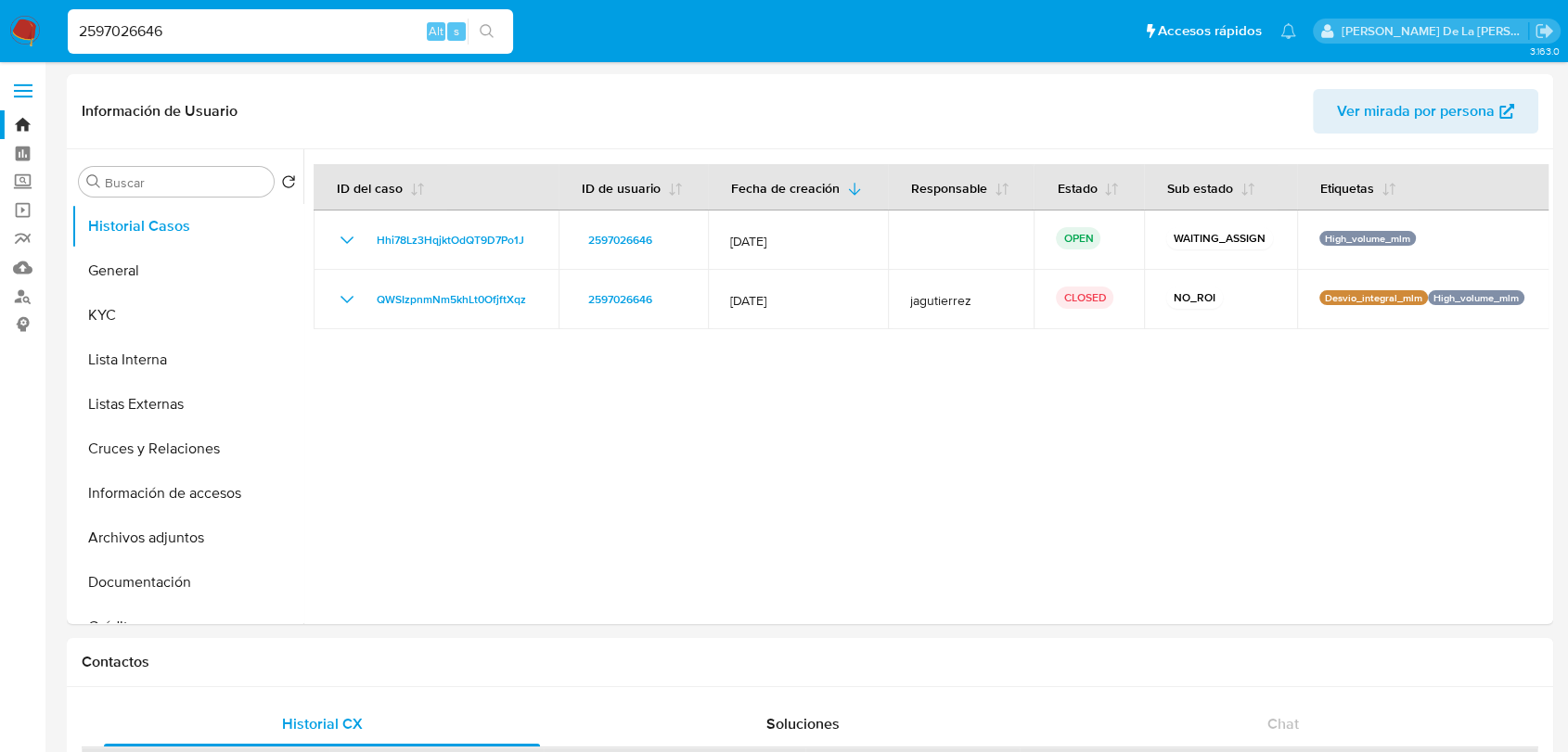
click at [238, 31] on input "2597026646" at bounding box center [290, 31] width 445 height 24
paste input "62917550"
type input "262917550"
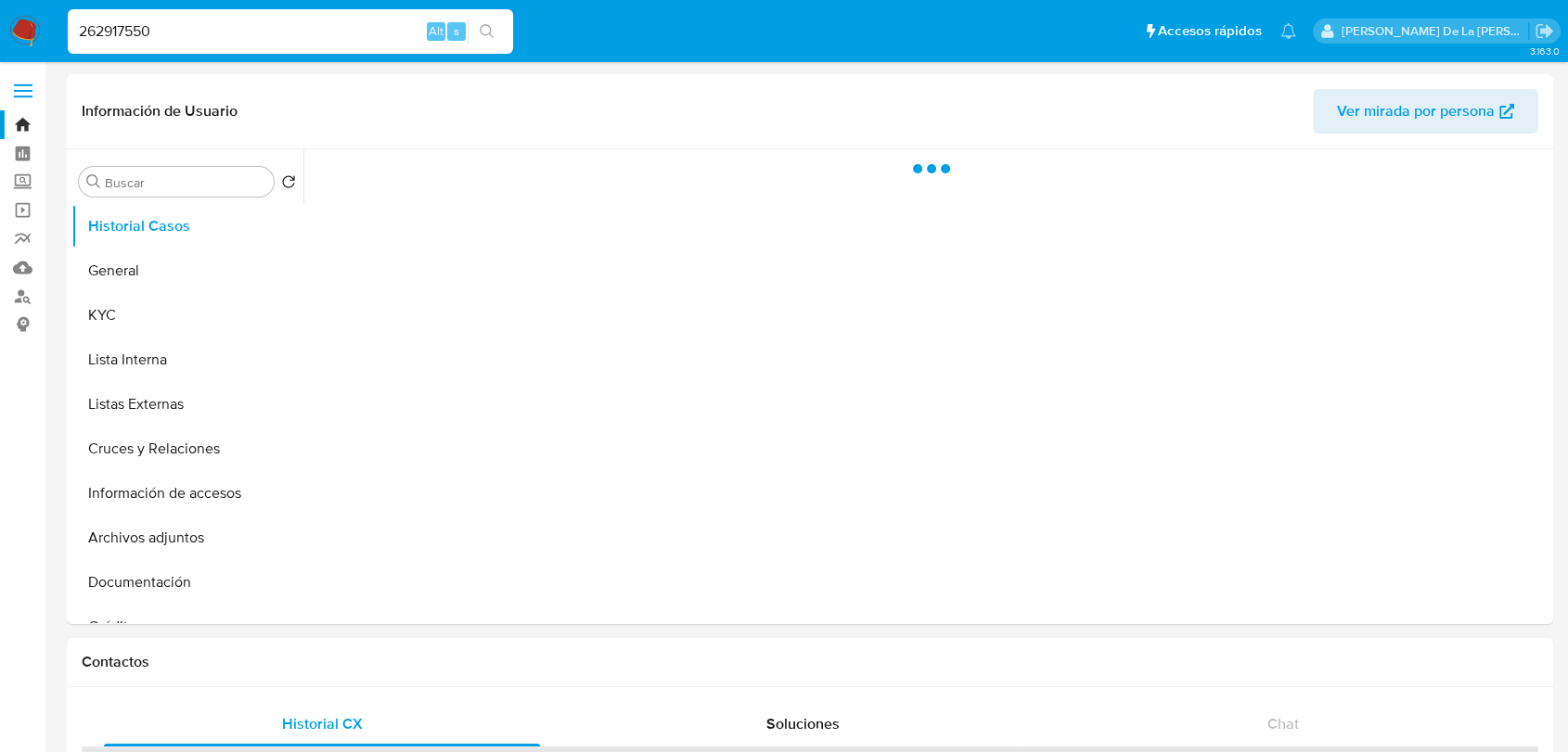
select select "10"
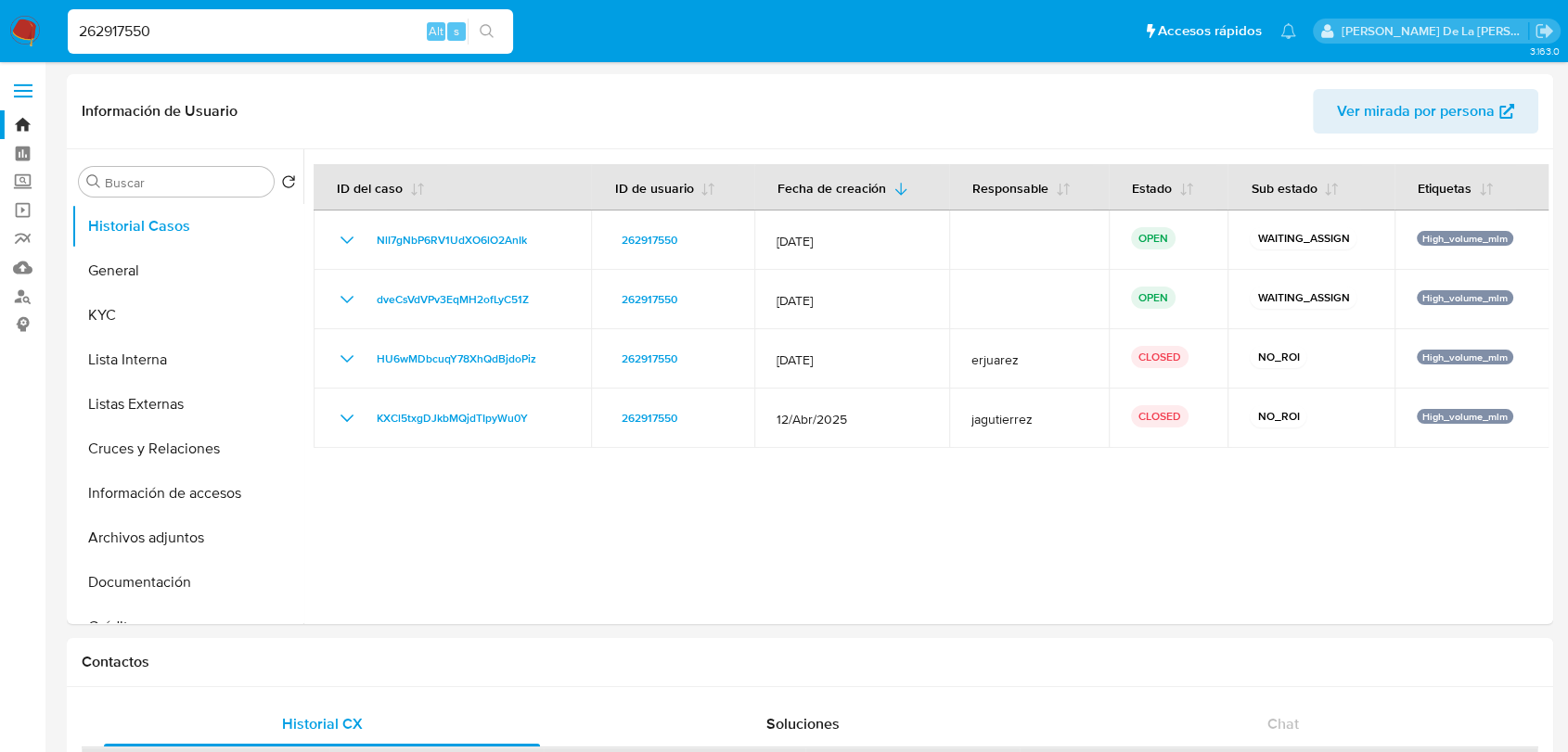
click at [229, 30] on input "262917550" at bounding box center [290, 31] width 445 height 24
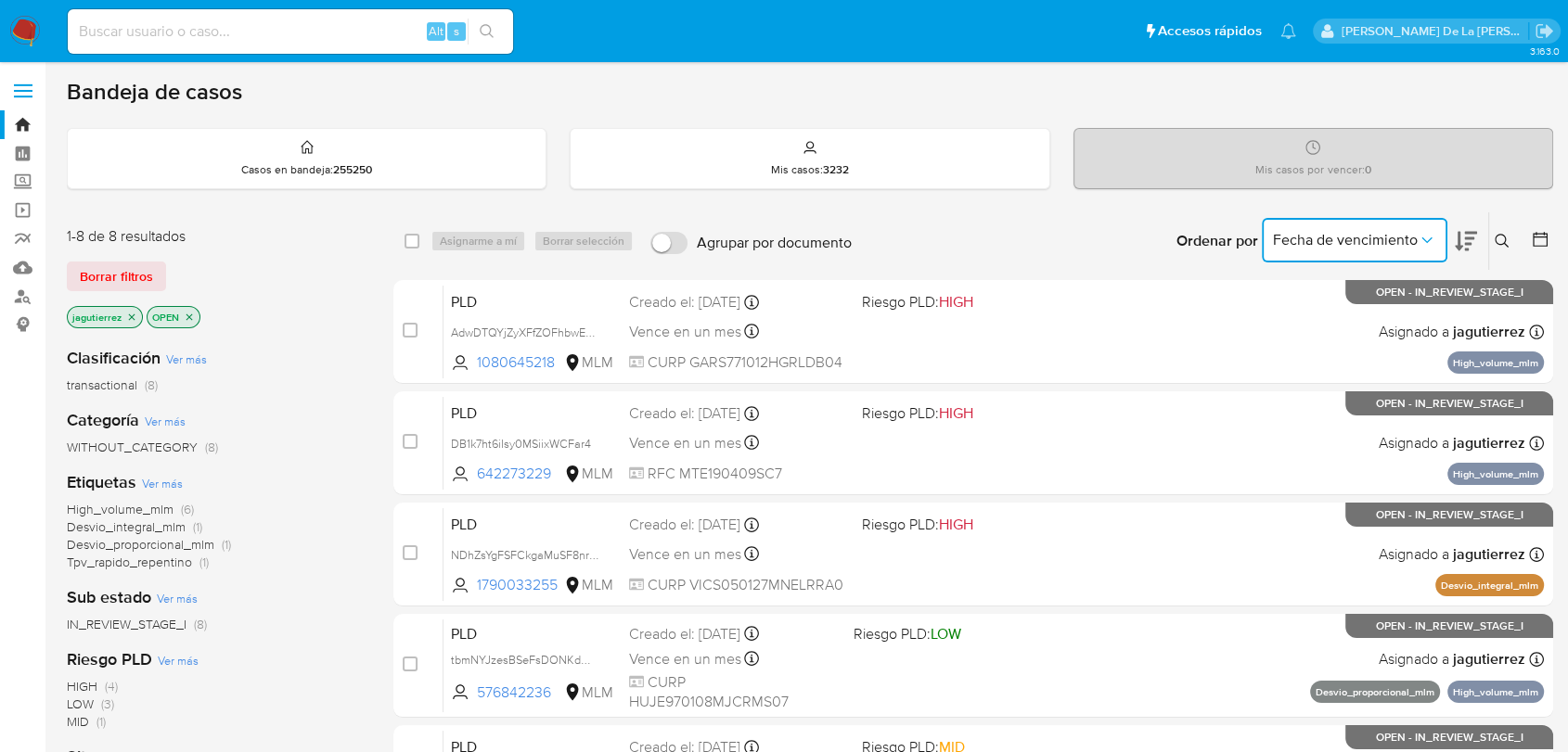
click at [1407, 227] on button "Fecha de vencimiento" at bounding box center [1355, 240] width 186 height 45
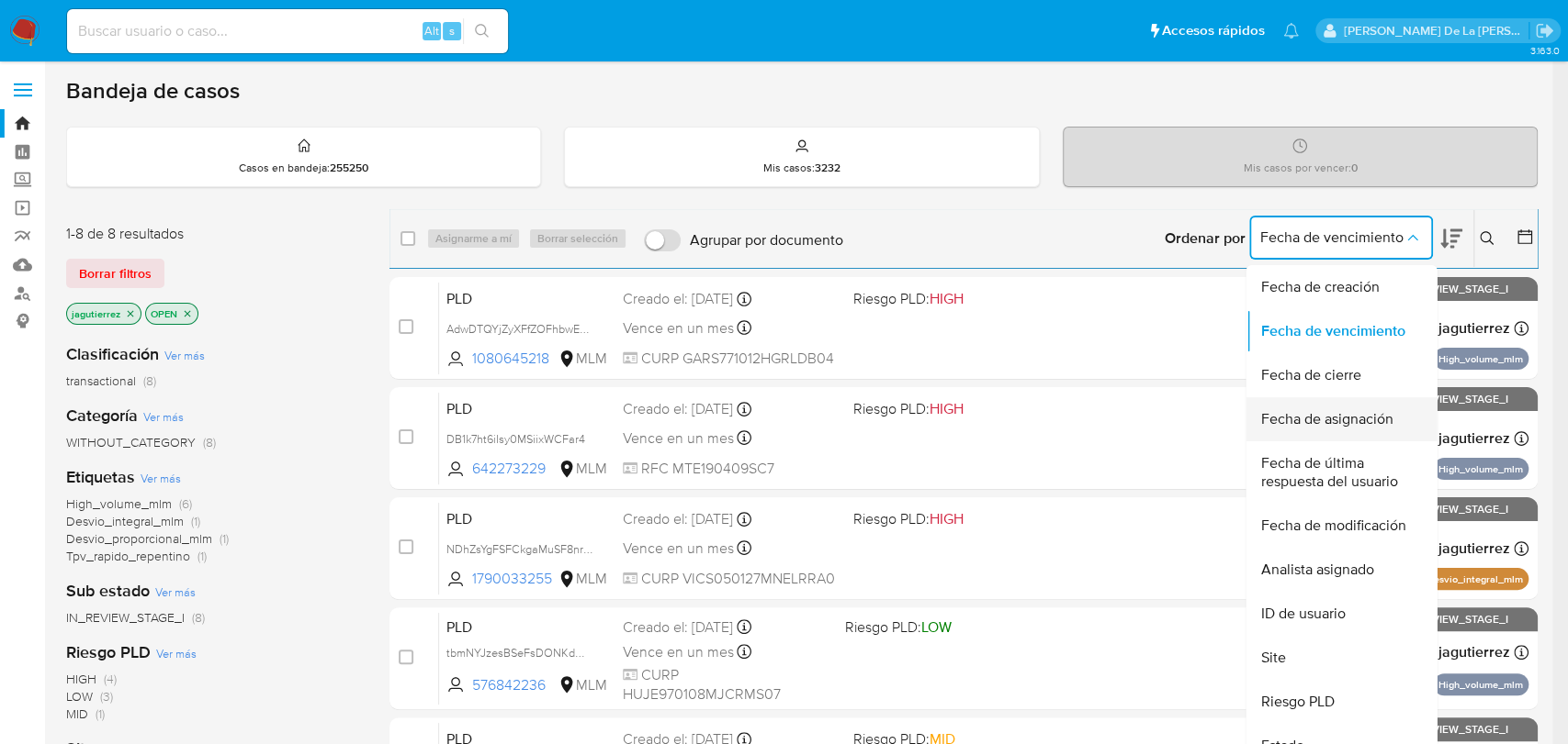
click at [1366, 426] on span "Fecha de asignación" at bounding box center [1326, 419] width 133 height 19
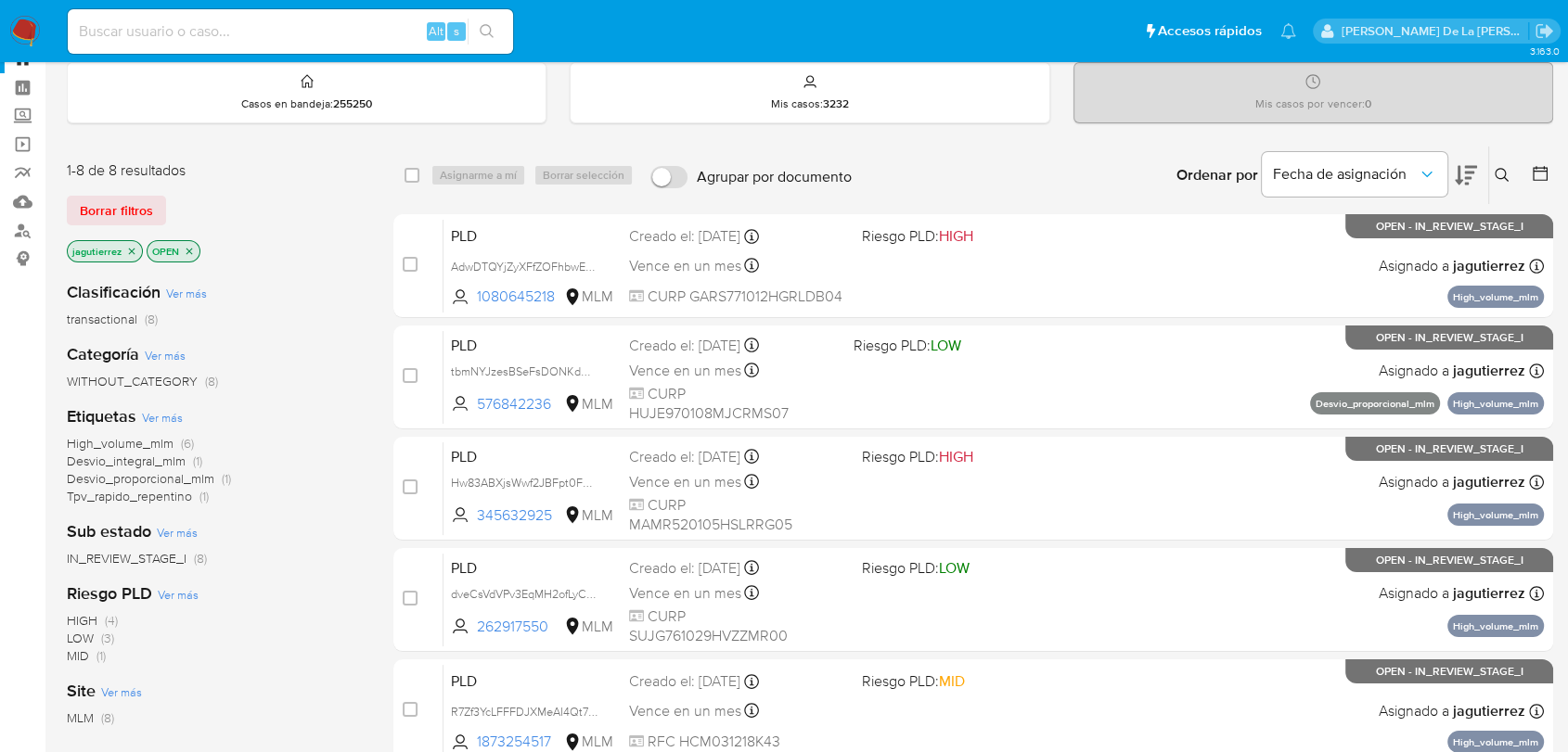
scroll to position [103, 0]
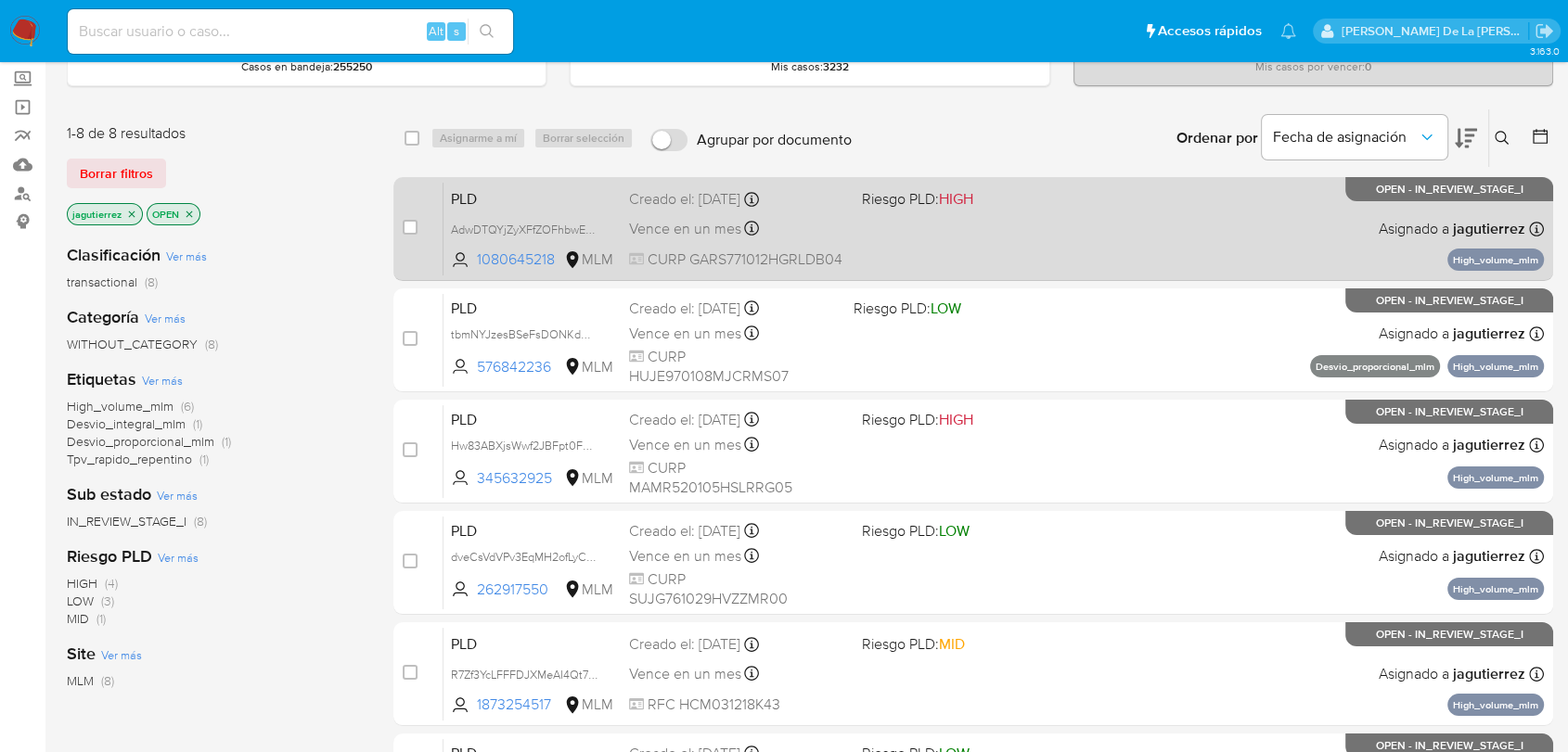
click at [977, 233] on div "PLD AdwDTQYjZyXFfZOFhbwEJdoV 1080645218 MLM Riesgo PLD: HIGH Creado el: 12/09/2…" at bounding box center [993, 229] width 1100 height 94
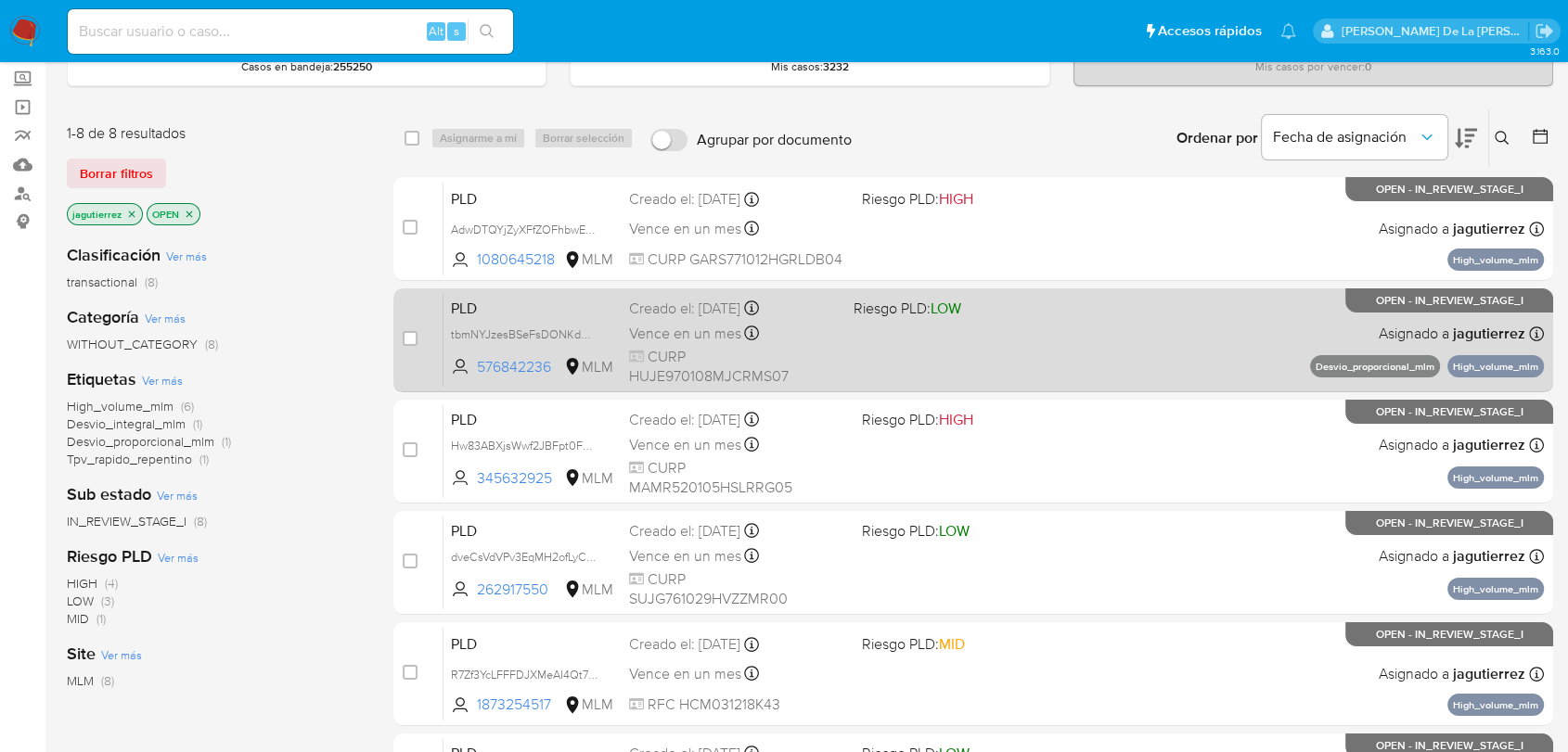
click at [1084, 326] on div "PLD tbmNYJzesBSeFsDONKdmDwNw 576842236 MLM Riesgo PLD: LOW Creado el: 12/09/202…" at bounding box center [993, 340] width 1100 height 94
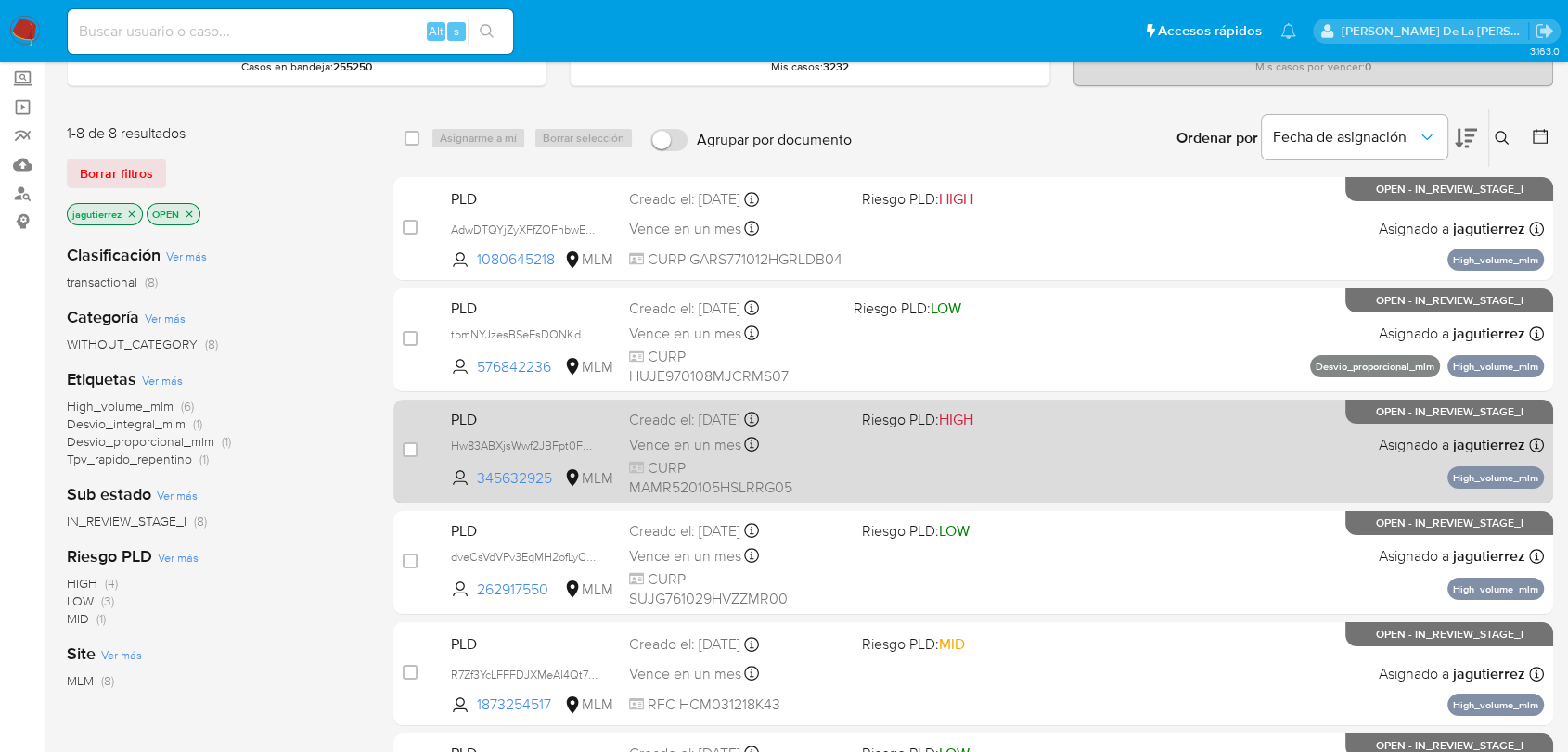
click at [1113, 472] on div "PLD Hw83ABXjsWwf2JBFpt0FG0tX 345632925 MLM Riesgo PLD: HIGH Creado el: 12/09/20…" at bounding box center [993, 451] width 1100 height 94
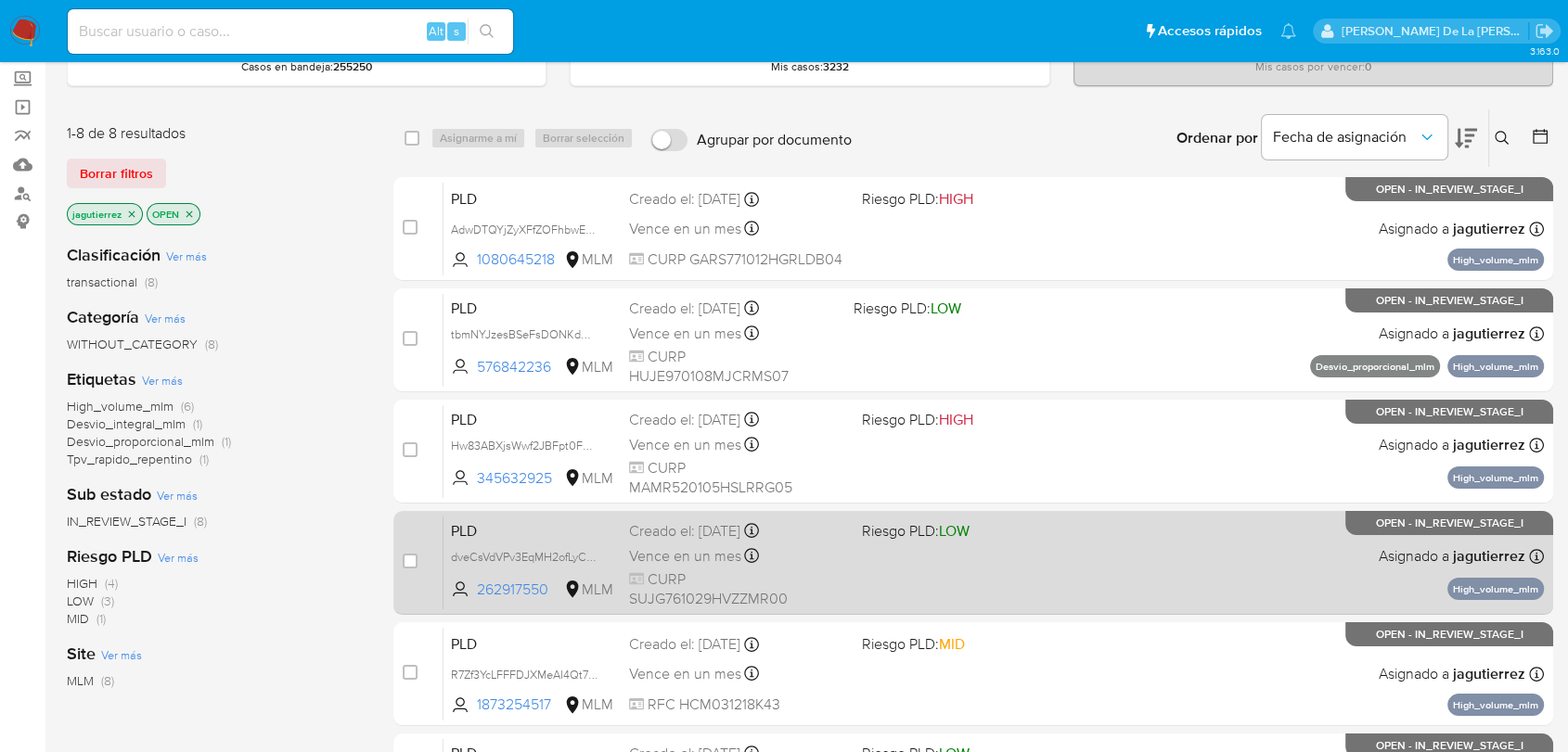
click at [1144, 580] on div "PLD dveCsVdVPv3EqMH2ofLyC51Z 262917550 MLM Riesgo PLD: LOW Creado el: 12/09/202…" at bounding box center [993, 563] width 1100 height 94
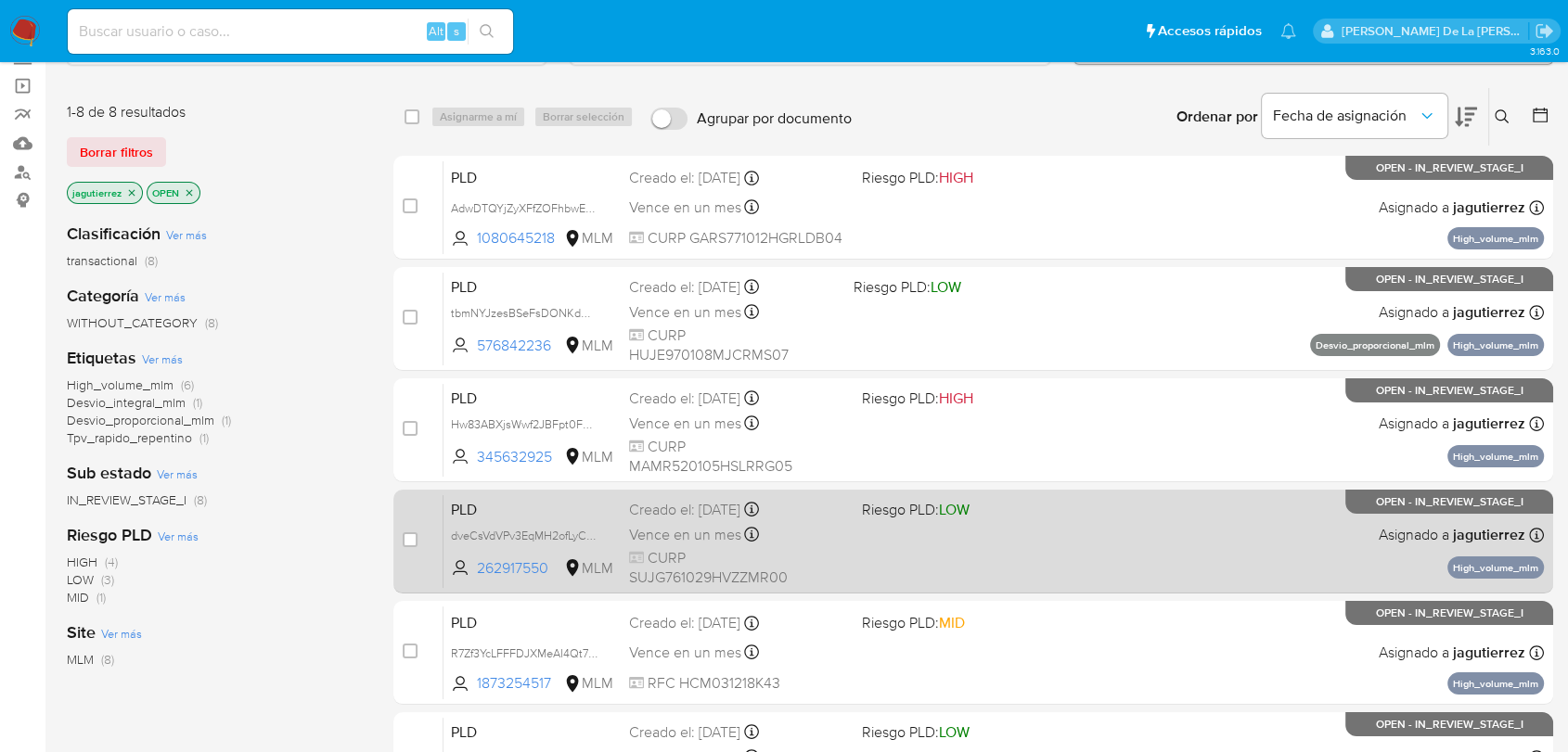
scroll to position [0, 0]
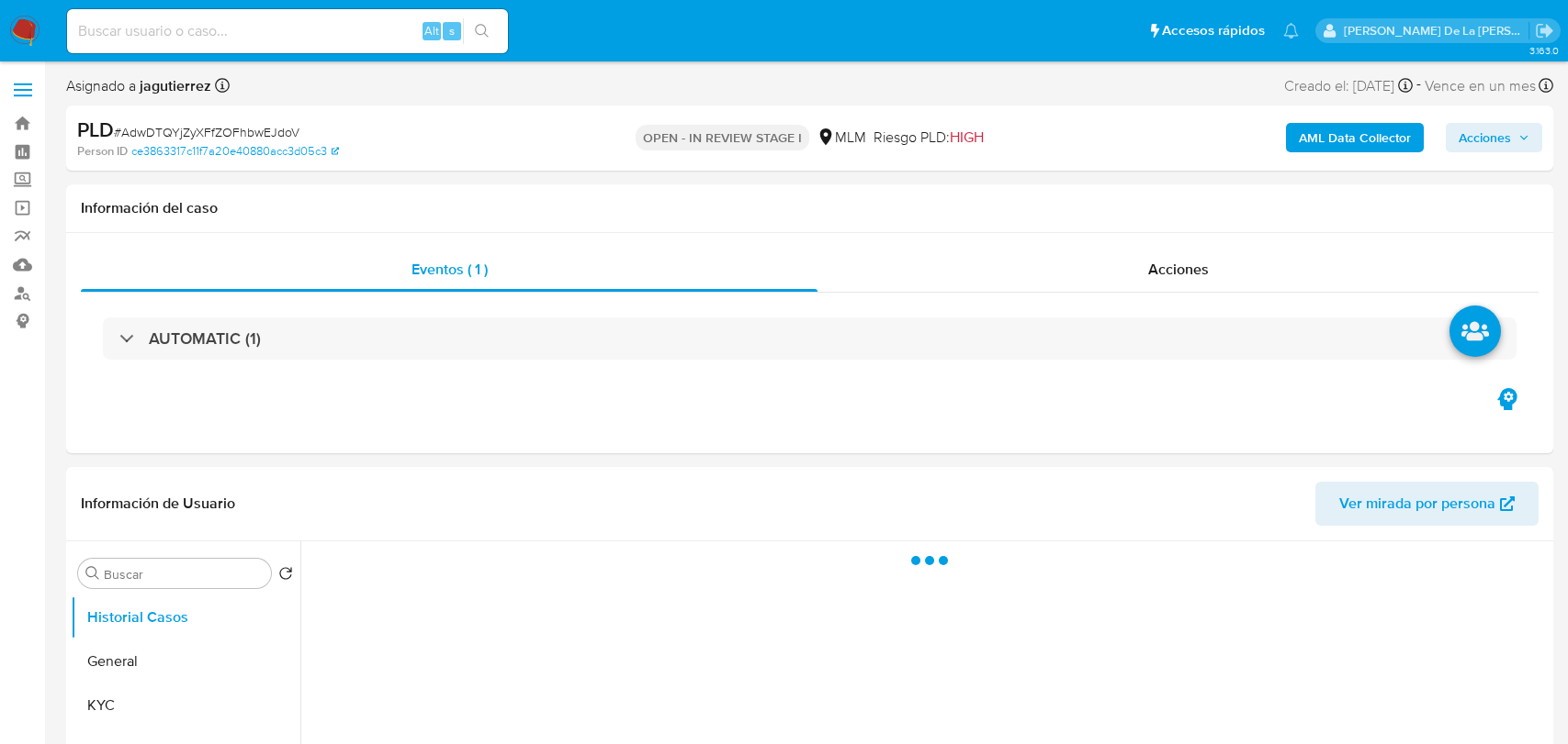
select select "10"
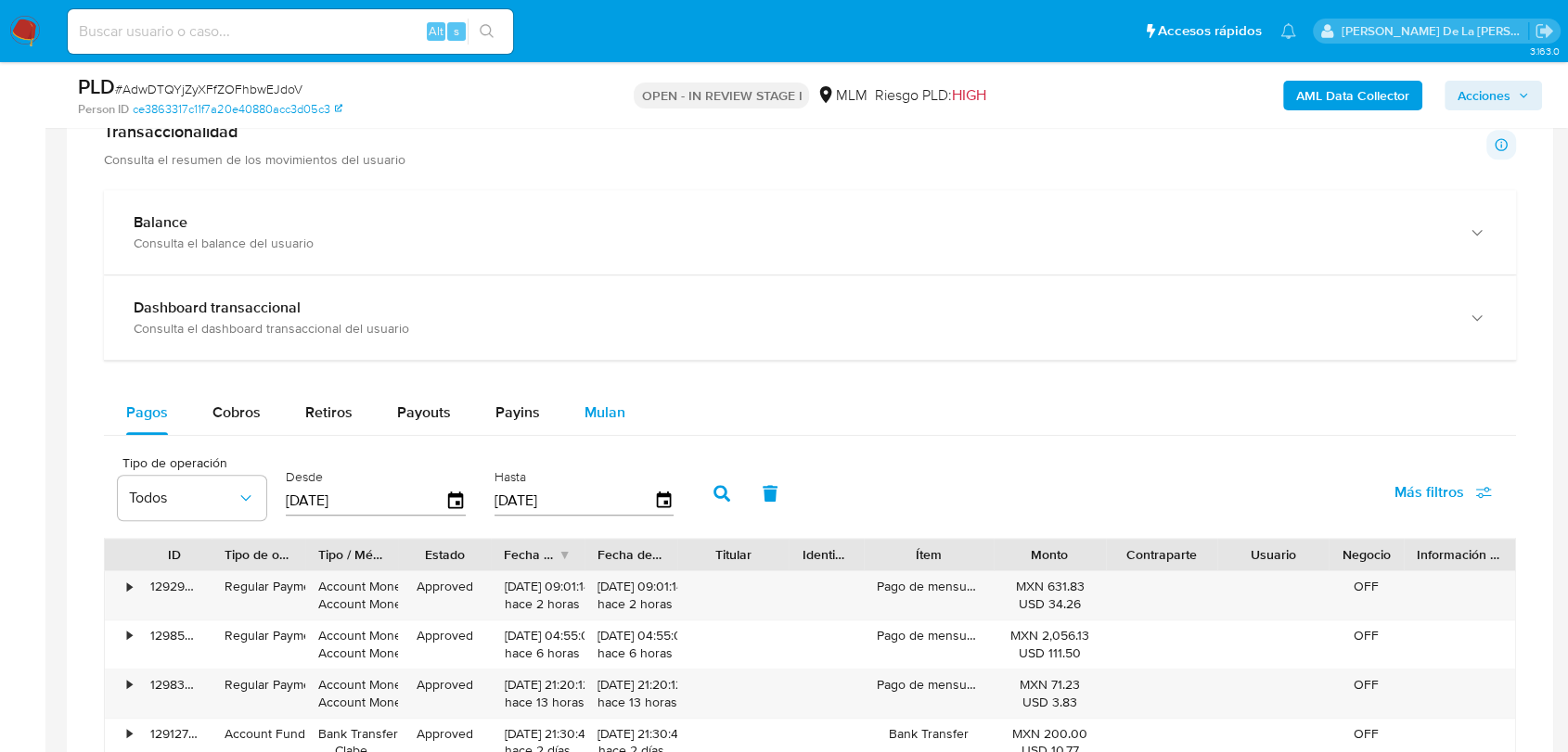
click at [641, 422] on button "Mulan" at bounding box center [604, 413] width 85 height 45
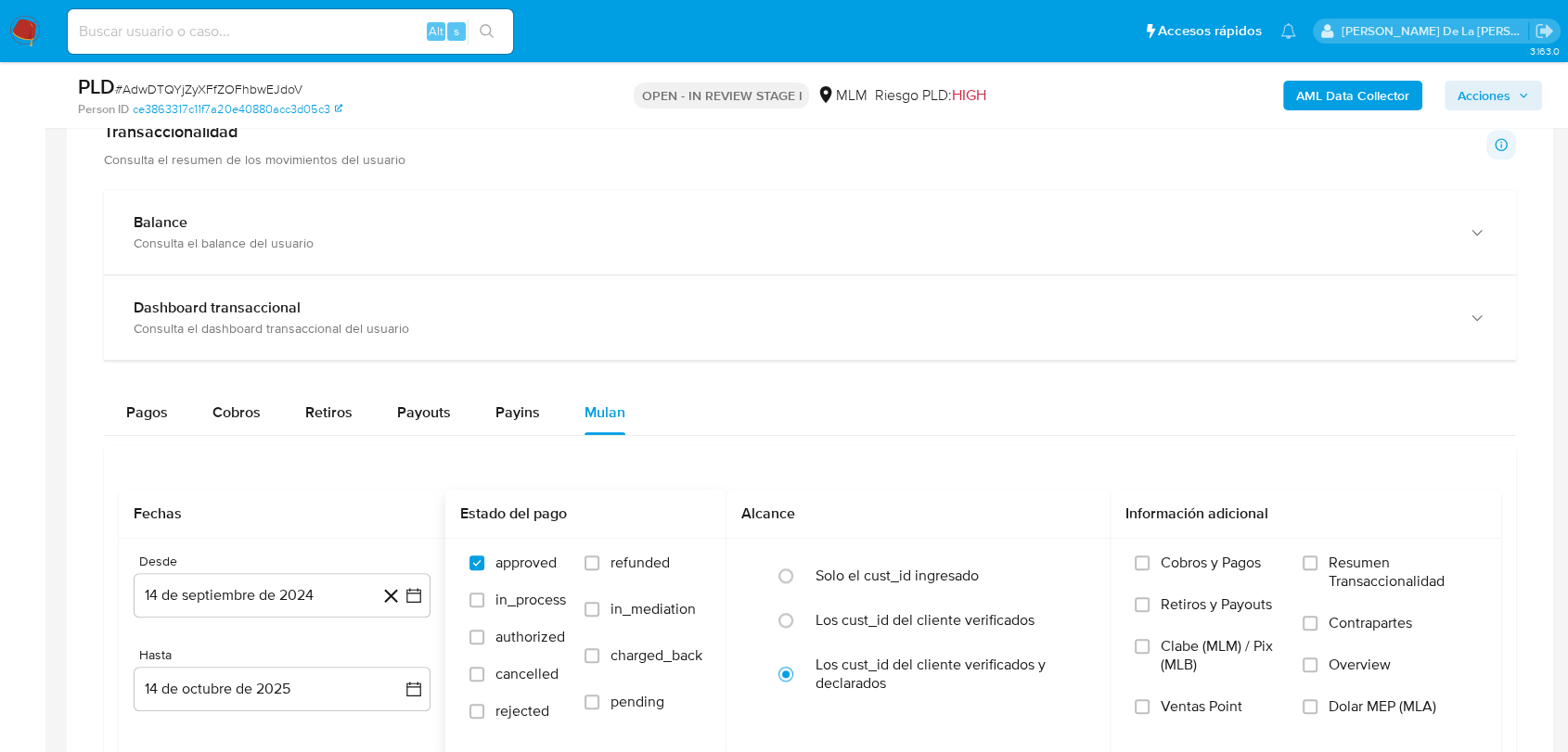
scroll to position [1443, 0]
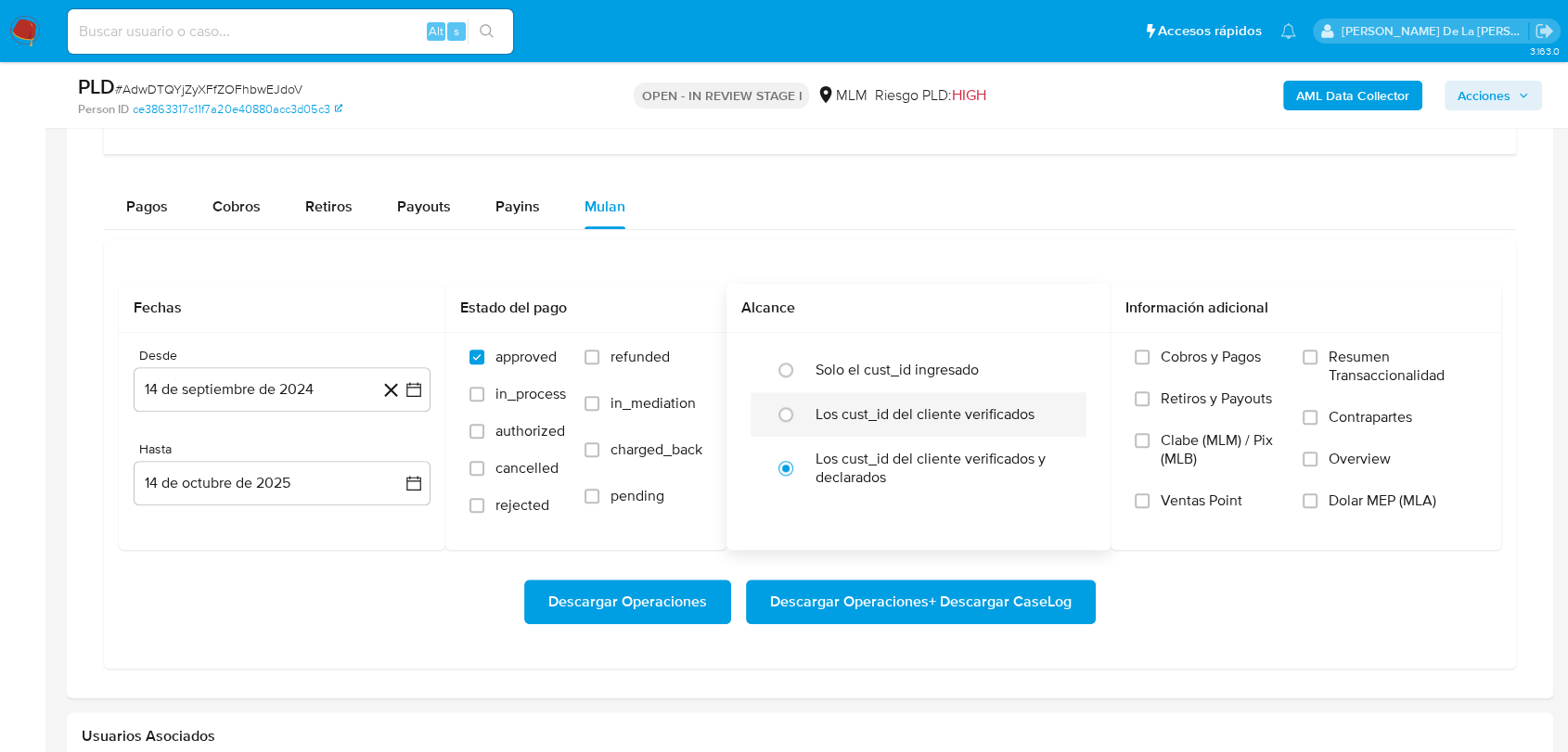
click at [904, 393] on div "Los cust_id del cliente verificados" at bounding box center [937, 414] width 245 height 45
radio input "true"
click at [903, 371] on label "Solo el cust_id ingresado" at bounding box center [896, 370] width 163 height 19
click at [801, 371] on input "radio" at bounding box center [786, 370] width 30 height 30
radio input "true"
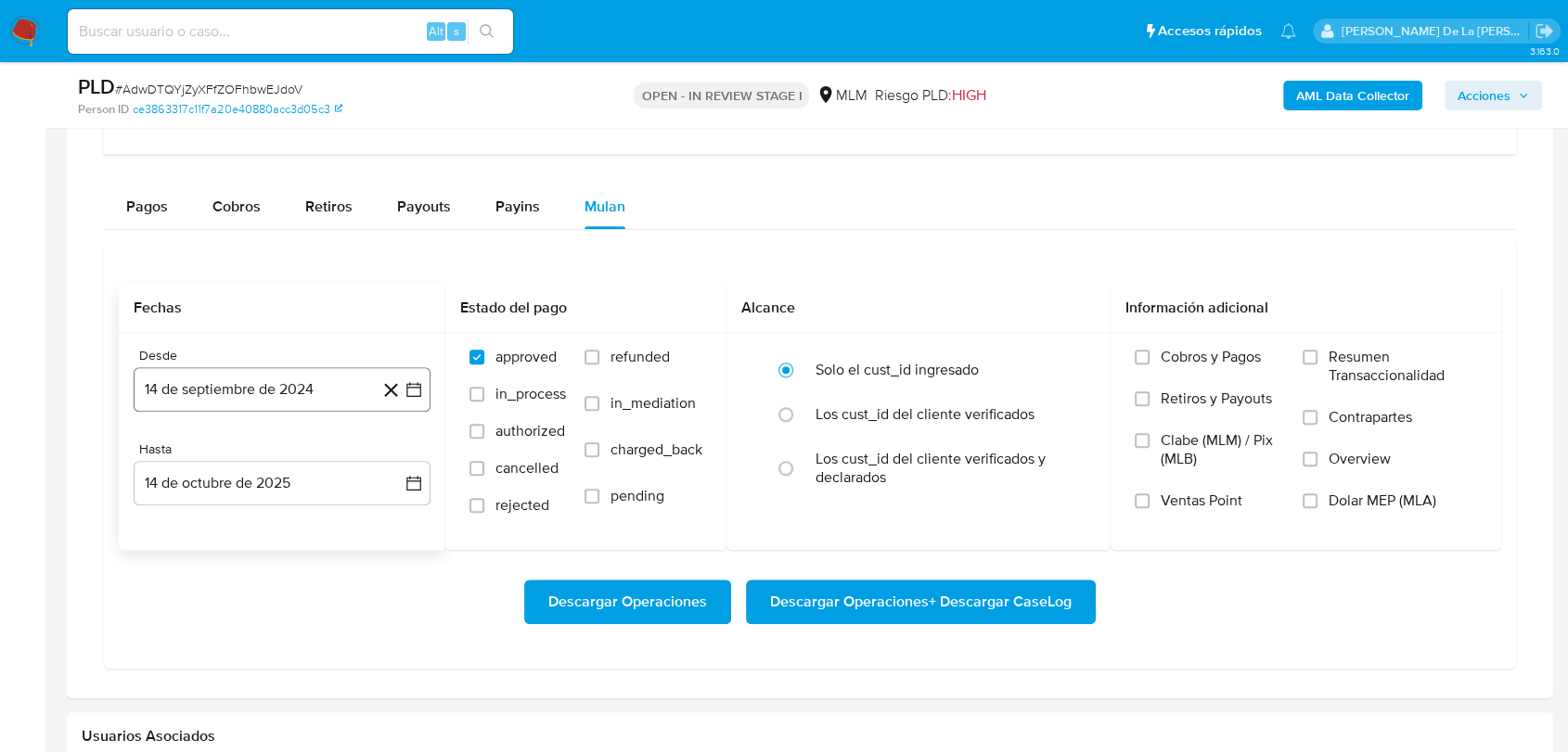
click at [417, 386] on icon "button" at bounding box center [413, 389] width 15 height 15
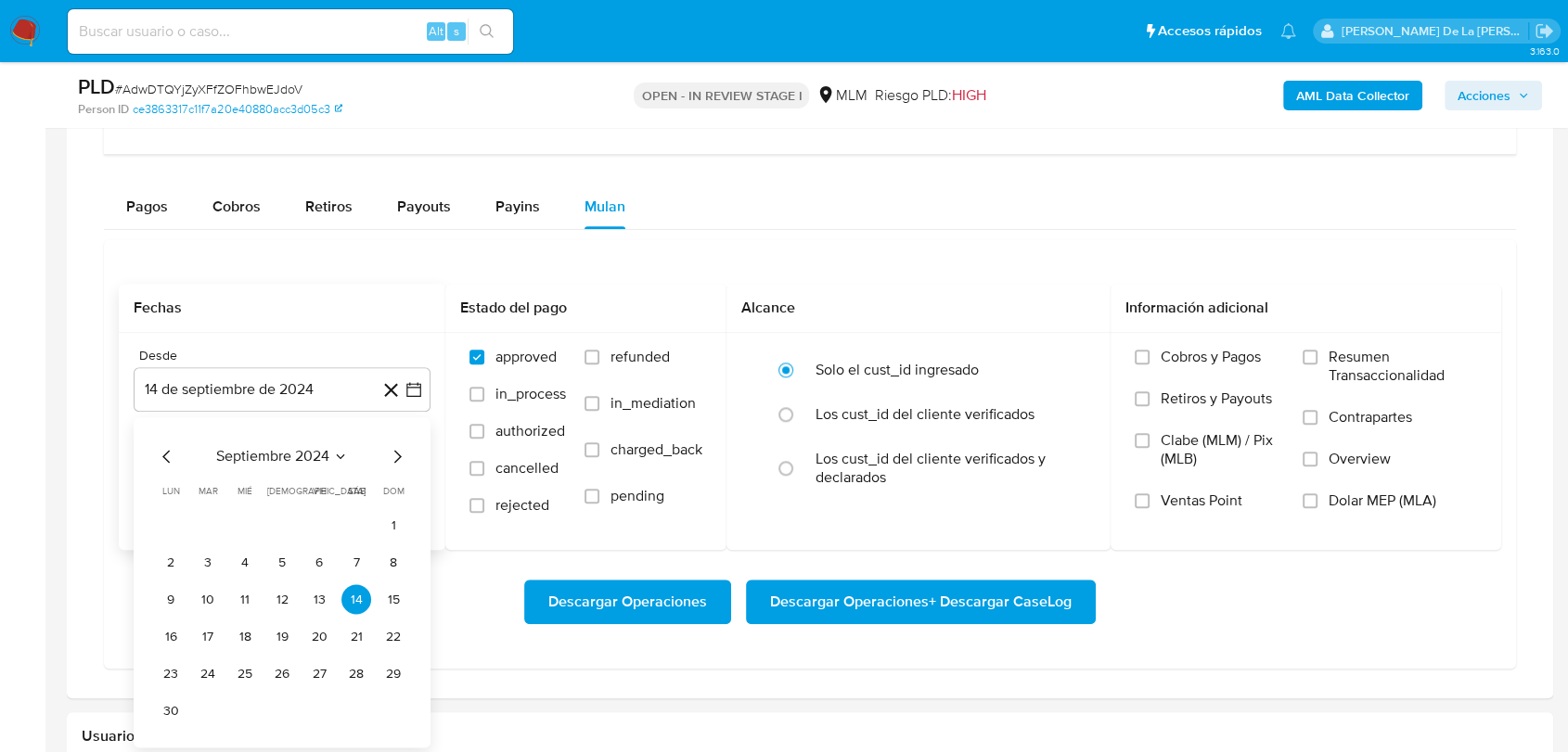
click at [409, 447] on div "septiembre 2024 septiembre 2024 lun lunes mar martes mié miércoles jue jueves v…" at bounding box center [282, 582] width 297 height 330
click at [399, 459] on icon "Mes siguiente" at bounding box center [397, 456] width 22 height 22
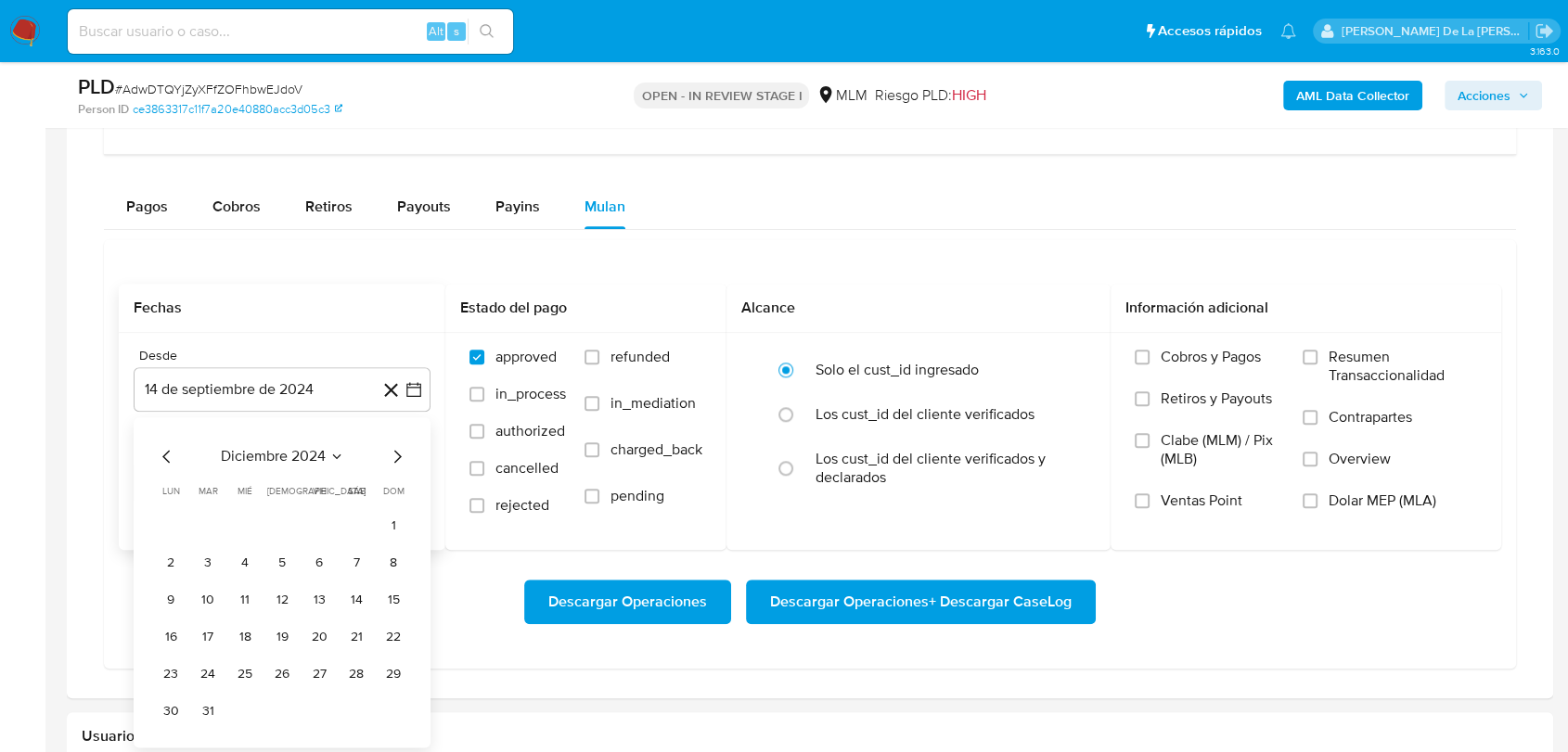
click at [399, 459] on icon "Mes siguiente" at bounding box center [397, 456] width 22 height 22
click at [160, 455] on icon "Mes anterior" at bounding box center [167, 456] width 22 height 22
click at [369, 519] on button "1" at bounding box center [356, 525] width 30 height 30
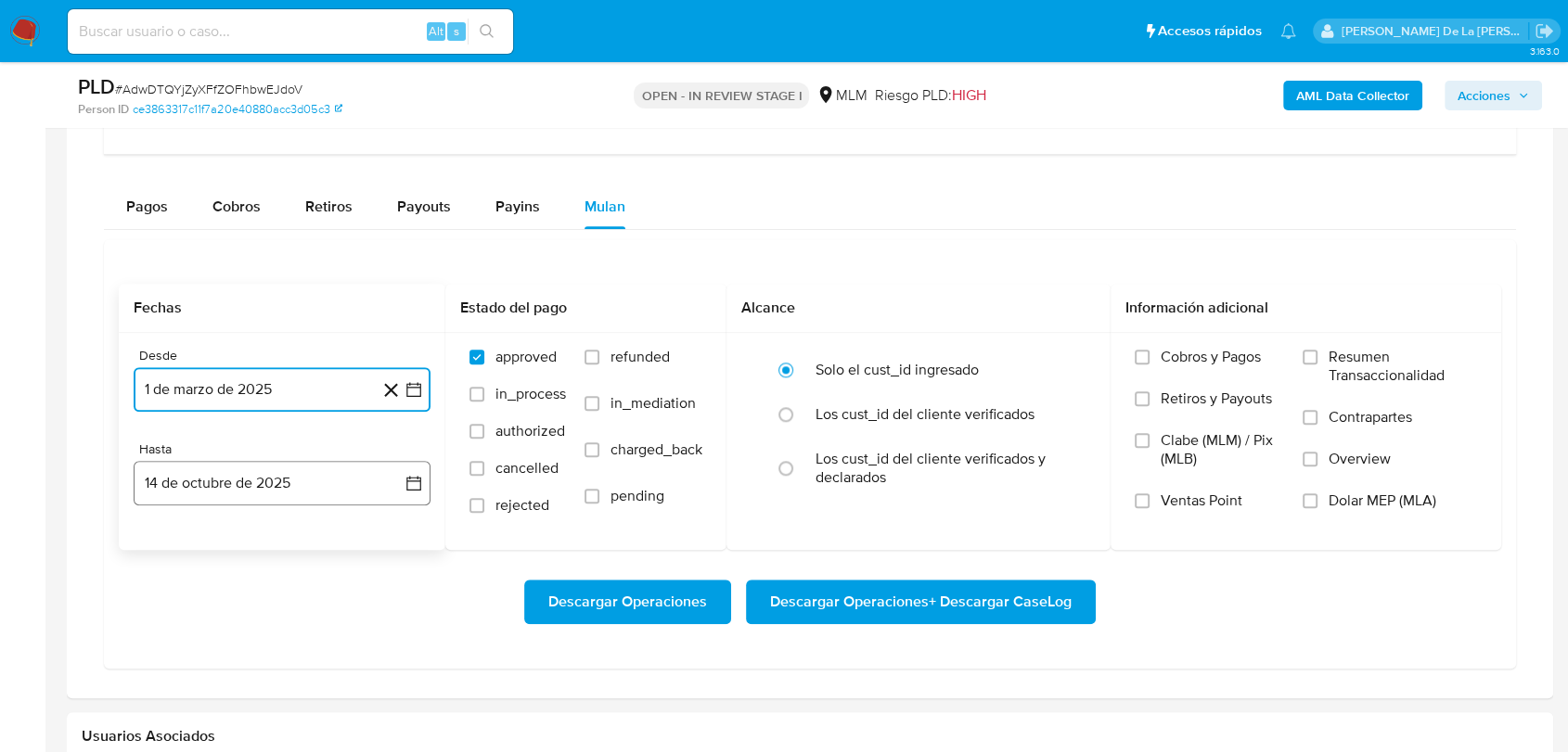
click at [333, 473] on button "14 de octubre de 2025" at bounding box center [282, 483] width 297 height 45
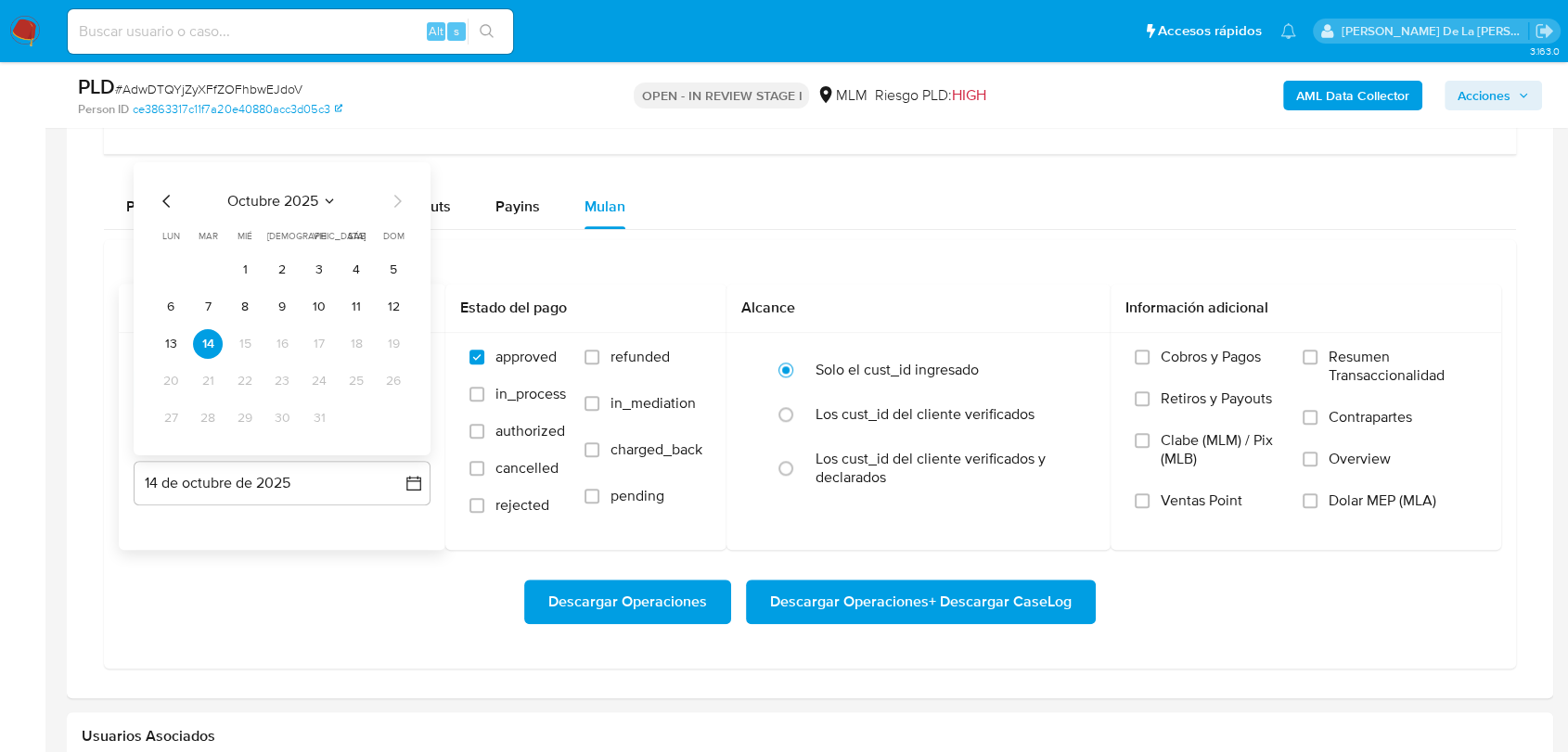
click at [168, 194] on icon "Mes anterior" at bounding box center [167, 201] width 22 height 22
click at [166, 202] on icon "Mes anterior" at bounding box center [167, 201] width 22 height 22
click at [400, 417] on button "31" at bounding box center [393, 419] width 30 height 30
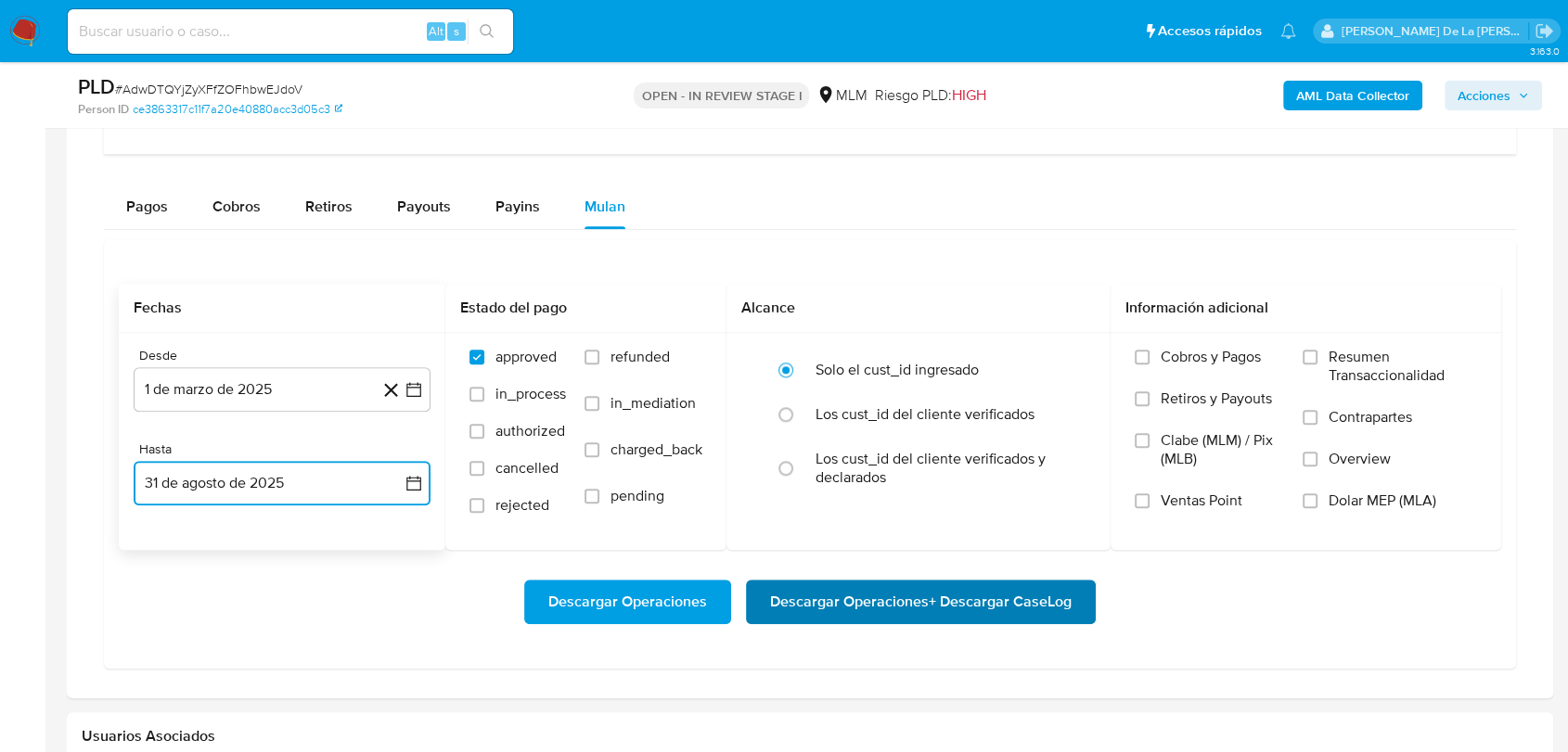
click at [876, 613] on span "Descargar Operaciones + Descargar CaseLog" at bounding box center [920, 602] width 301 height 41
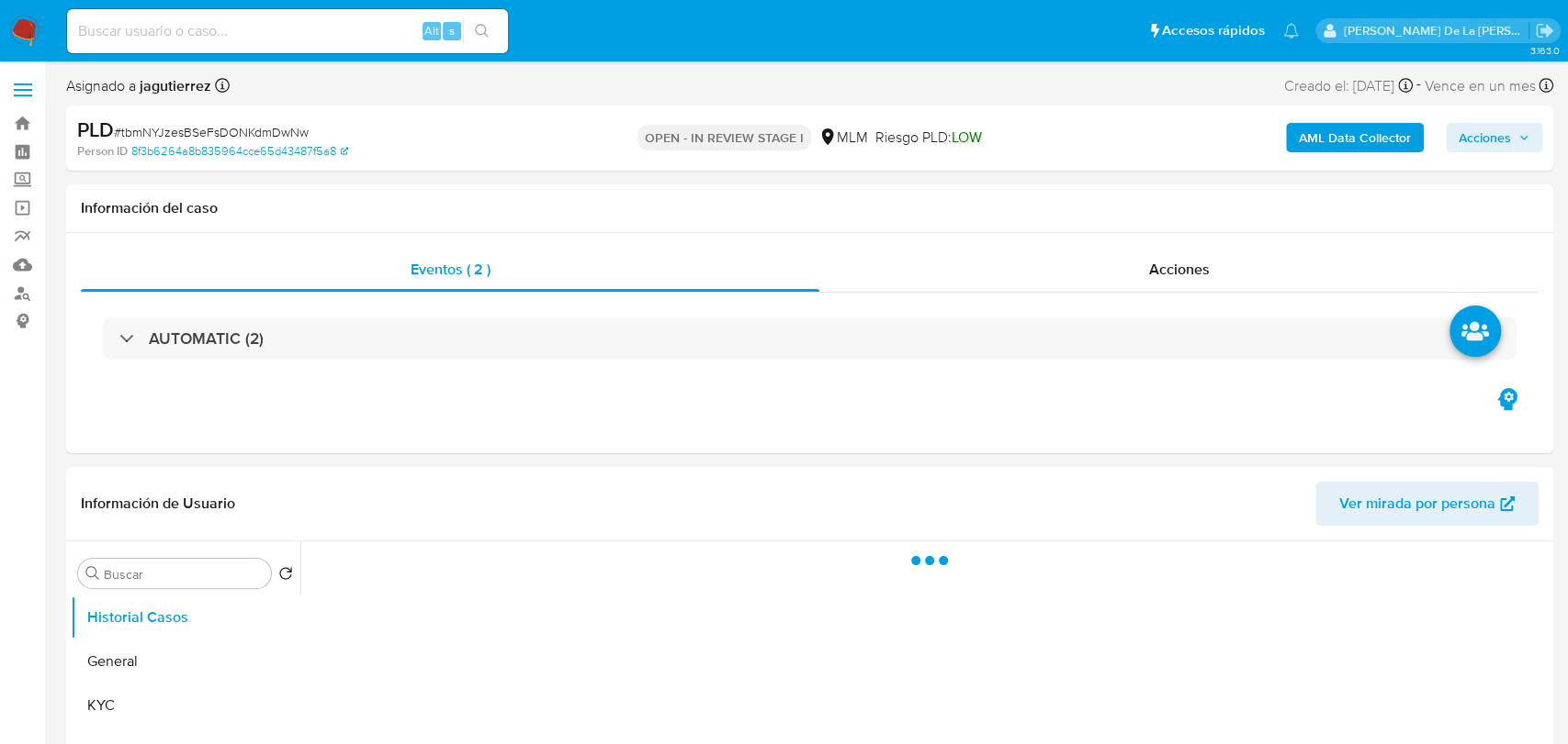
select select "10"
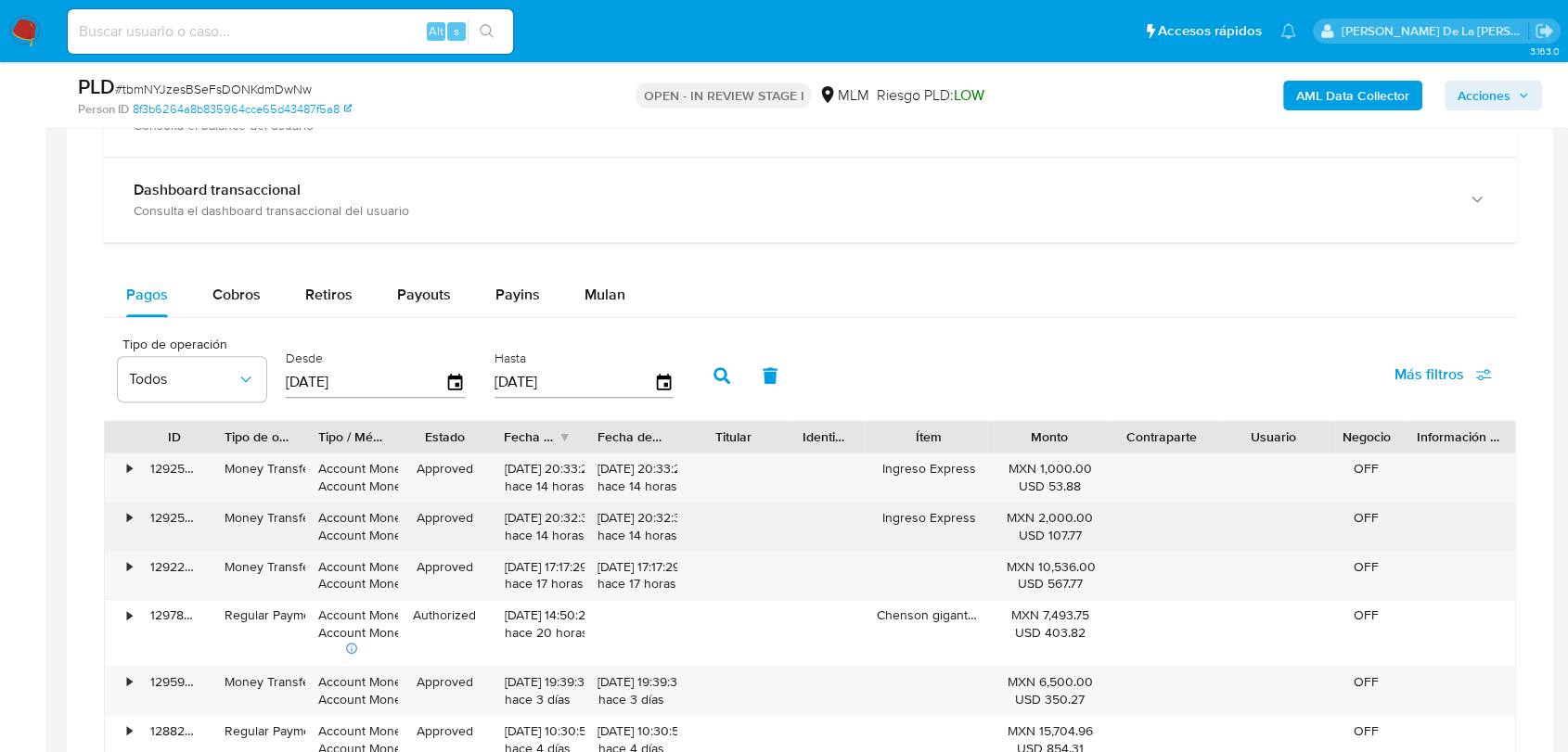
scroll to position [1443, 0]
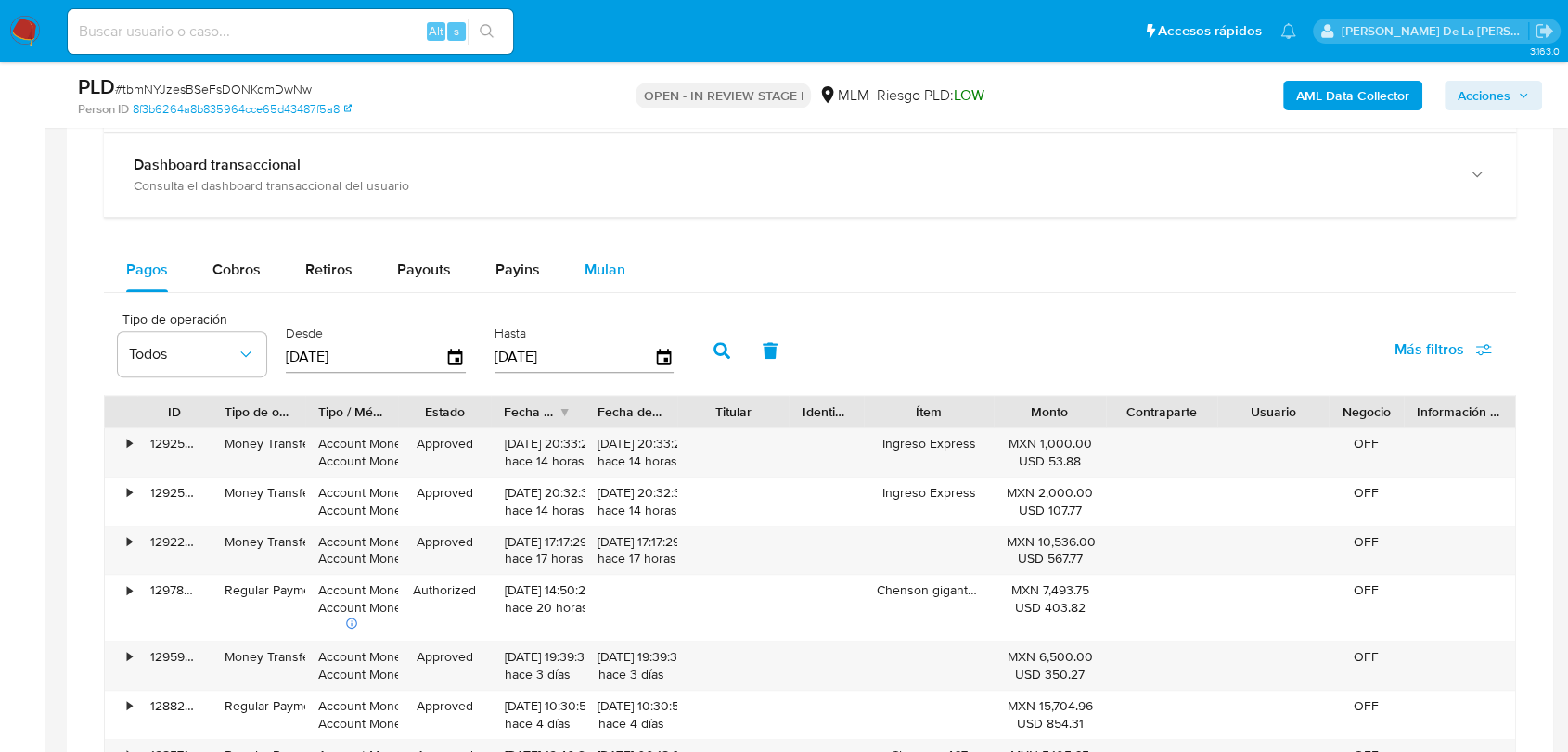
drag, startPoint x: 601, startPoint y: 269, endPoint x: 602, endPoint y: 284, distance: 14.9
click at [599, 269] on span "Mulan" at bounding box center [604, 269] width 41 height 21
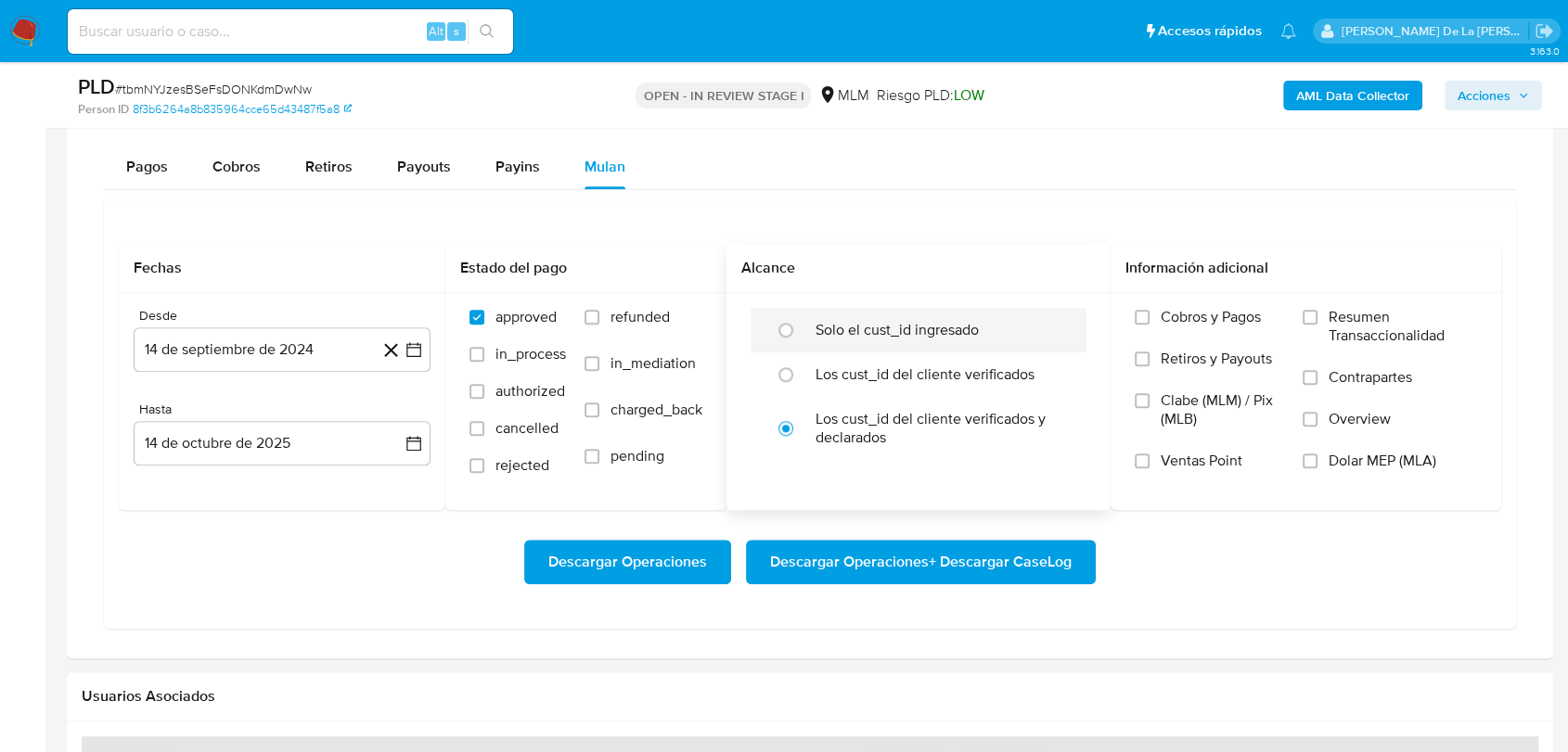
click at [886, 325] on label "Solo el cust_id ingresado" at bounding box center [896, 330] width 163 height 19
click at [801, 325] on input "radio" at bounding box center [786, 330] width 30 height 30
radio input "true"
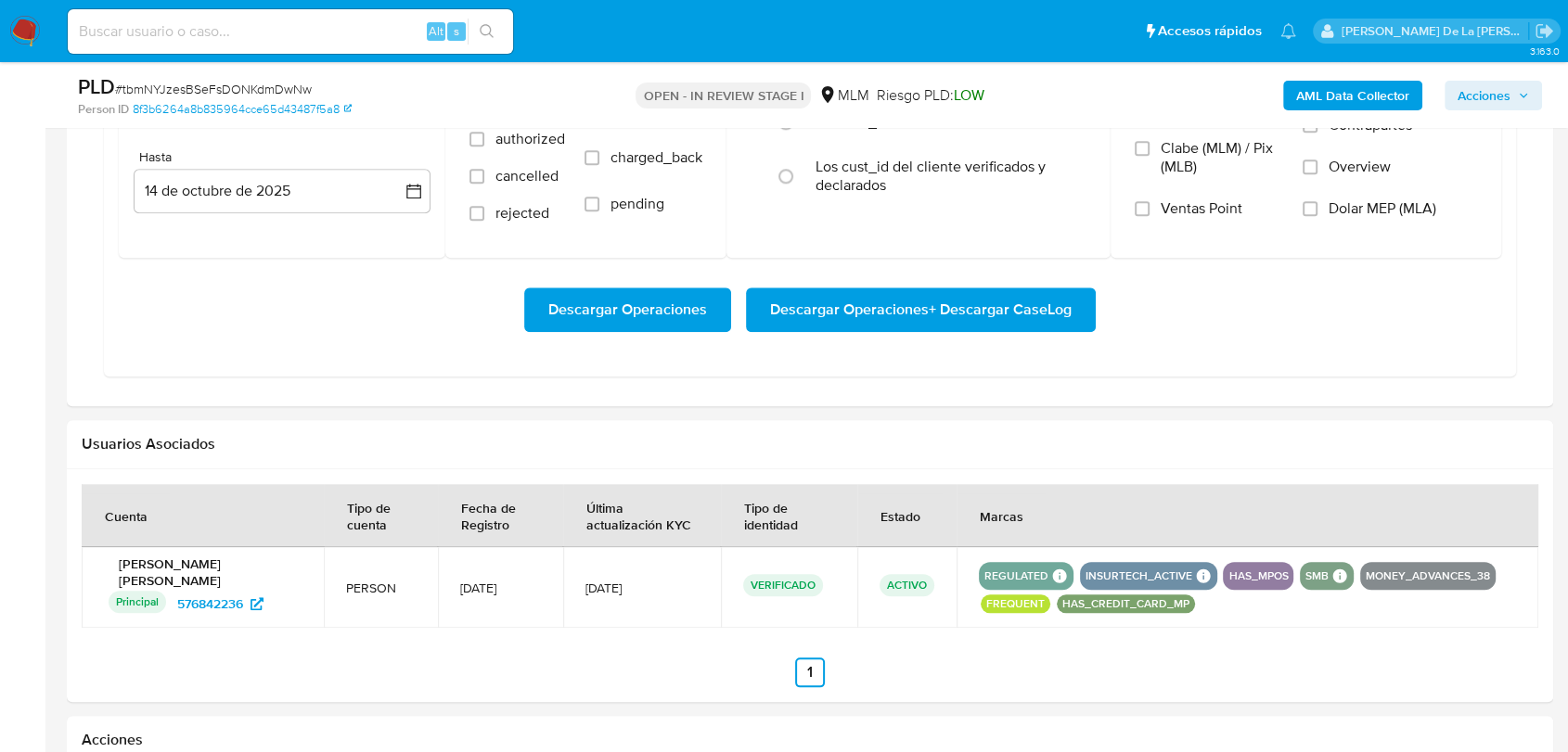
scroll to position [1648, 0]
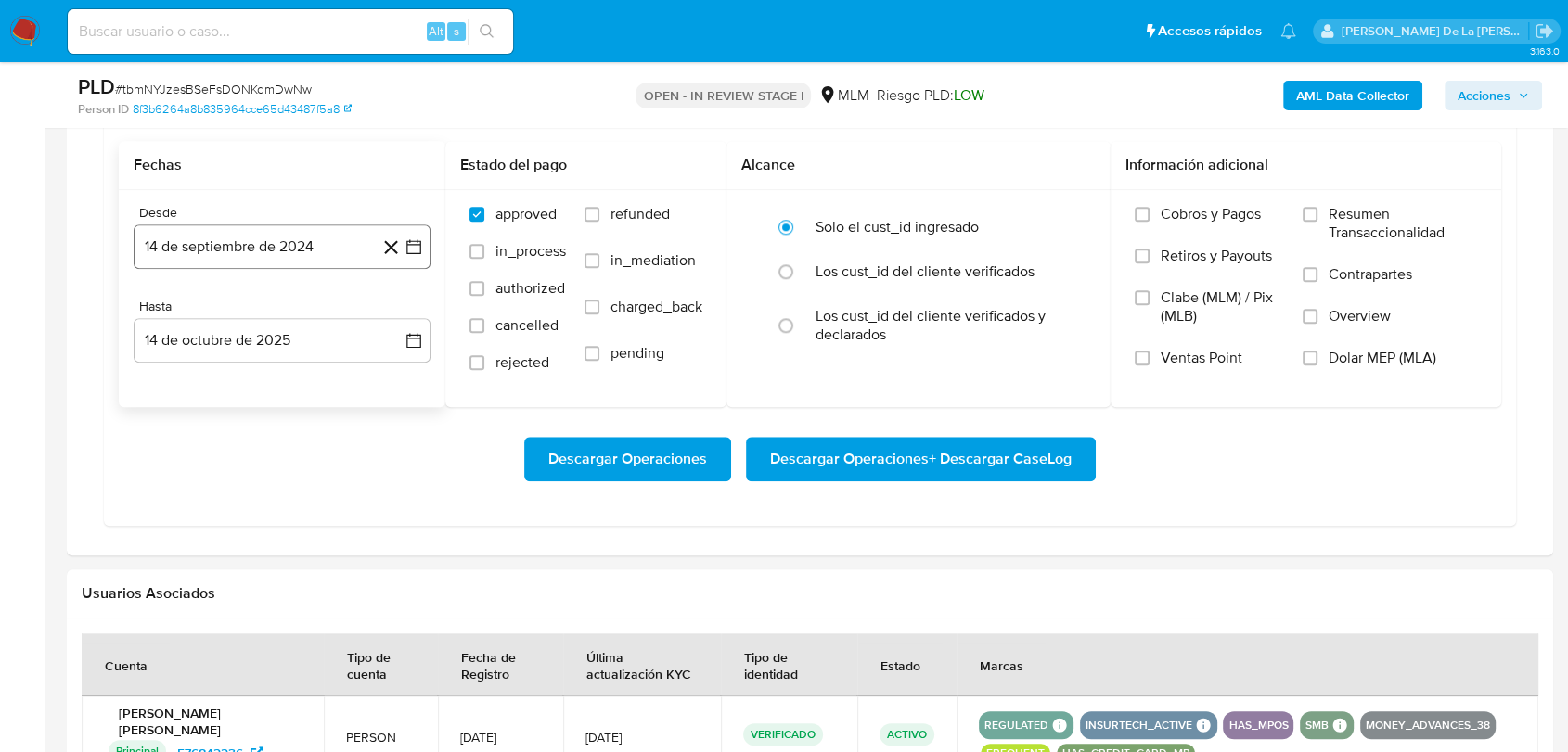
click at [416, 252] on icon "button" at bounding box center [413, 246] width 19 height 19
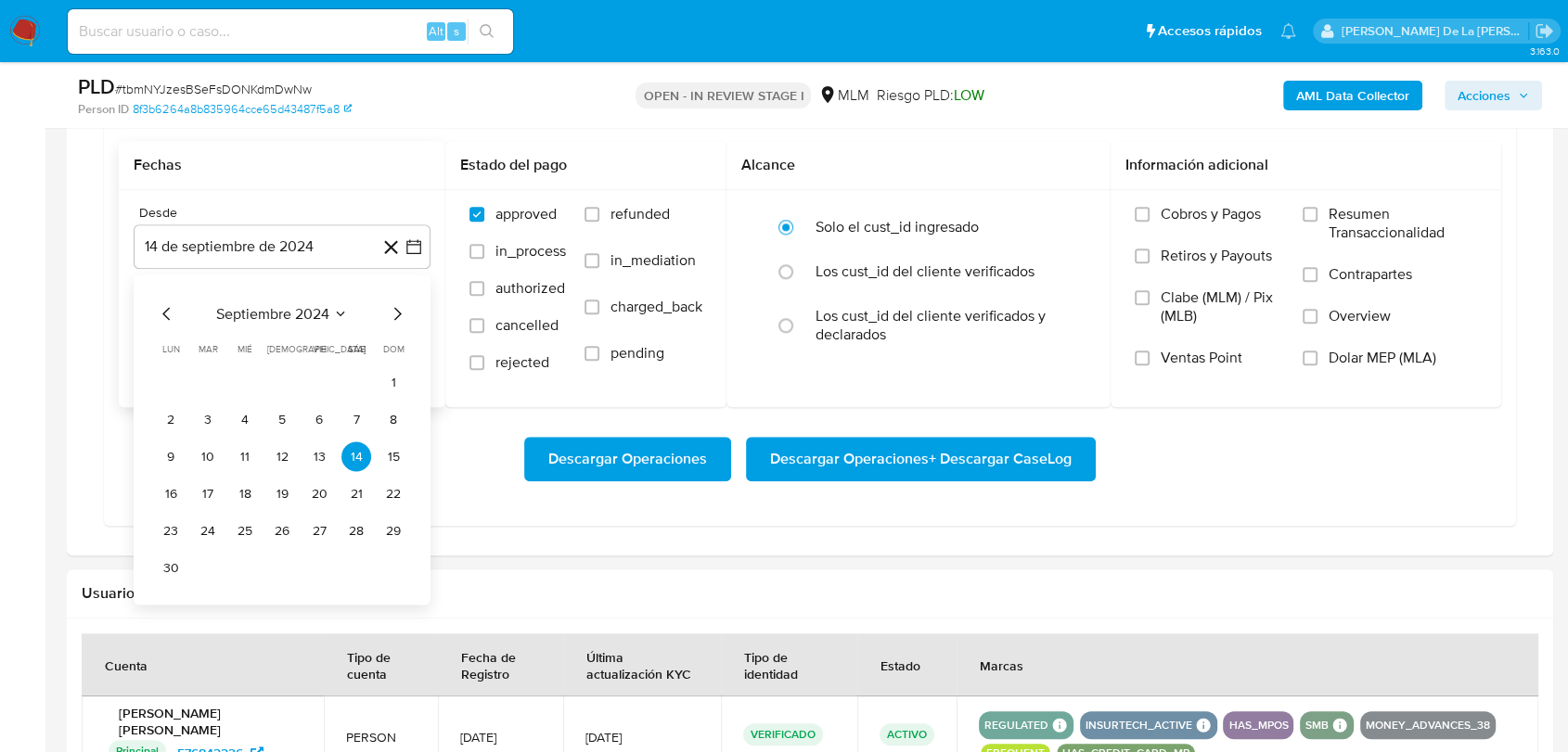
click at [405, 316] on icon "Mes siguiente" at bounding box center [397, 313] width 22 height 22
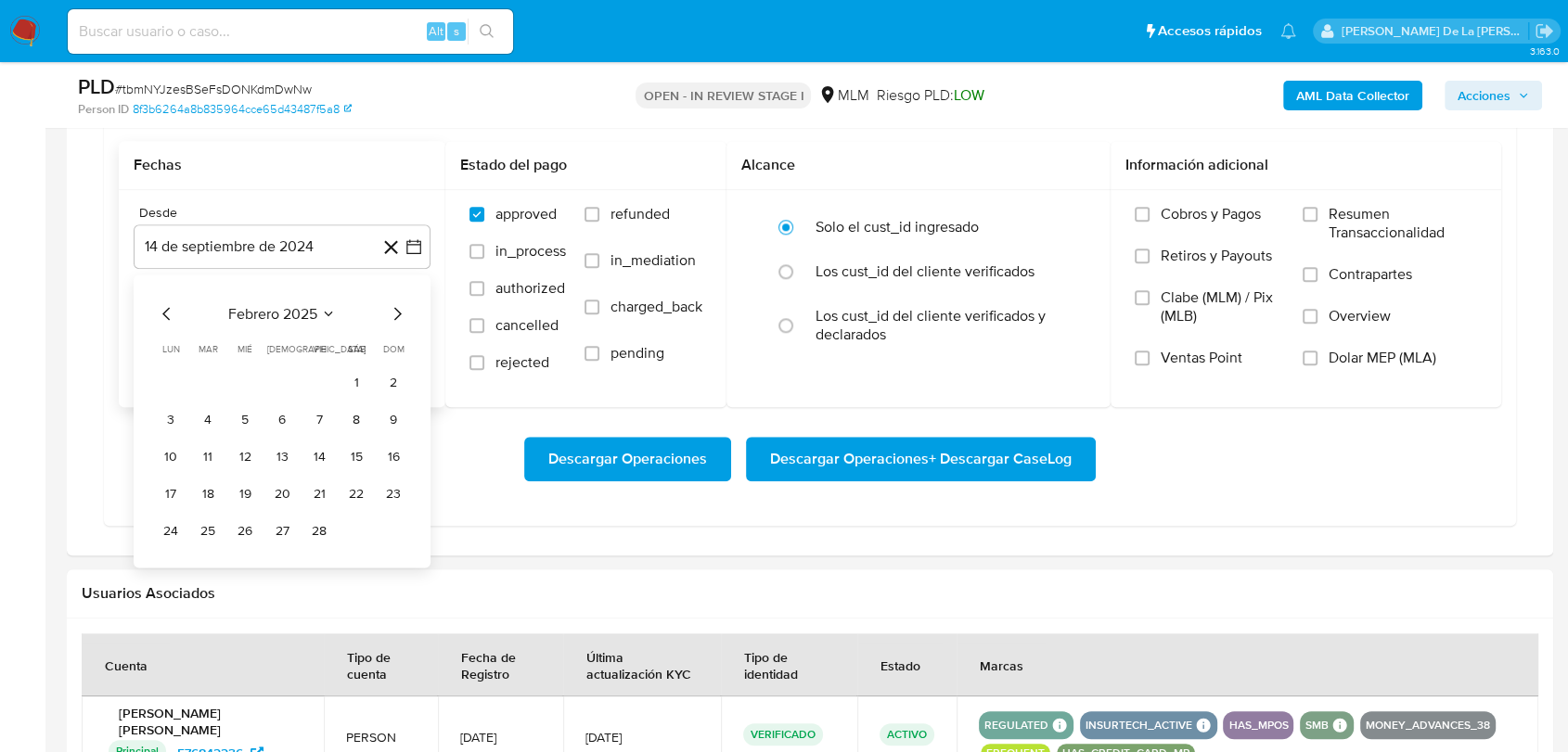
click at [405, 316] on icon "Mes siguiente" at bounding box center [397, 313] width 22 height 22
click at [351, 373] on button "1" at bounding box center [356, 382] width 30 height 30
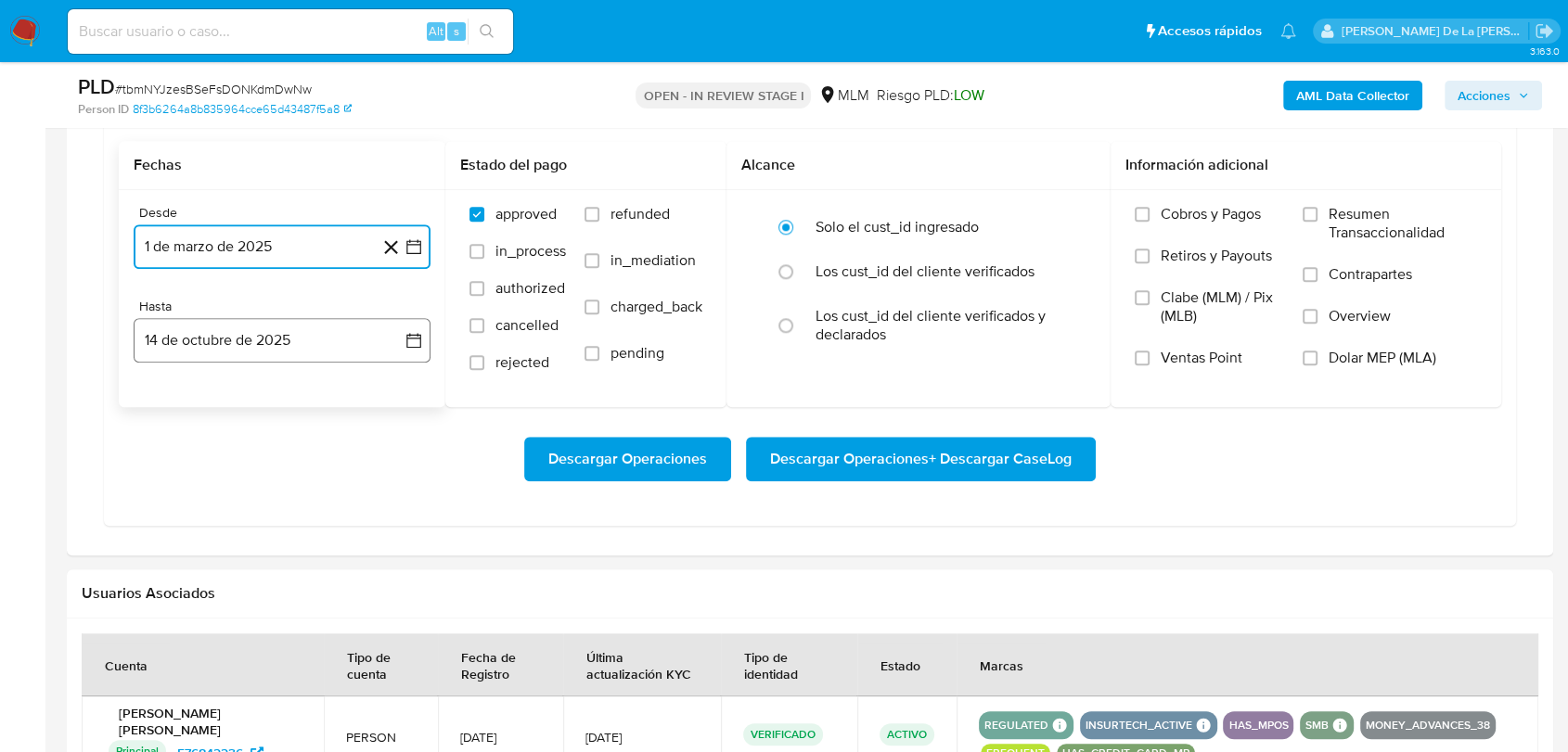
click at [304, 340] on button "14 de octubre de 2025" at bounding box center [282, 340] width 297 height 45
click at [163, 404] on icon "Mes anterior" at bounding box center [165, 407] width 7 height 13
click at [163, 404] on icon "Mes anterior" at bounding box center [167, 407] width 22 height 22
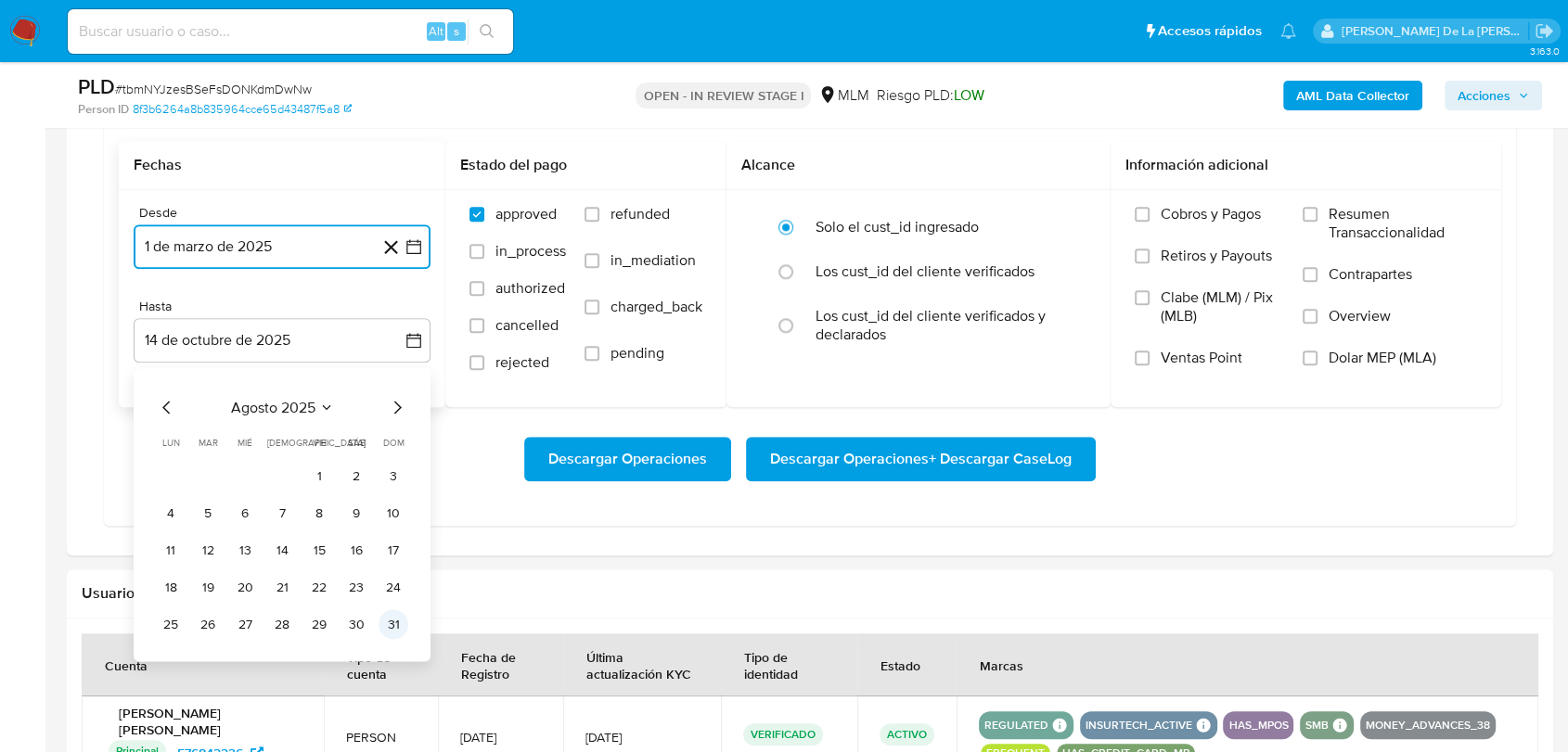
click at [399, 627] on button "31" at bounding box center [393, 624] width 30 height 30
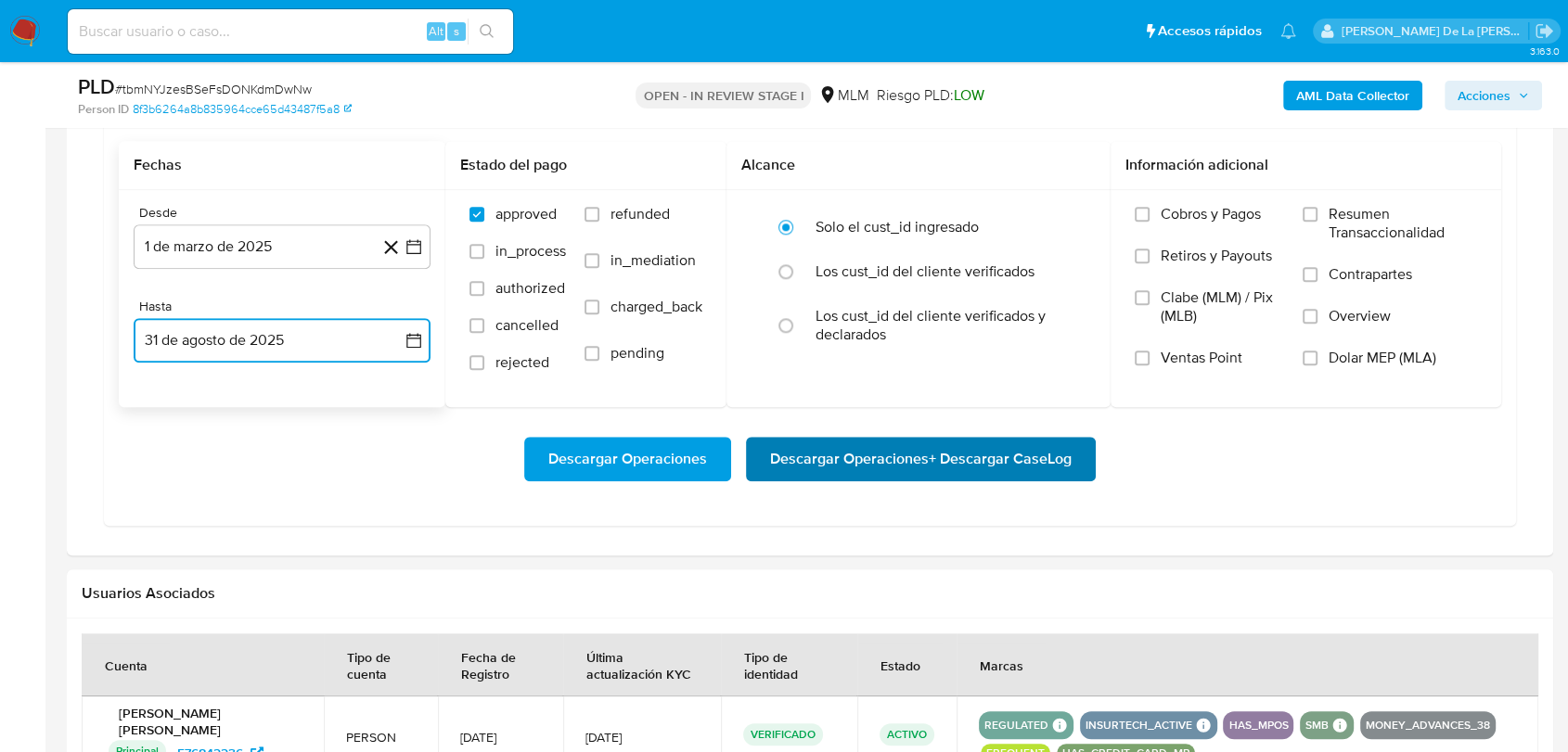
click at [908, 455] on span "Descargar Operaciones + Descargar CaseLog" at bounding box center [920, 459] width 301 height 41
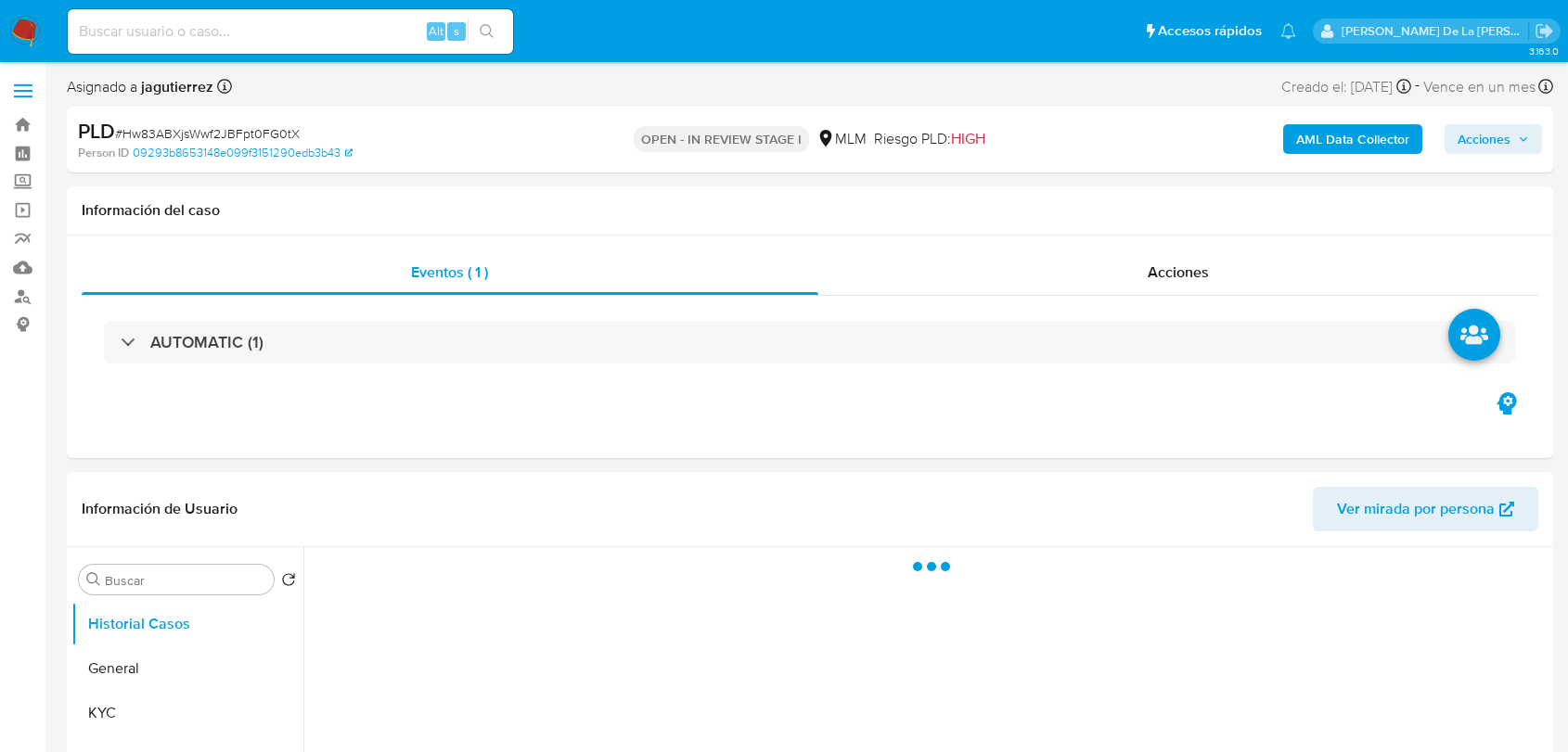
select select "10"
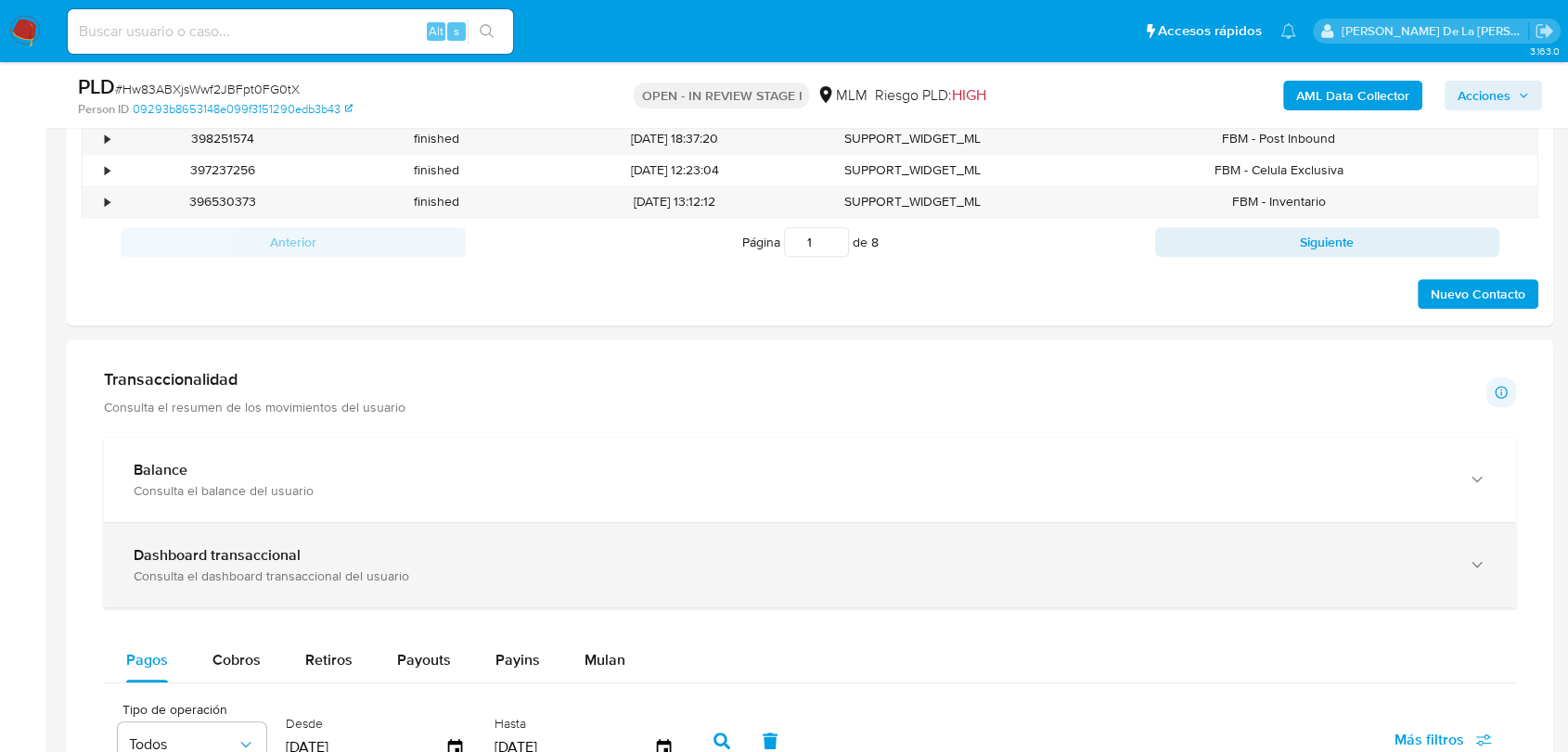
scroll to position [1237, 0]
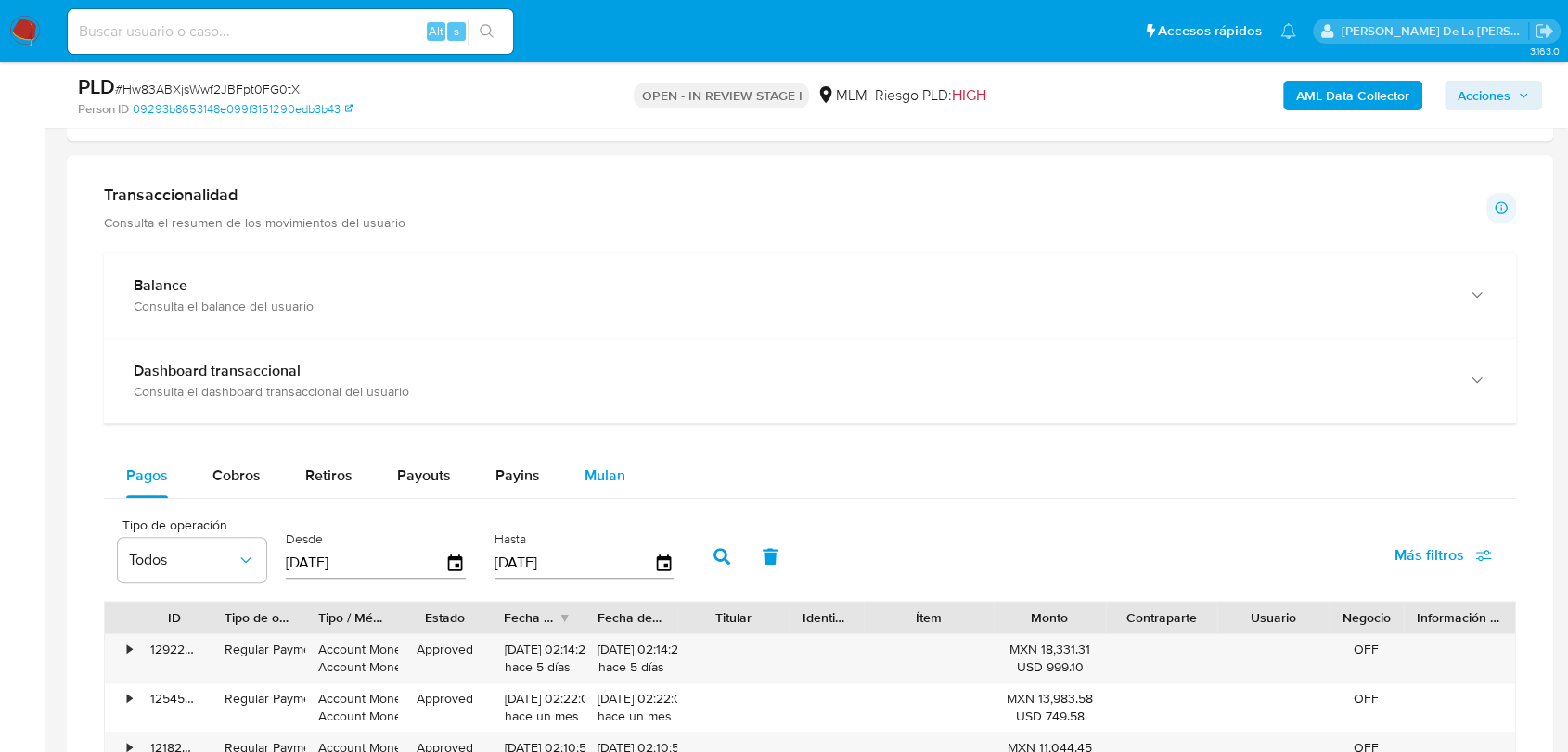
click at [606, 469] on span "Mulan" at bounding box center [604, 475] width 41 height 21
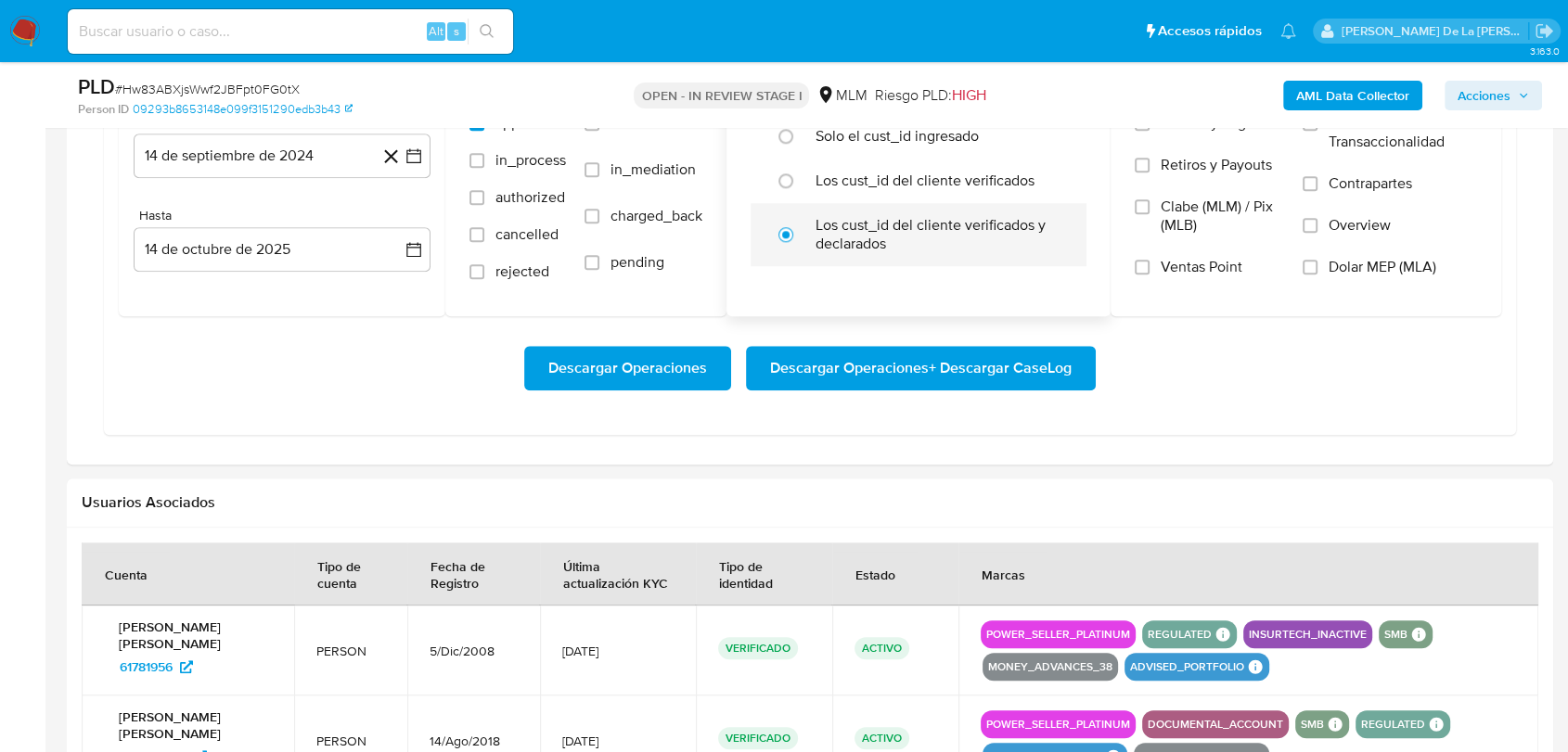
scroll to position [1546, 0]
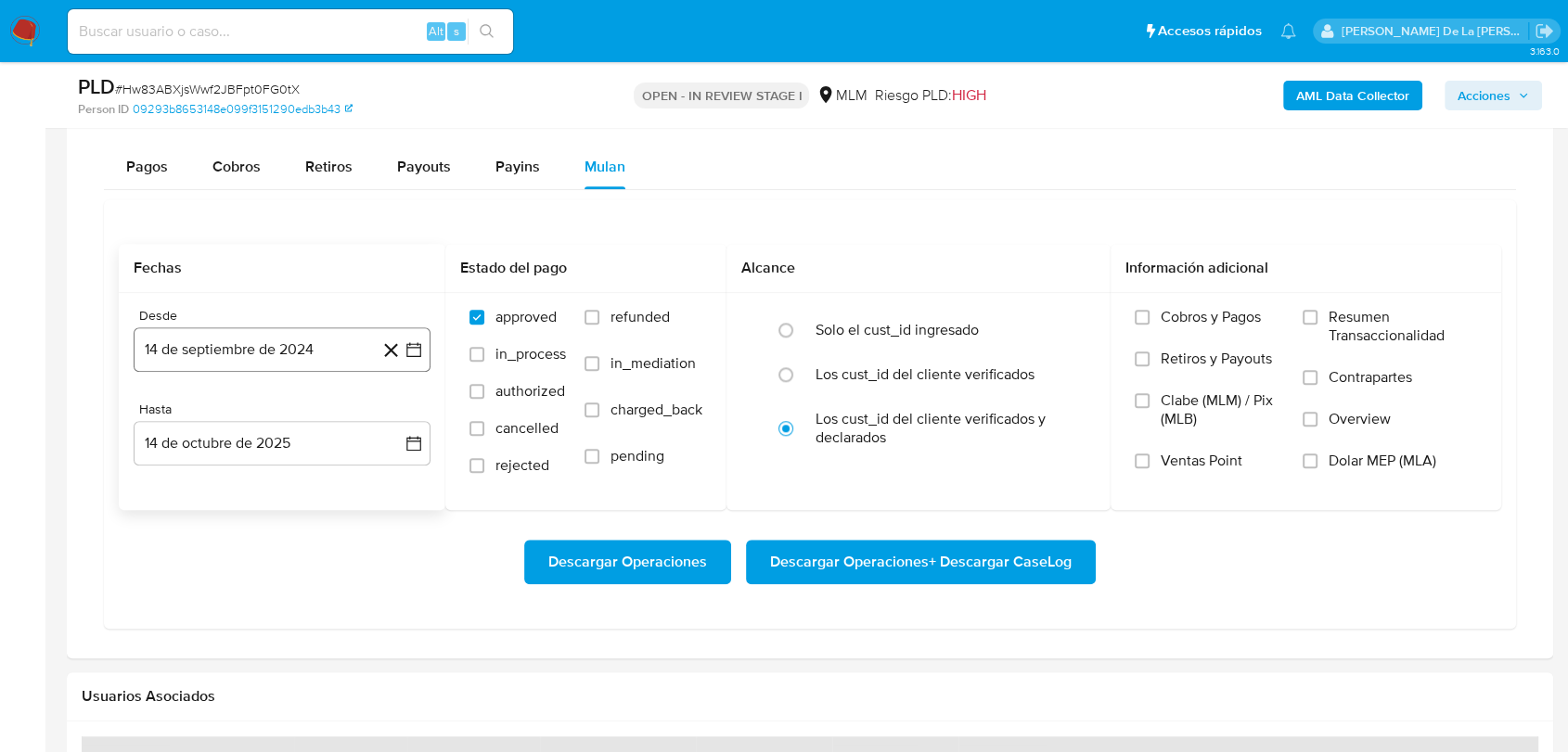
click at [398, 335] on button "14 de septiembre de 2024" at bounding box center [282, 349] width 297 height 45
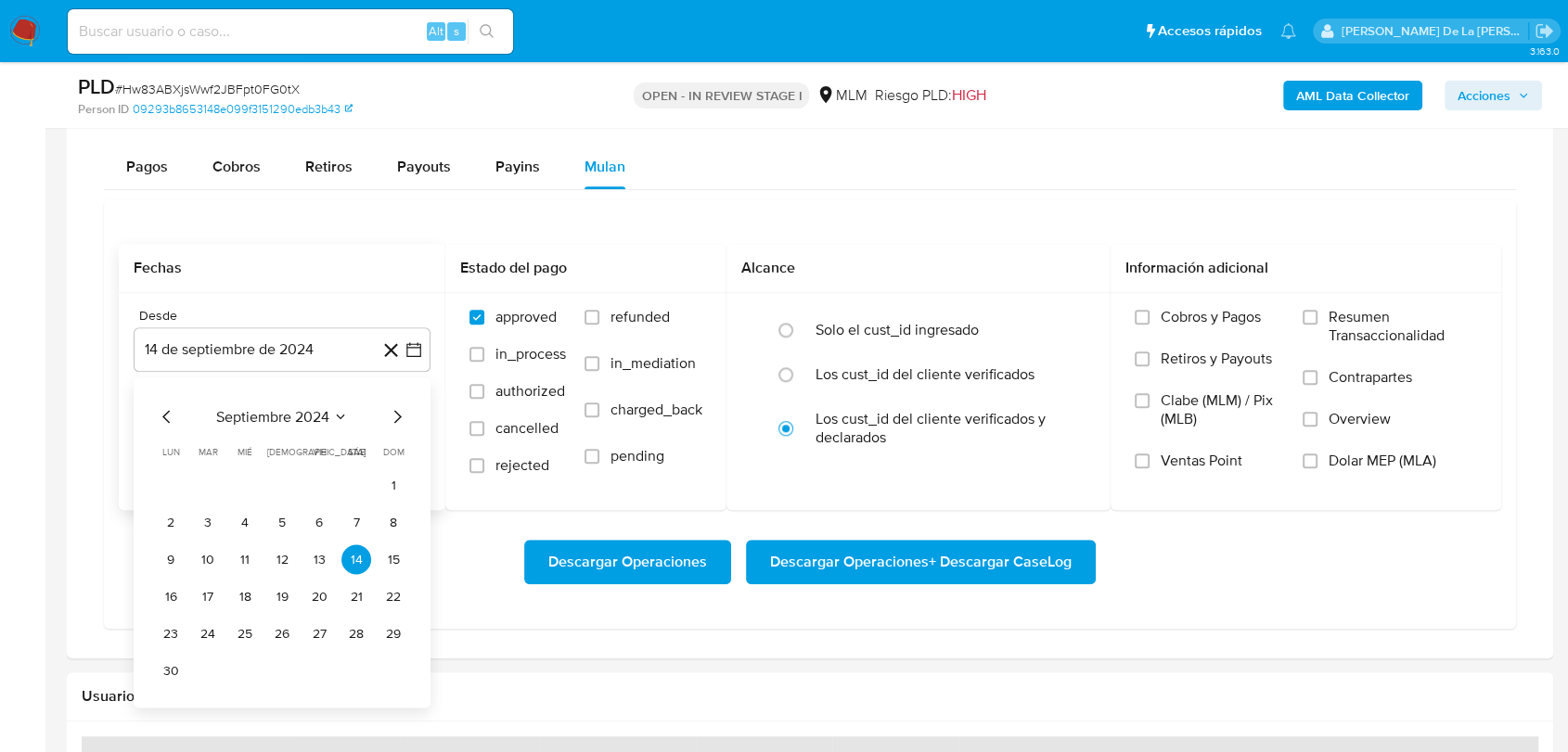
click at [410, 420] on div "septiembre 2024 septiembre 2024 lun lunes mar martes mié miércoles jue jueves v…" at bounding box center [282, 543] width 297 height 330
click at [399, 414] on icon "Mes siguiente" at bounding box center [397, 416] width 7 height 13
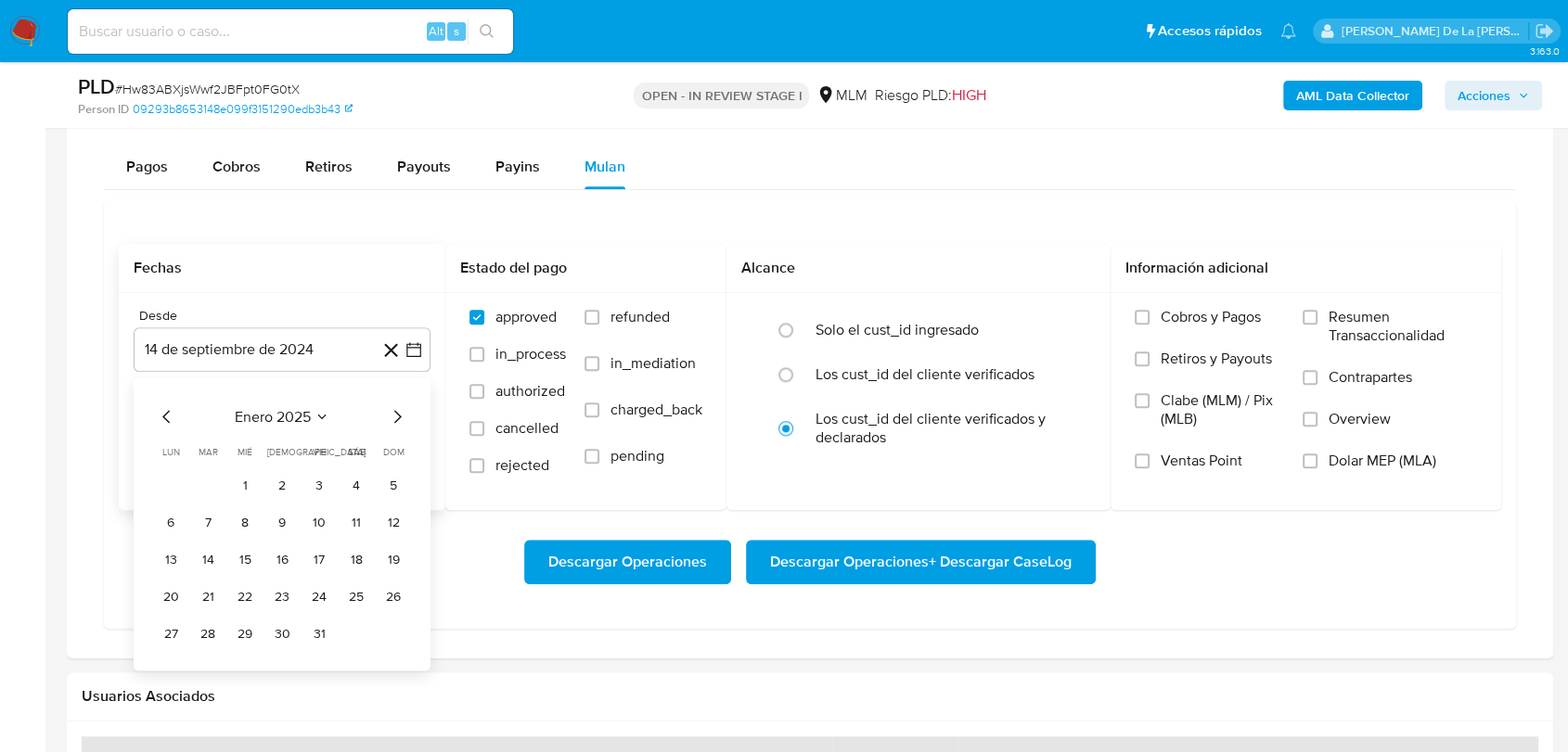
click at [399, 414] on icon "Mes siguiente" at bounding box center [397, 416] width 7 height 13
click at [399, 418] on icon "Mes siguiente" at bounding box center [397, 416] width 22 height 22
click at [355, 487] on button "1" at bounding box center [356, 485] width 30 height 30
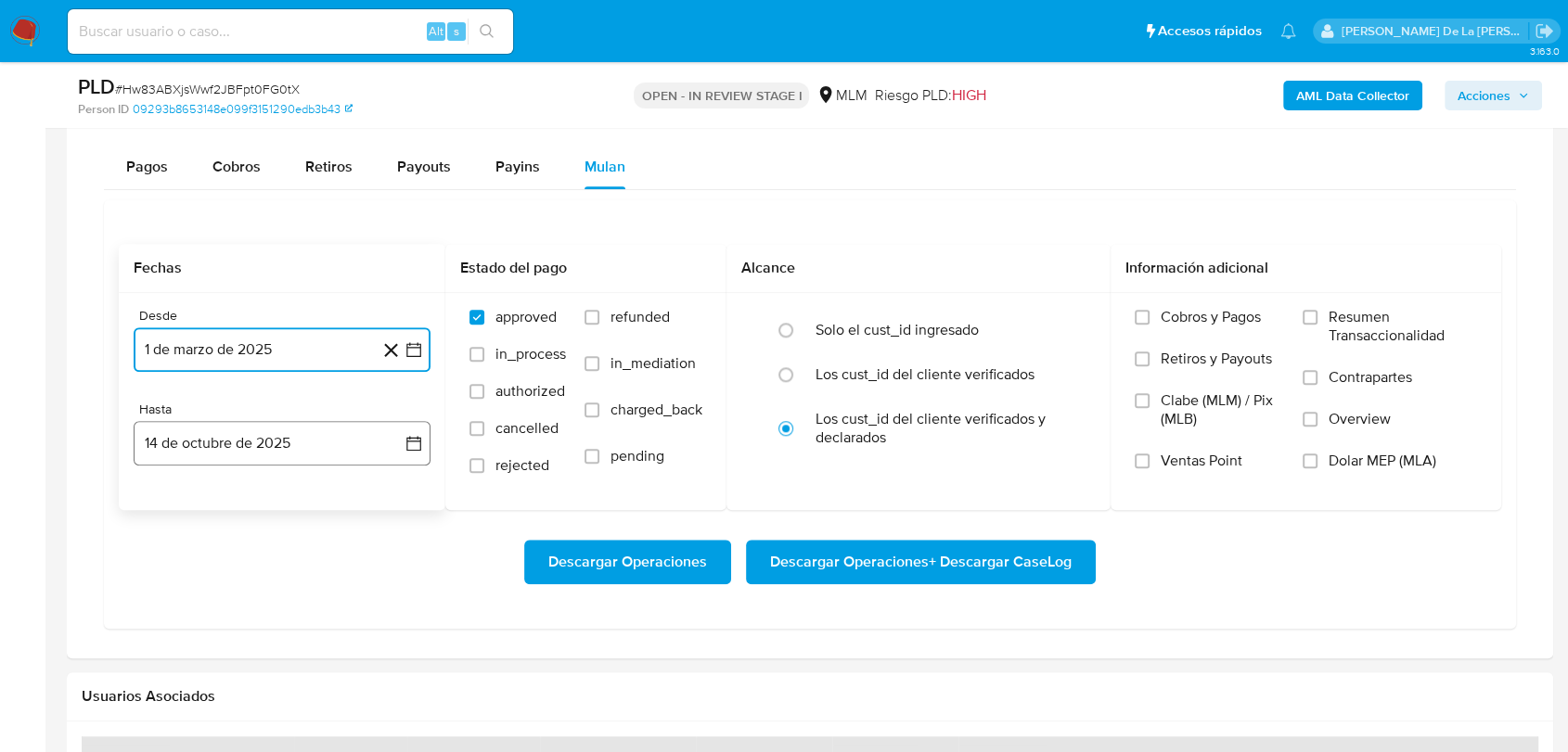
click at [319, 435] on button "14 de octubre de 2025" at bounding box center [282, 443] width 297 height 45
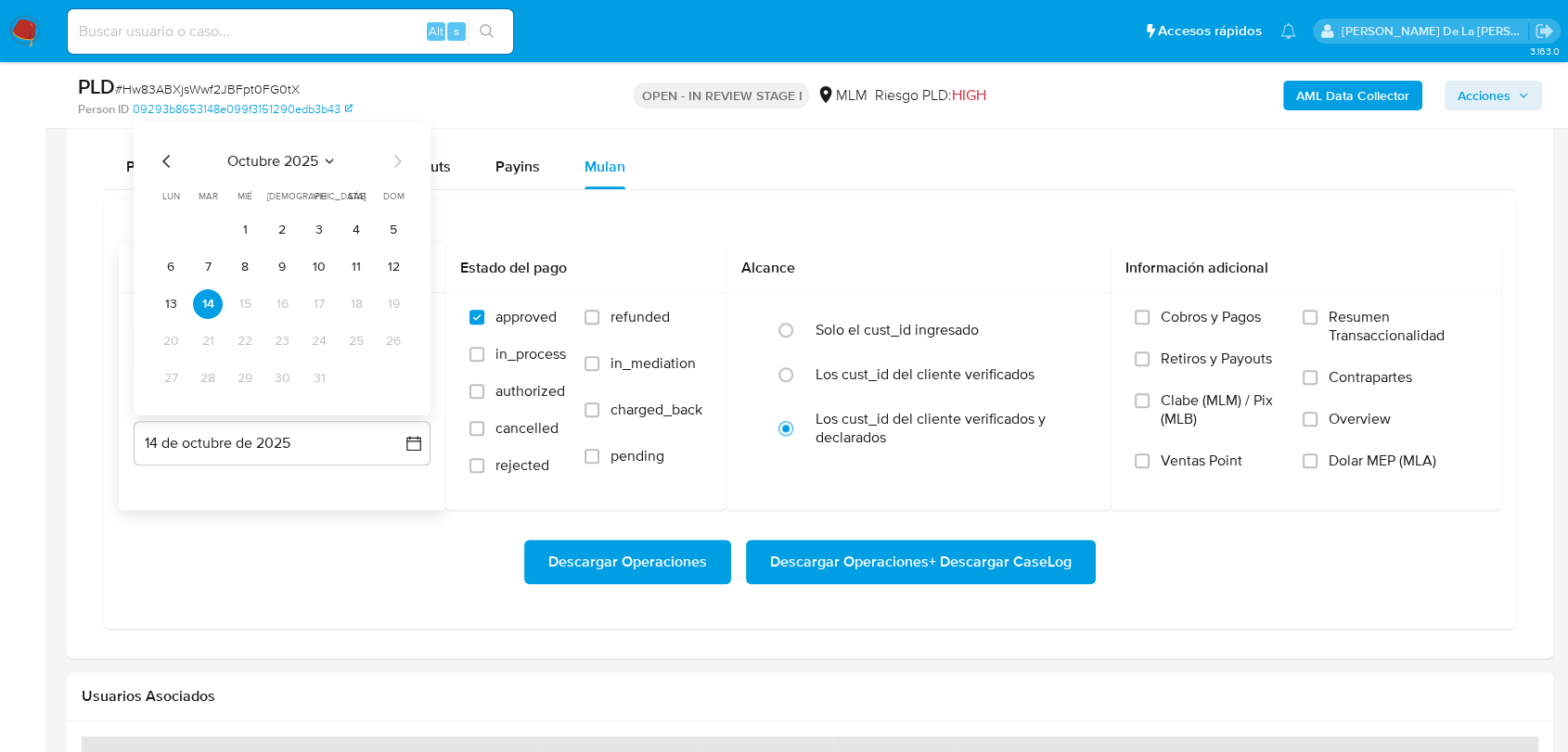
click at [168, 161] on icon "Mes anterior" at bounding box center [167, 161] width 22 height 22
click at [164, 160] on icon "Mes anterior" at bounding box center [165, 161] width 7 height 13
click at [386, 376] on button "31" at bounding box center [393, 379] width 30 height 30
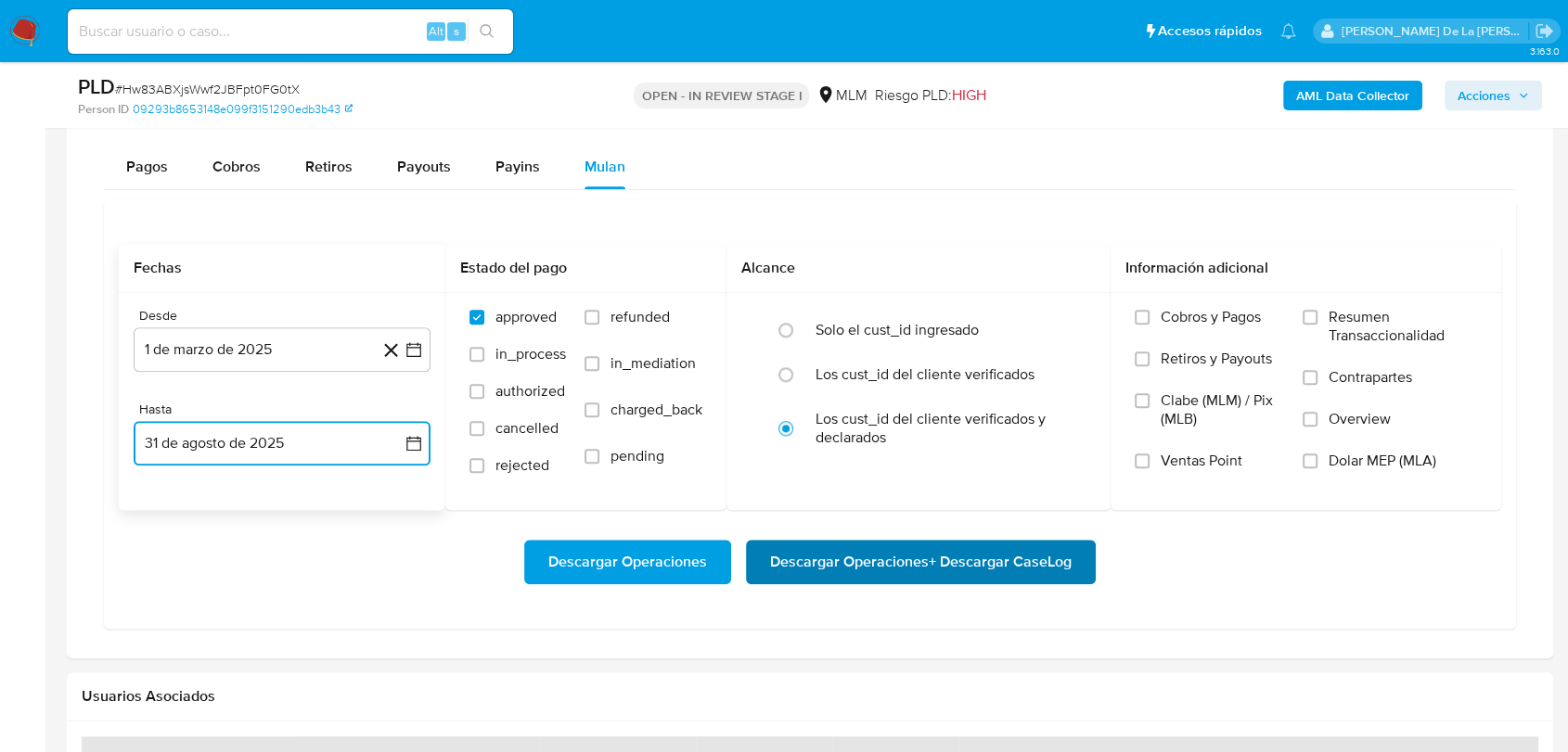
click at [877, 550] on span "Descargar Operaciones + Descargar CaseLog" at bounding box center [920, 562] width 301 height 41
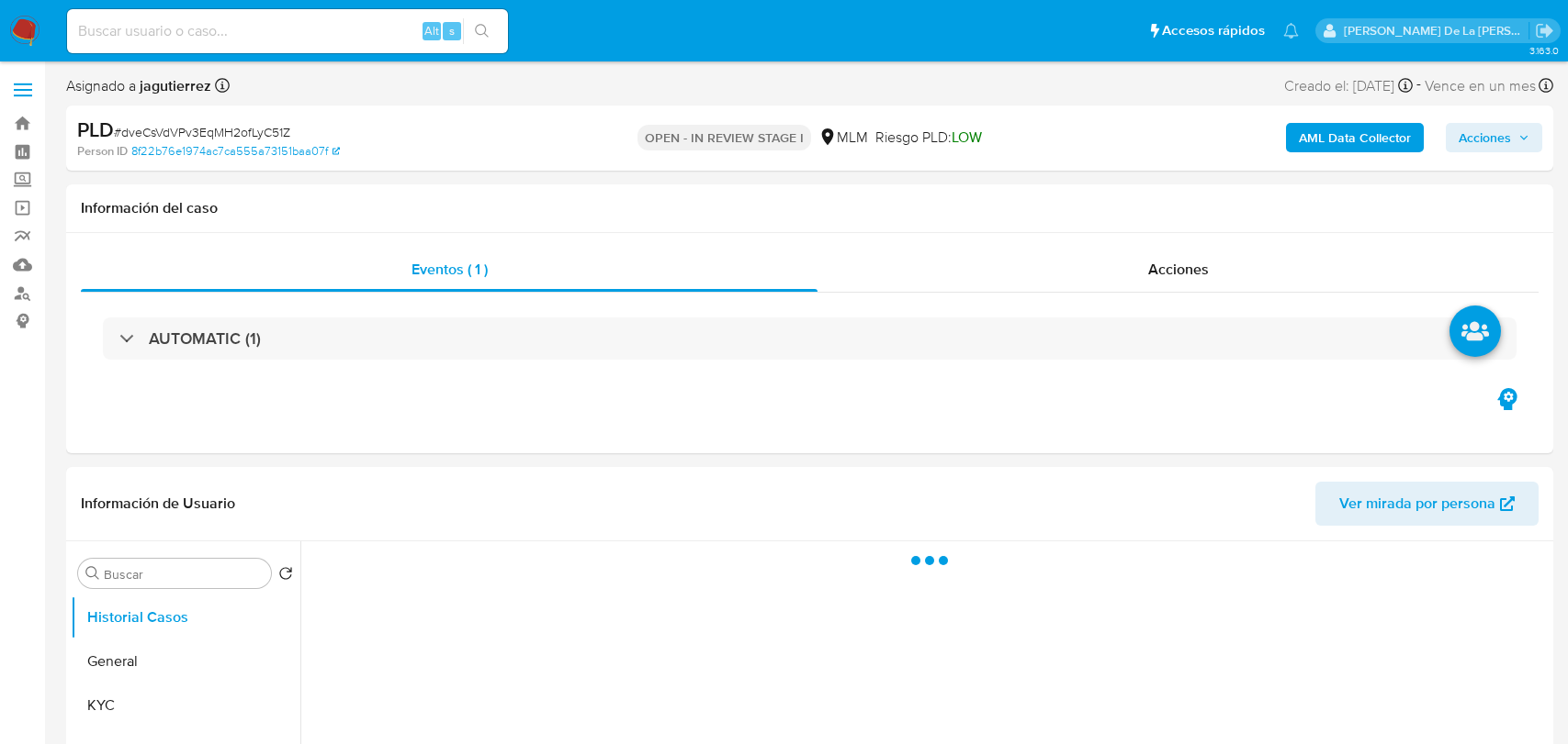
select select "10"
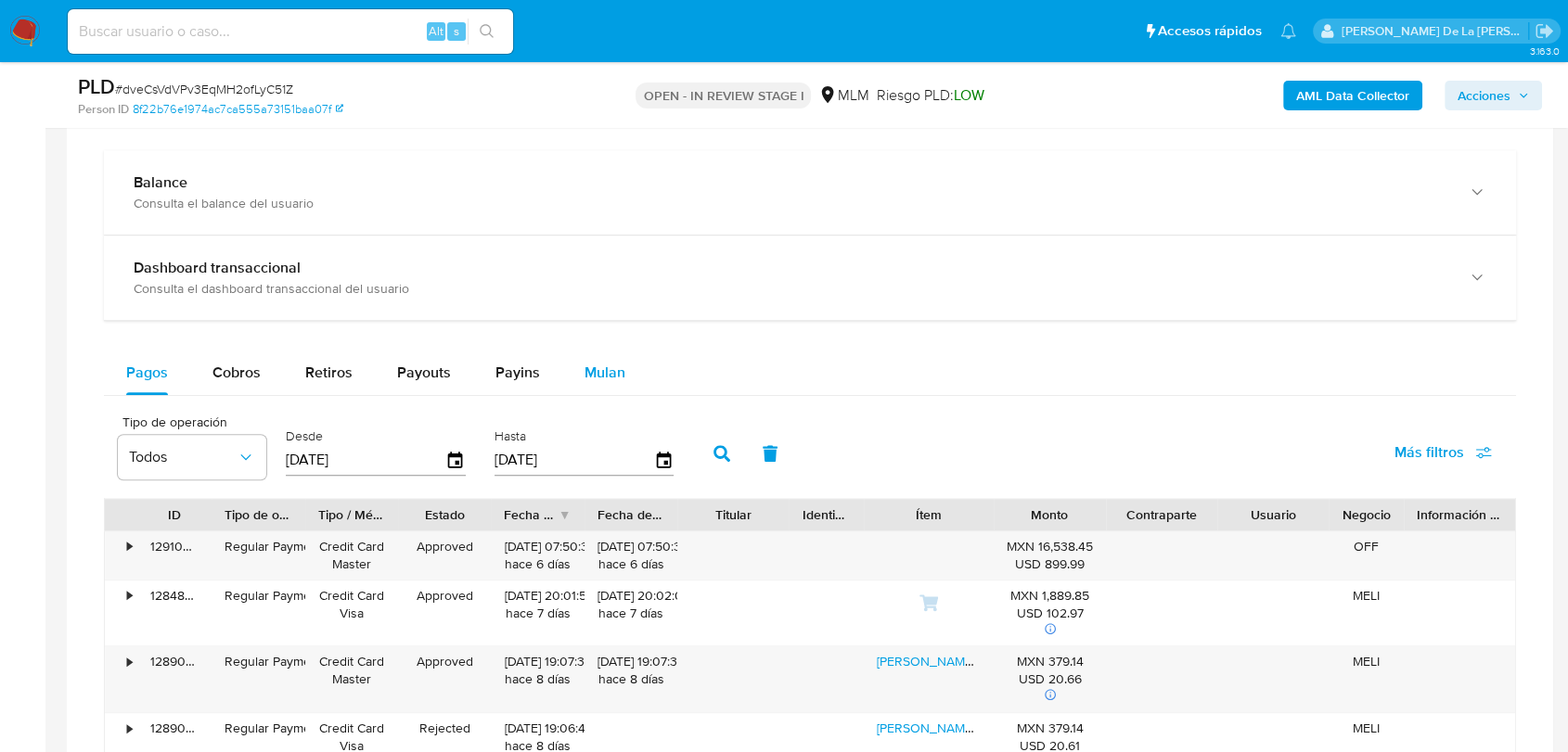
click at [625, 374] on button "Mulan" at bounding box center [604, 373] width 85 height 45
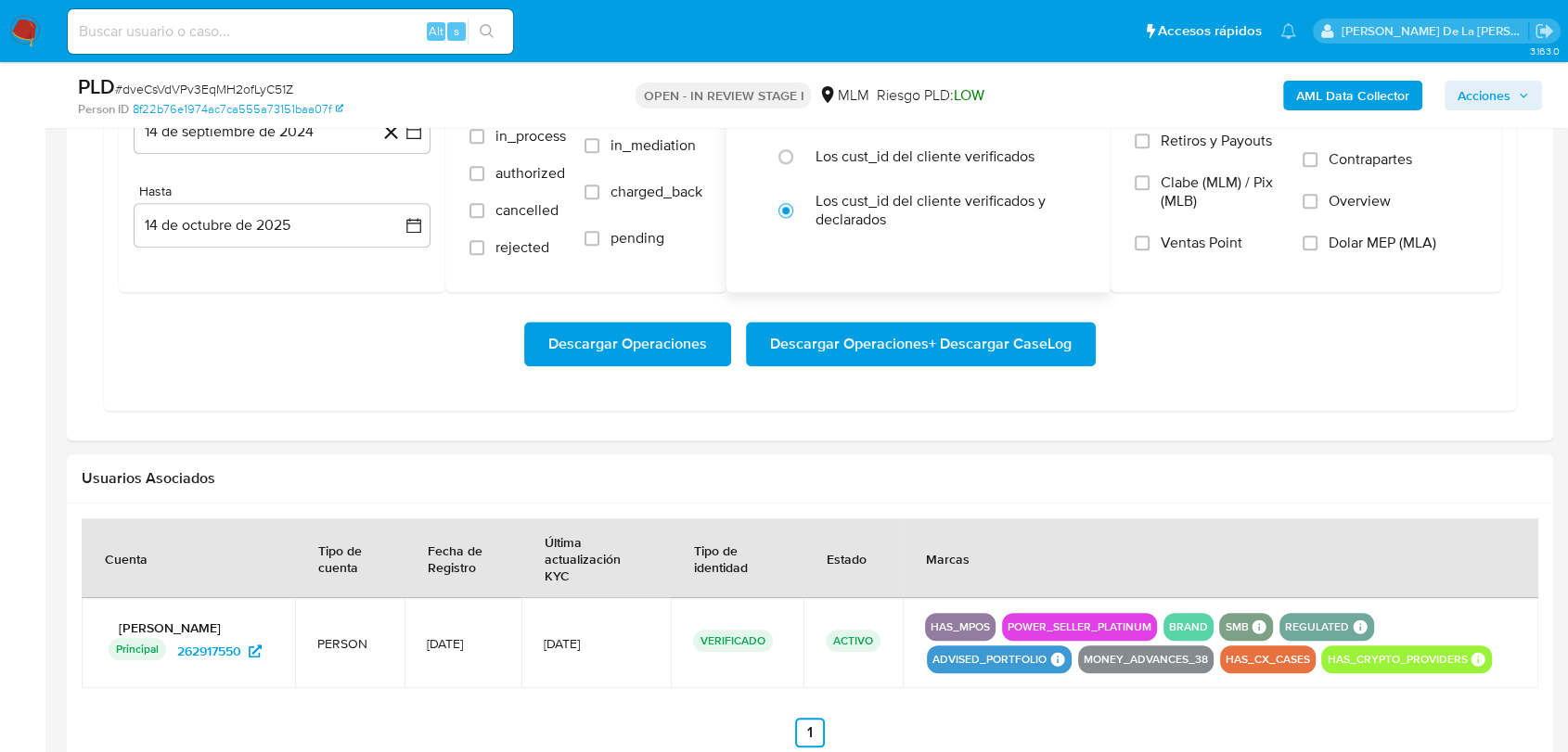
scroll to position [1648, 0]
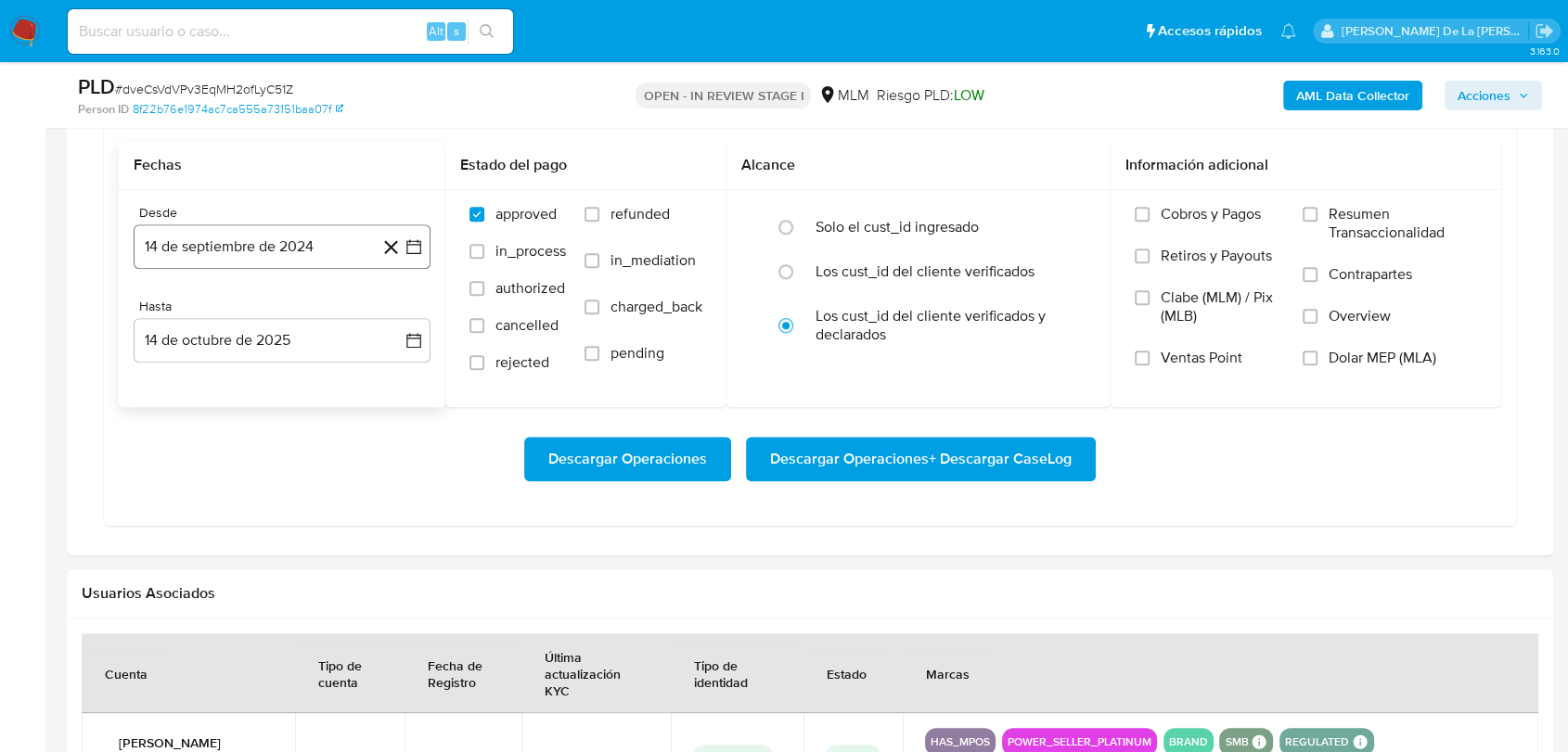
click at [417, 245] on icon "button" at bounding box center [413, 246] width 19 height 19
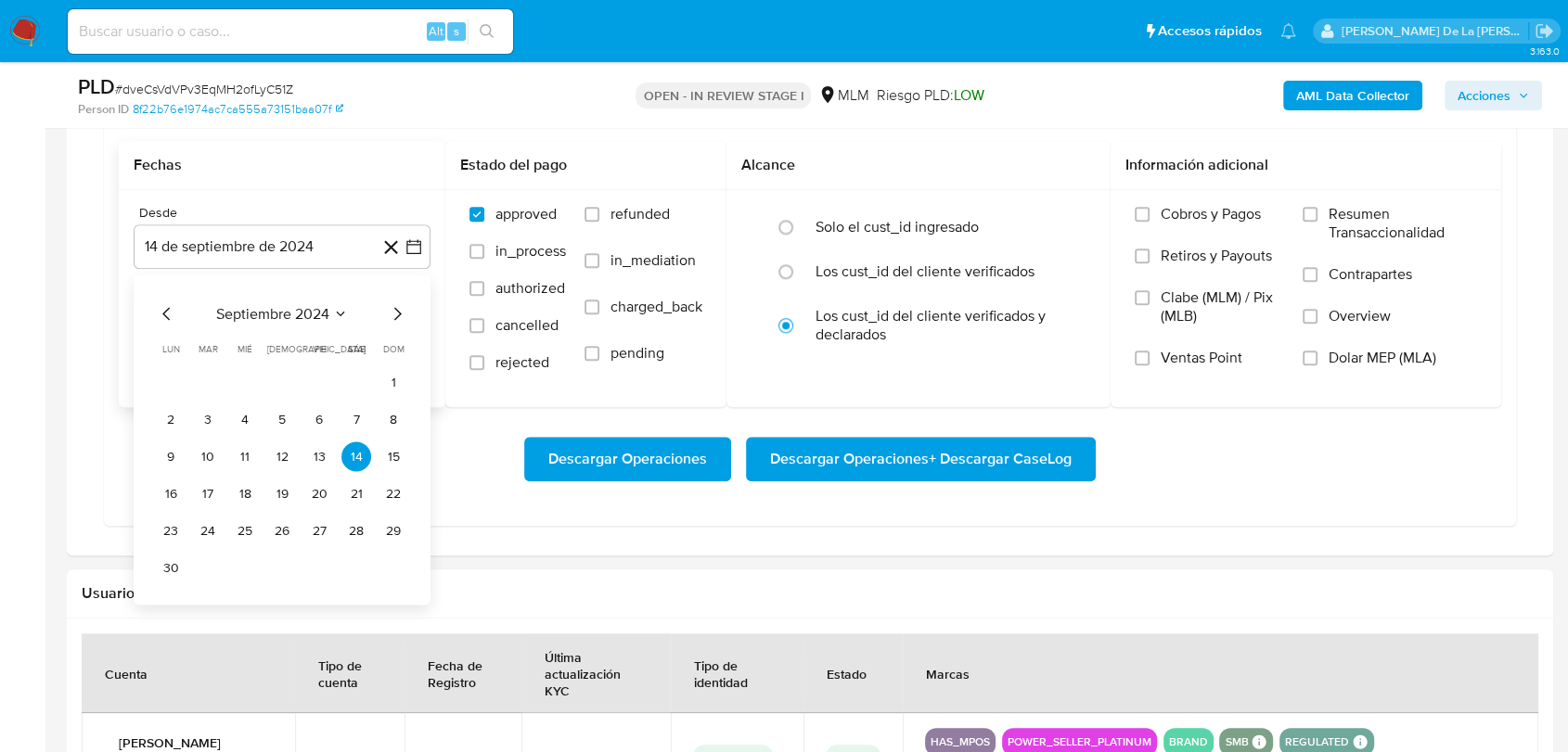
click at [404, 313] on icon "Mes siguiente" at bounding box center [397, 313] width 22 height 22
click at [401, 313] on icon "Mes siguiente" at bounding box center [397, 313] width 7 height 13
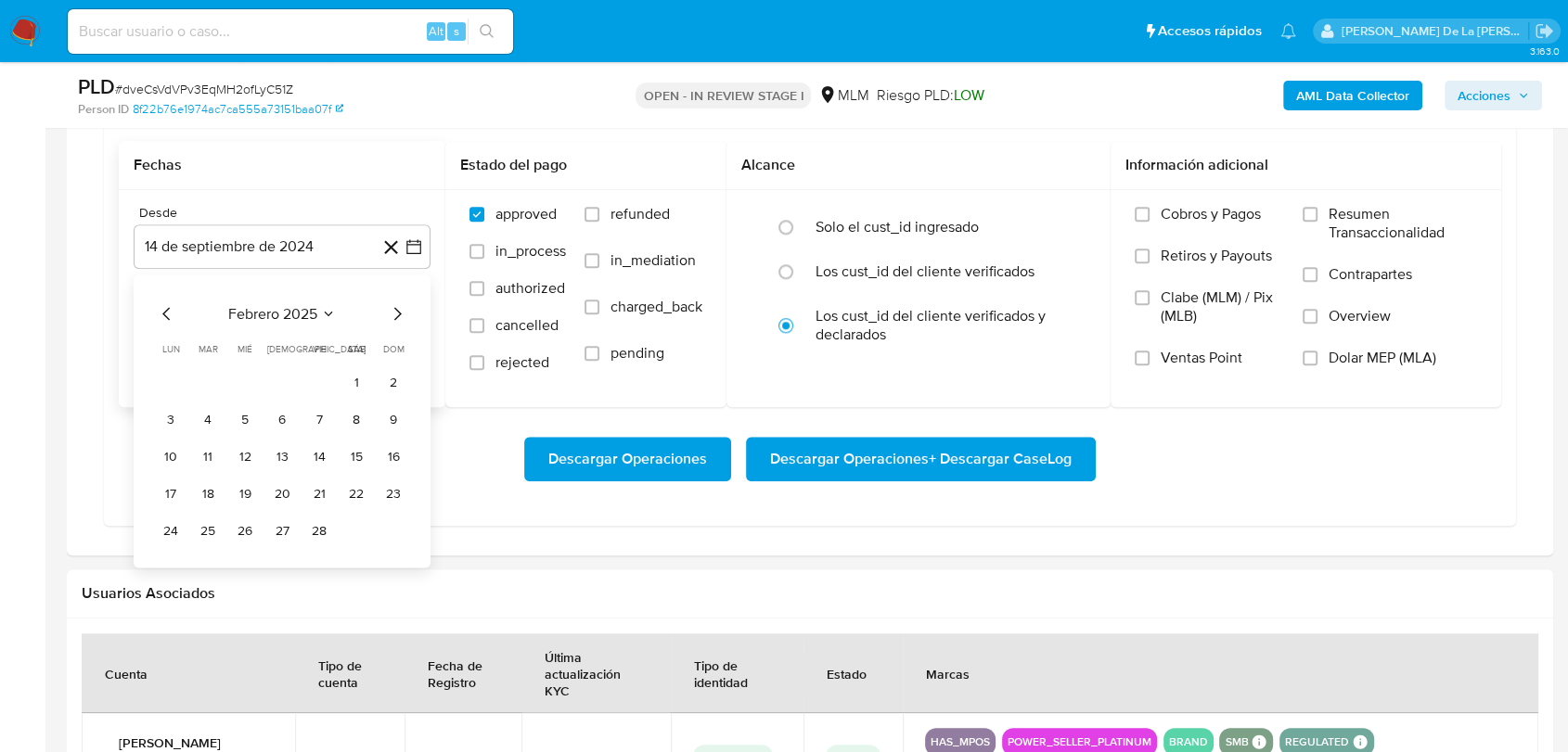
click at [401, 313] on icon "Mes siguiente" at bounding box center [397, 313] width 7 height 13
click at [364, 383] on button "1" at bounding box center [356, 382] width 30 height 30
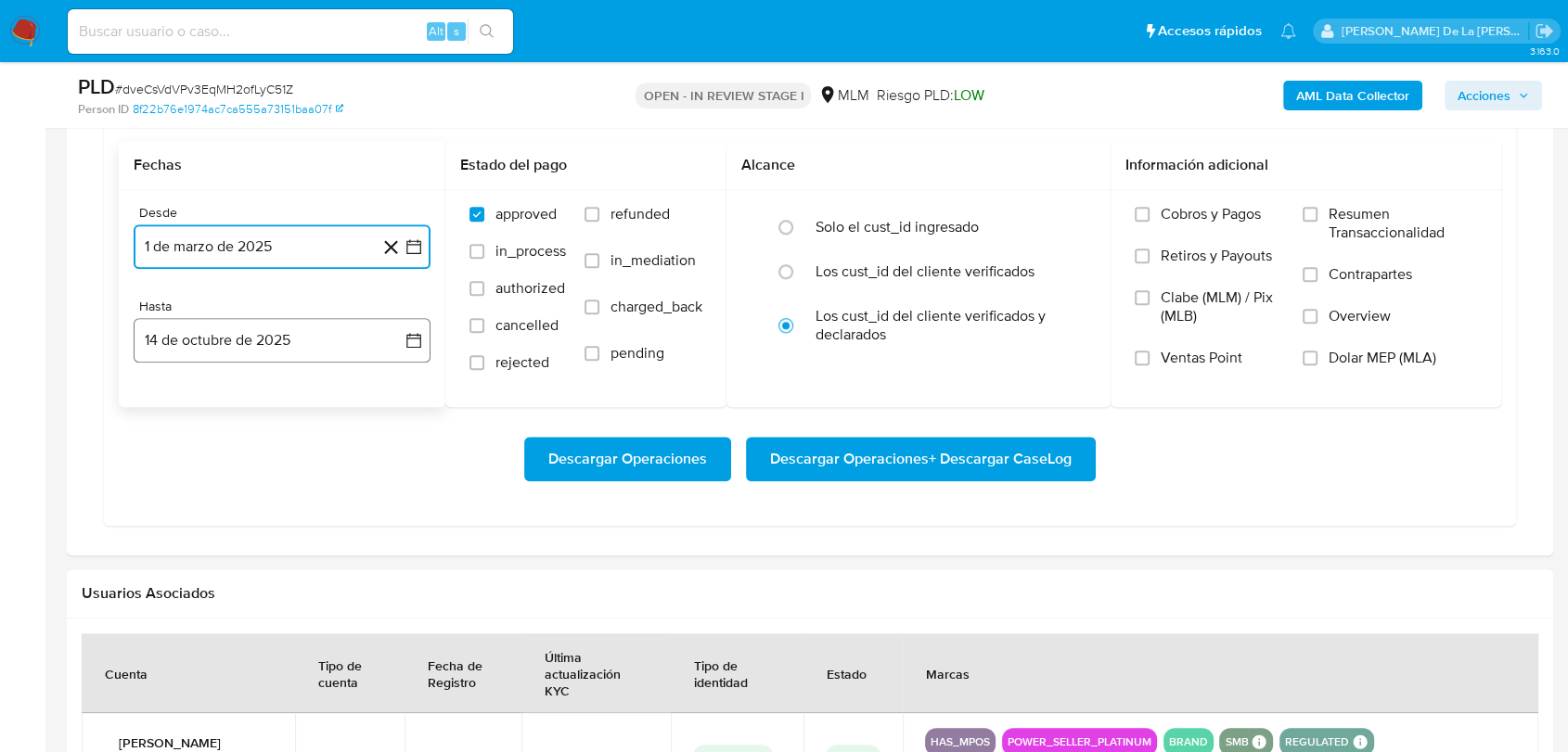
click at [340, 333] on button "14 de octubre de 2025" at bounding box center [282, 340] width 297 height 45
click at [173, 403] on icon "Mes anterior" at bounding box center [167, 407] width 22 height 22
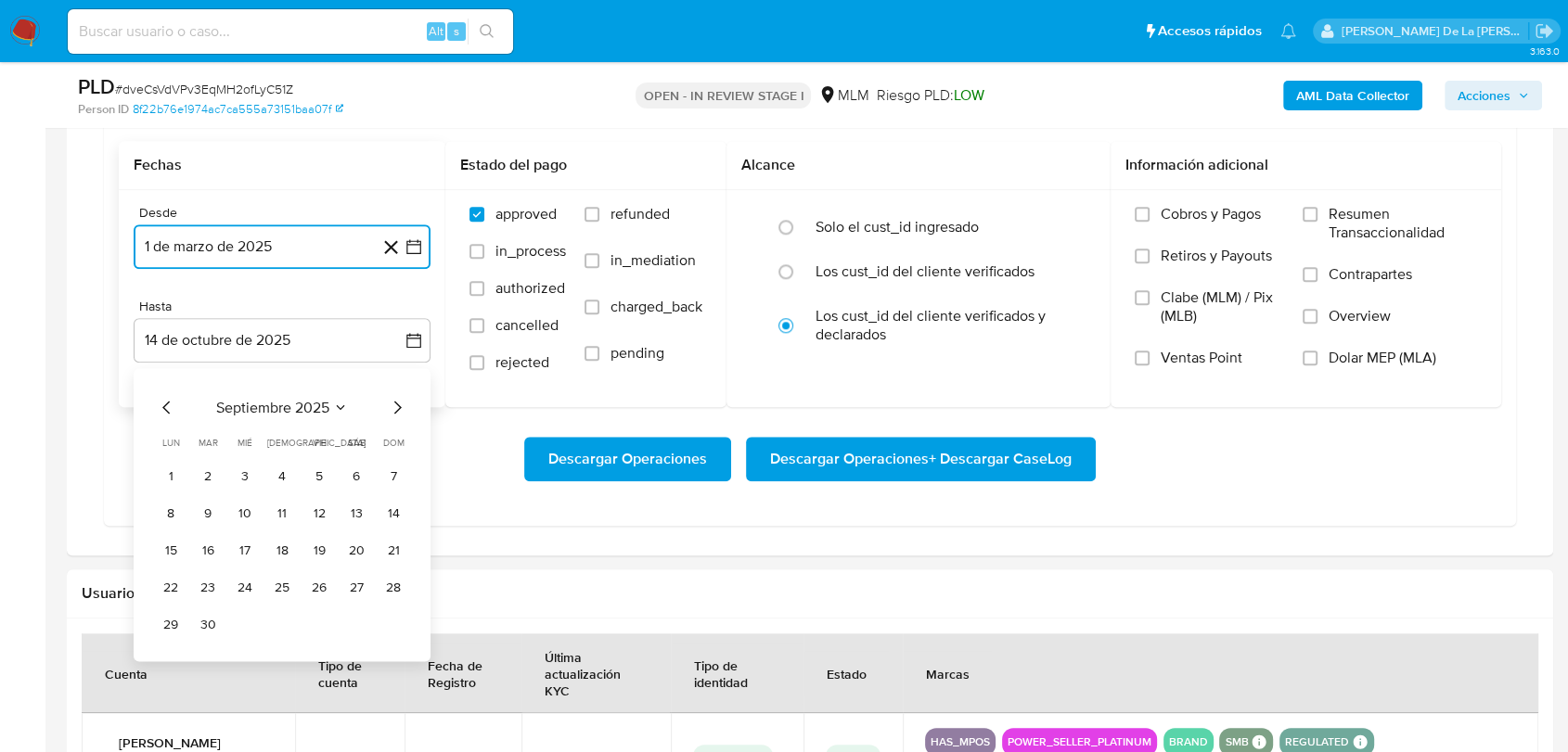
click at [173, 403] on icon "Mes anterior" at bounding box center [167, 407] width 22 height 22
click at [386, 618] on button "31" at bounding box center [393, 624] width 30 height 30
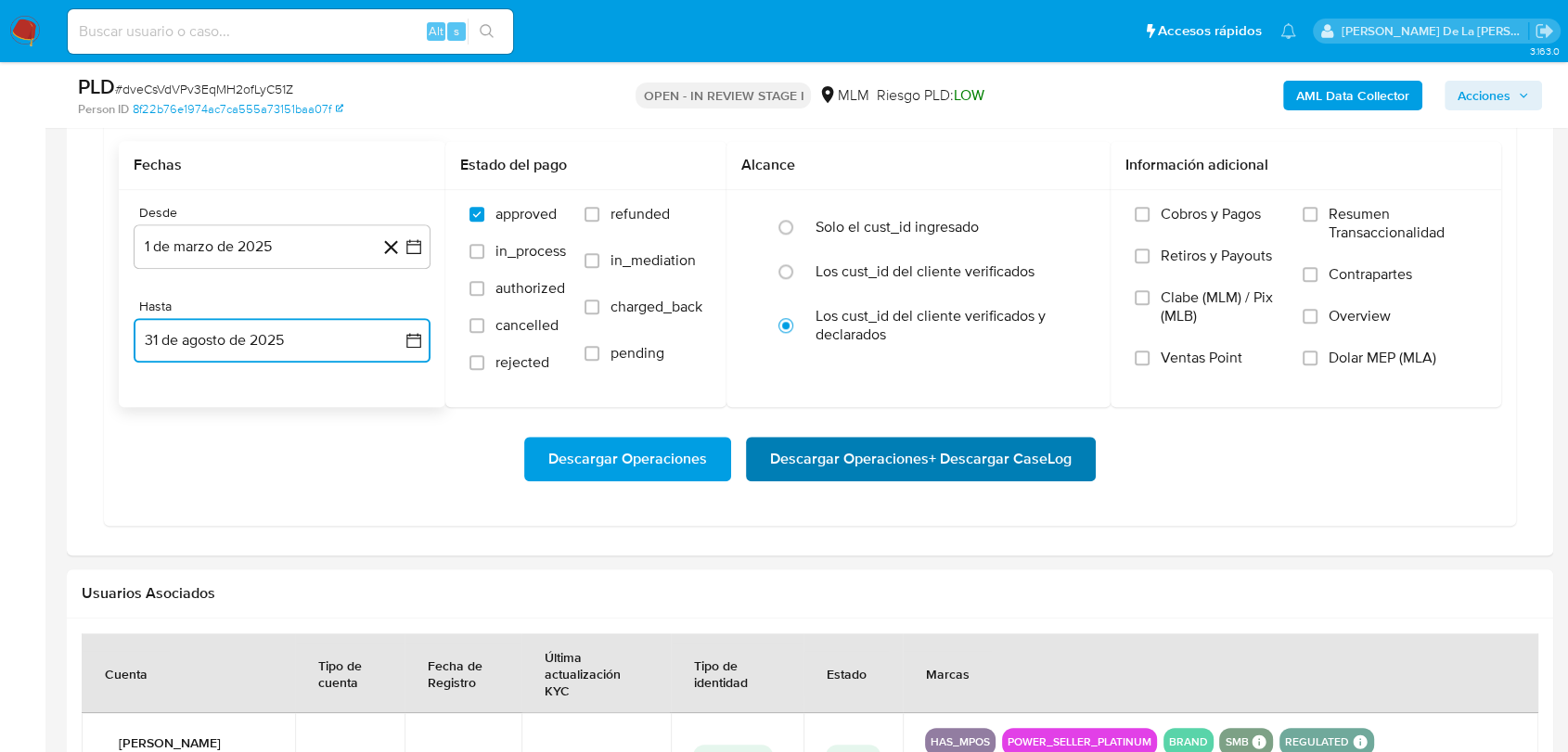
click at [836, 449] on span "Descargar Operaciones + Descargar CaseLog" at bounding box center [920, 459] width 301 height 41
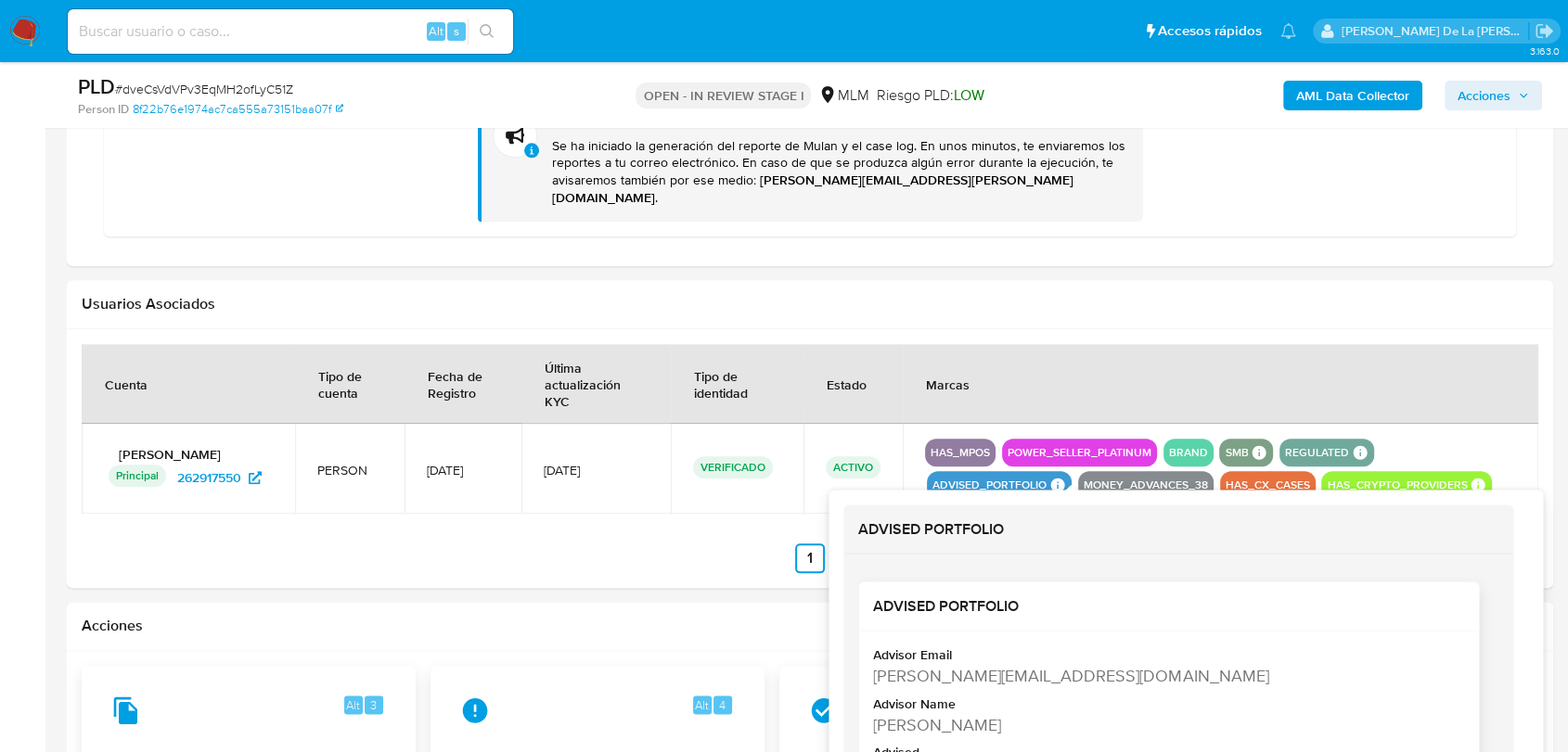
scroll to position [30, 0]
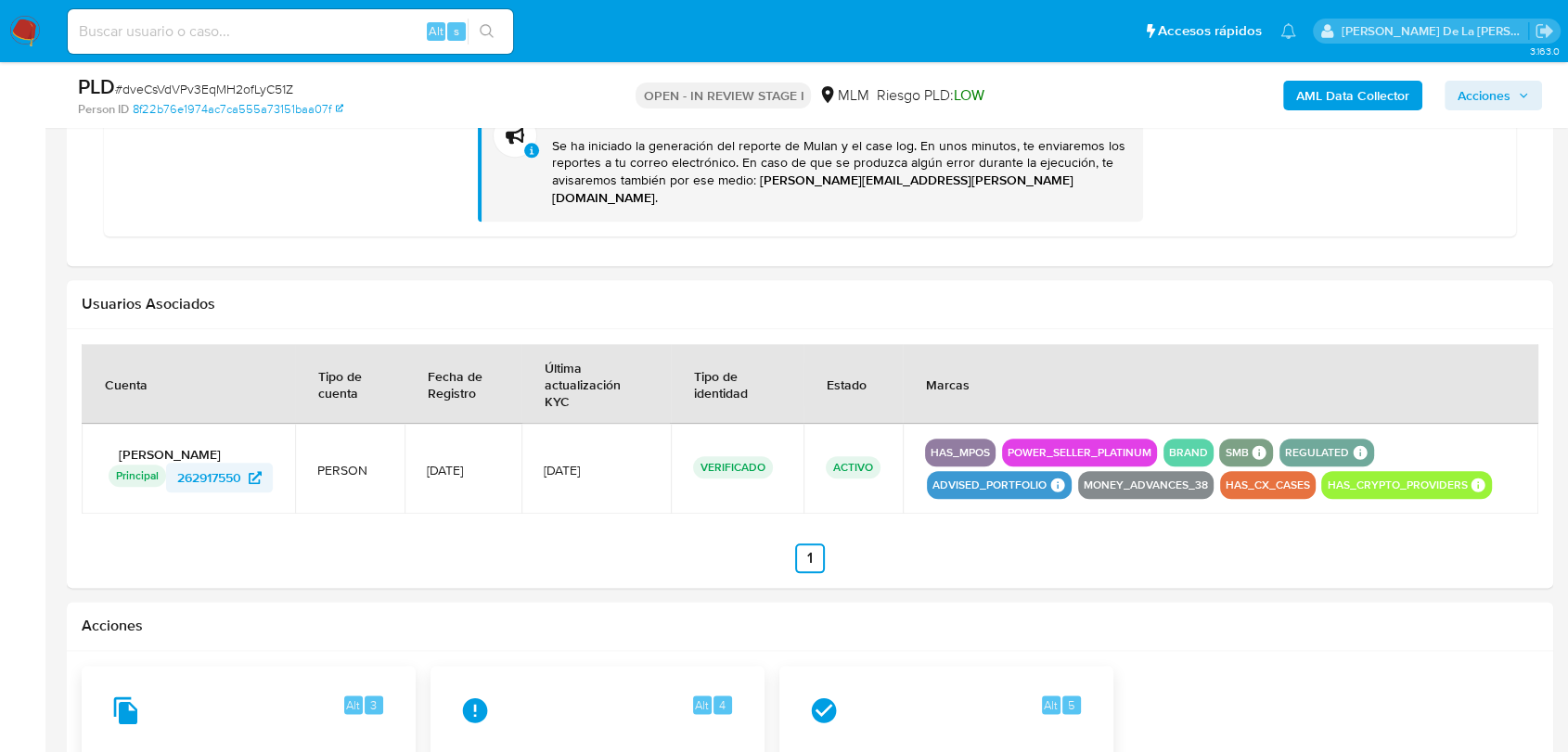
click at [241, 475] on span "262917550" at bounding box center [209, 478] width 64 height 30
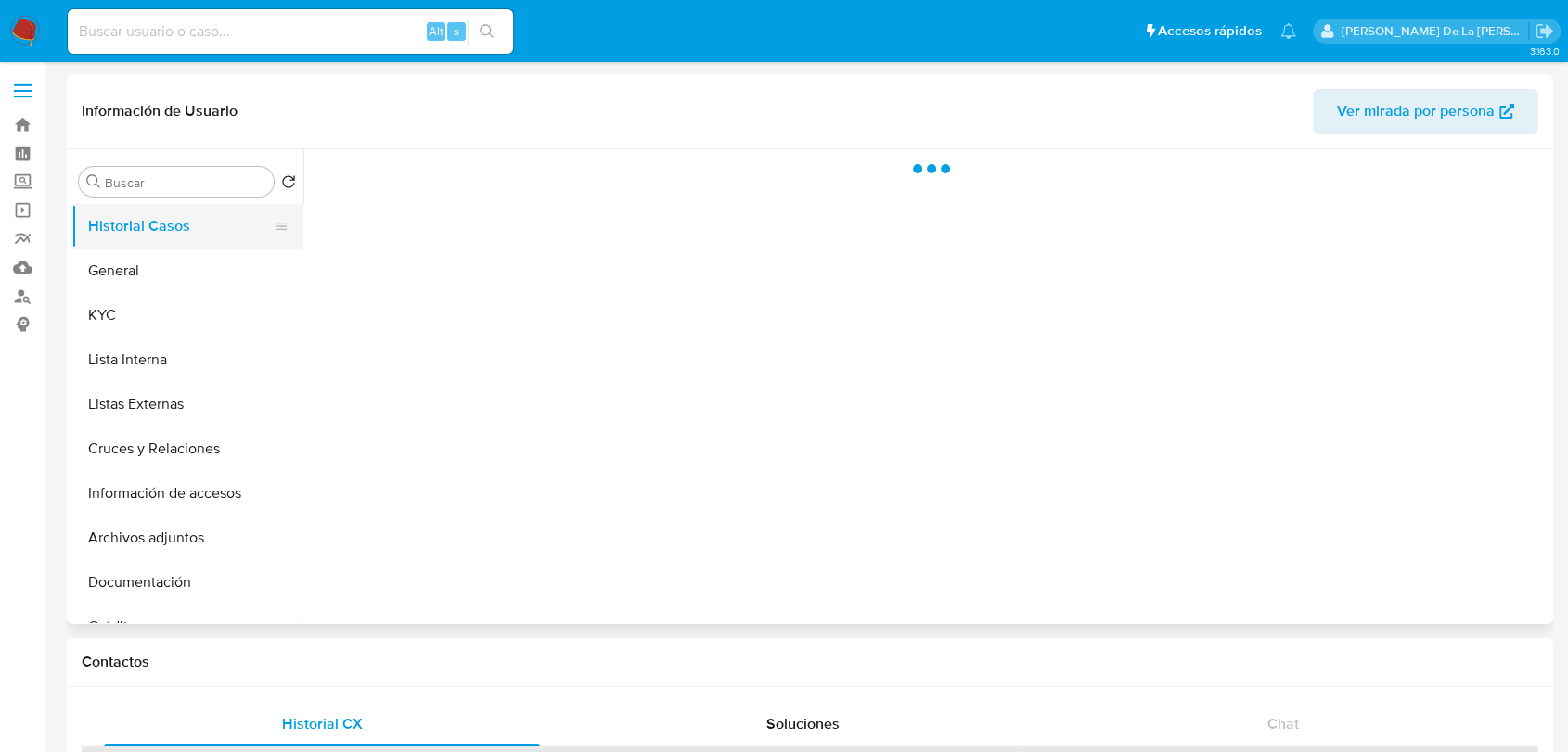
select select "10"
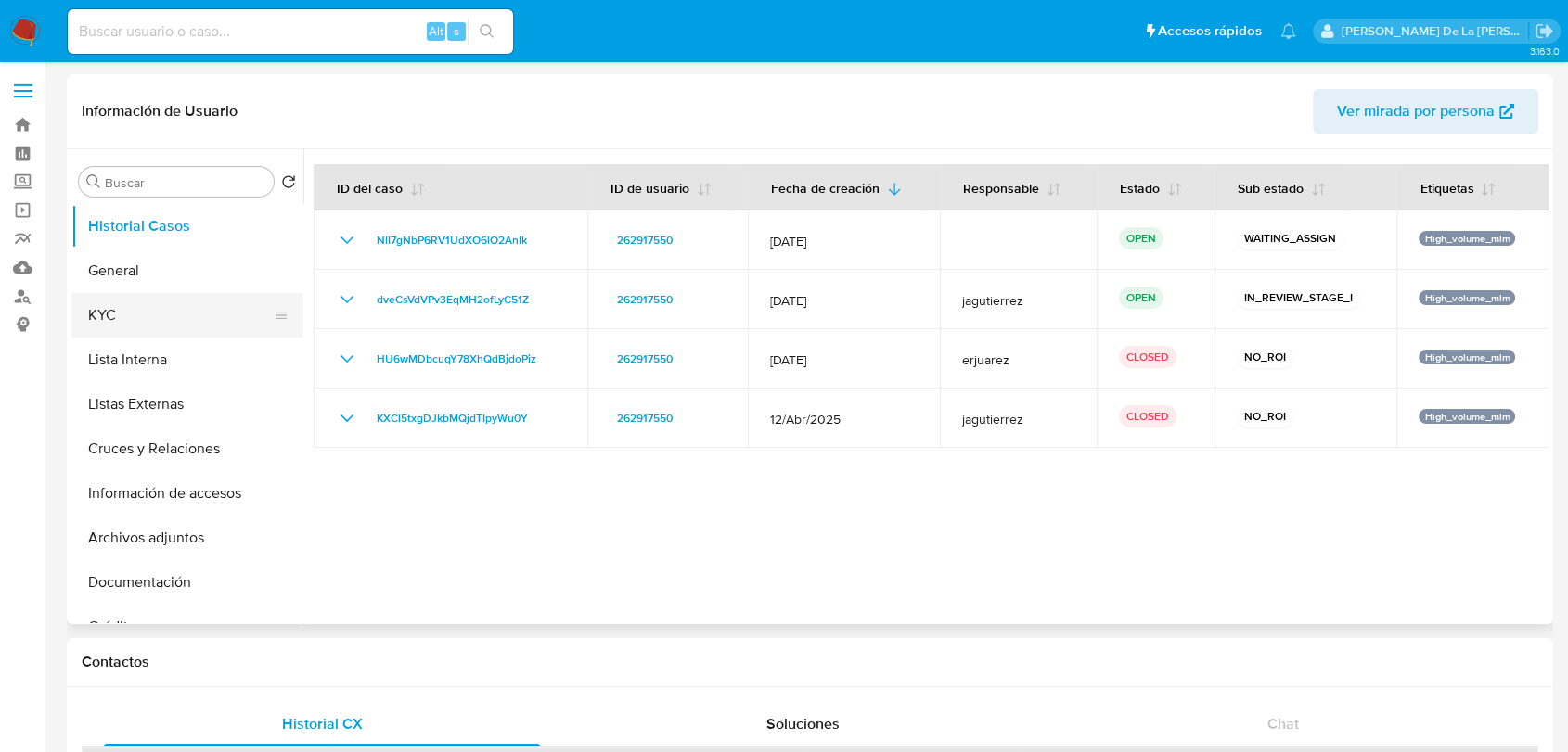
click at [181, 315] on button "KYC" at bounding box center [179, 315] width 217 height 45
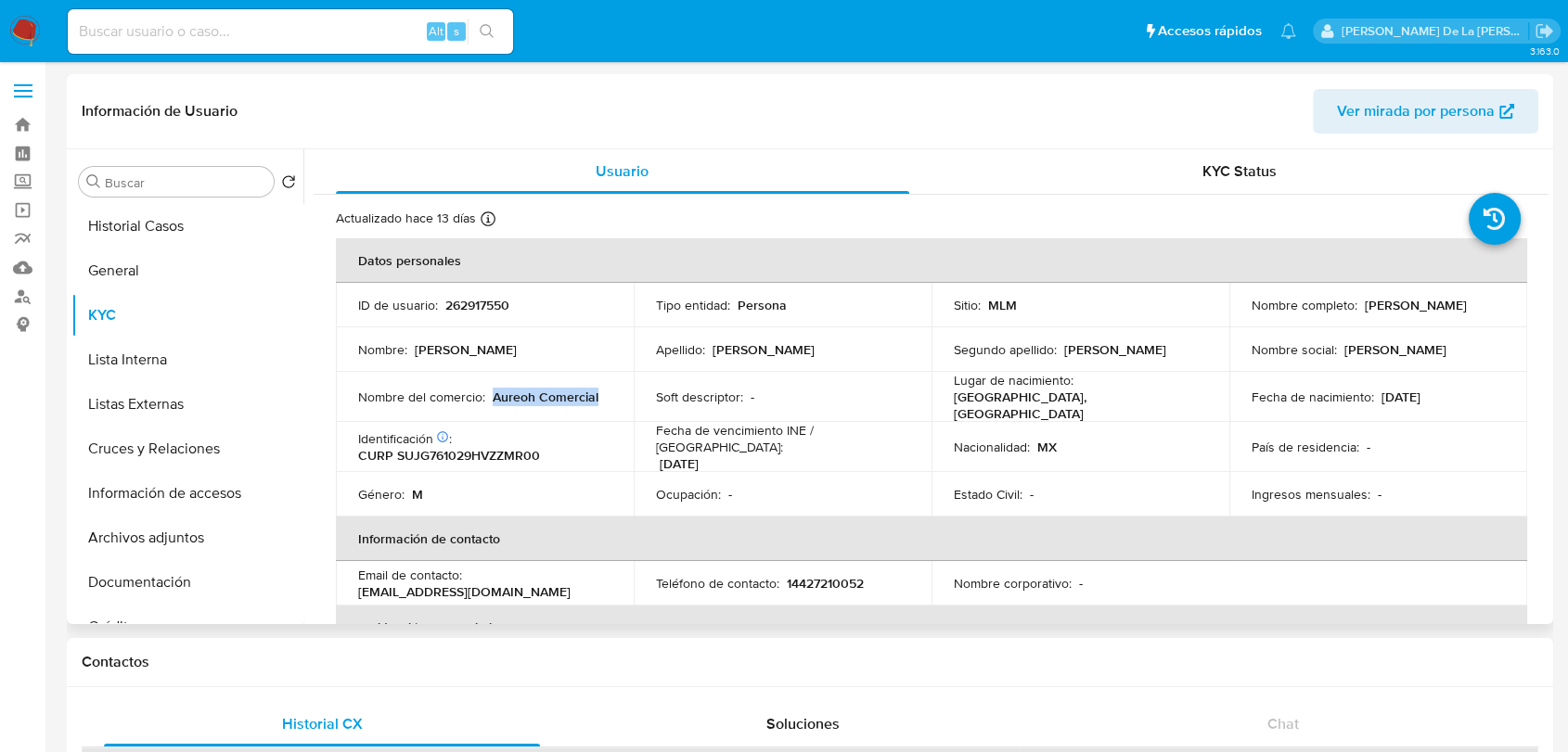
drag, startPoint x: 616, startPoint y: 399, endPoint x: 493, endPoint y: 398, distance: 123.4
click at [493, 398] on td "Nombre del comercio : Aureoh Comercial" at bounding box center [485, 397] width 298 height 50
